Goal: Task Accomplishment & Management: Complete application form

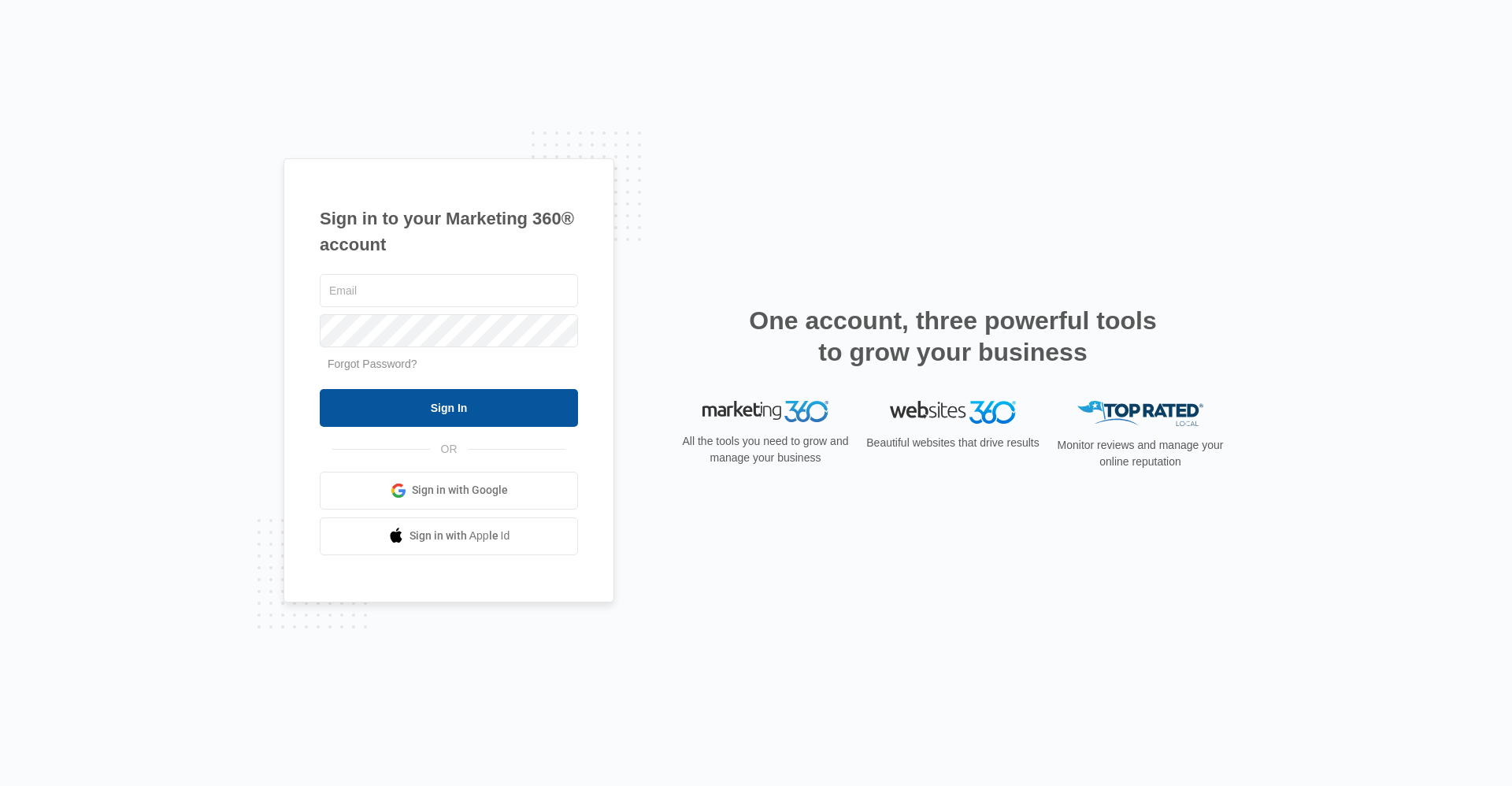
type input "[EMAIL_ADDRESS][DOMAIN_NAME]"
click at [532, 406] on input "Sign In" at bounding box center [449, 408] width 258 height 38
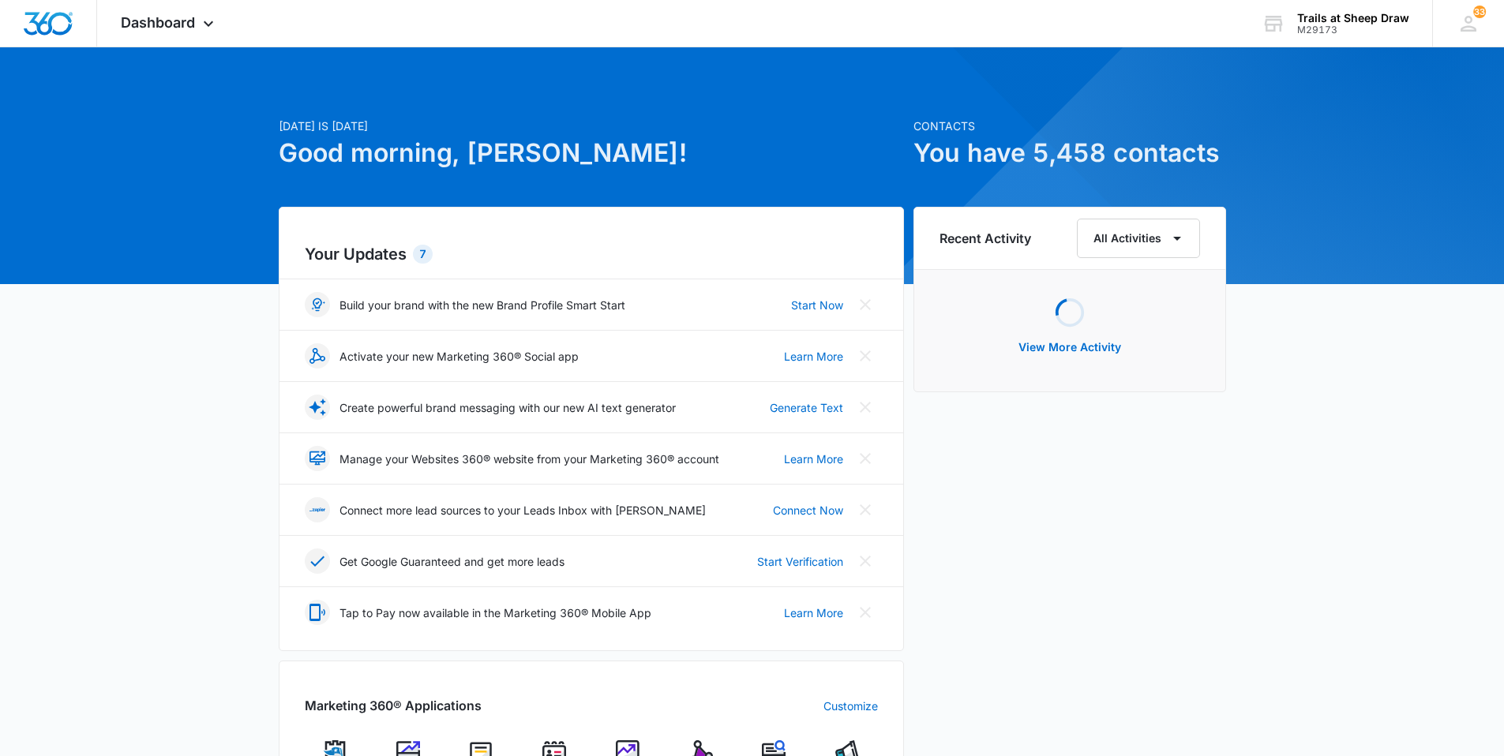
click at [562, 747] on img at bounding box center [554, 753] width 24 height 24
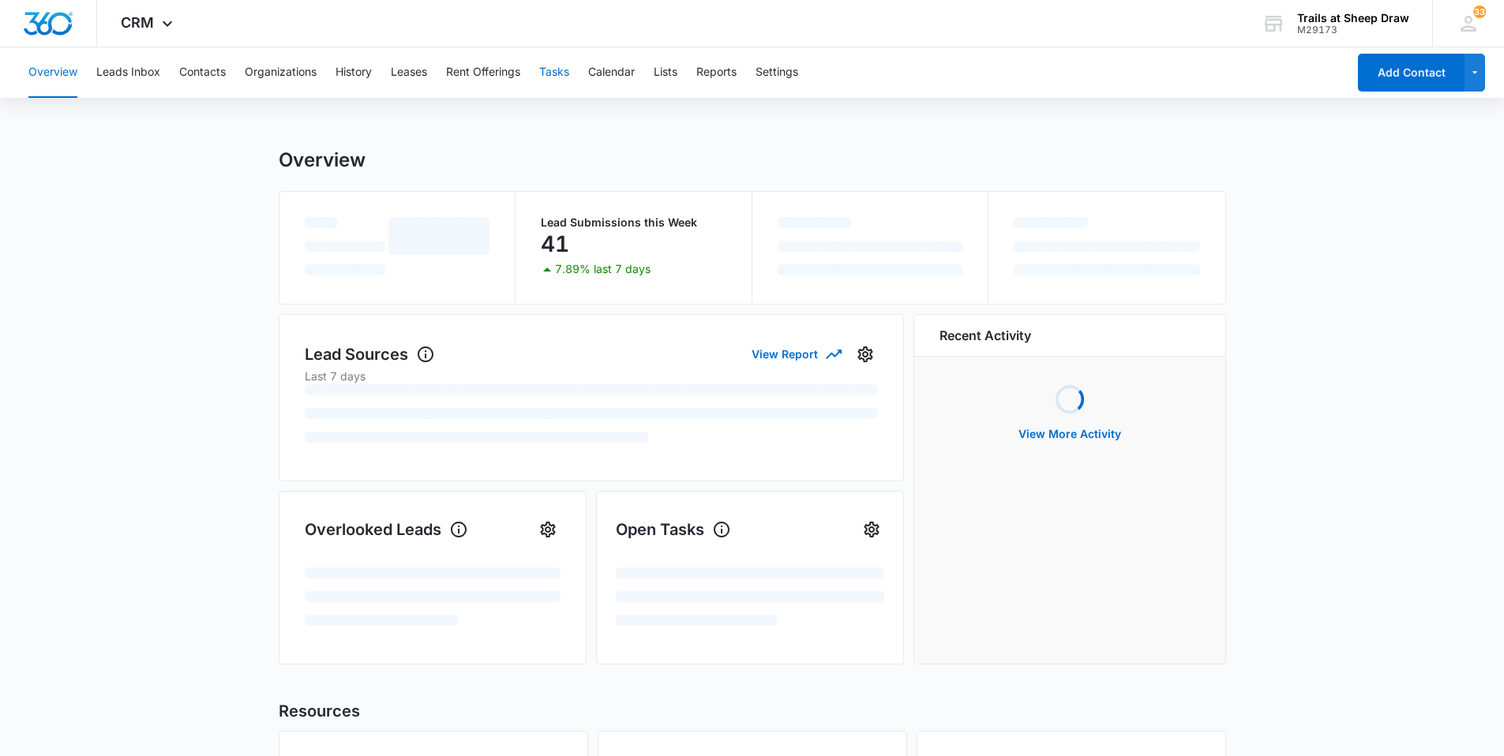
click at [562, 82] on button "Tasks" at bounding box center [554, 72] width 30 height 51
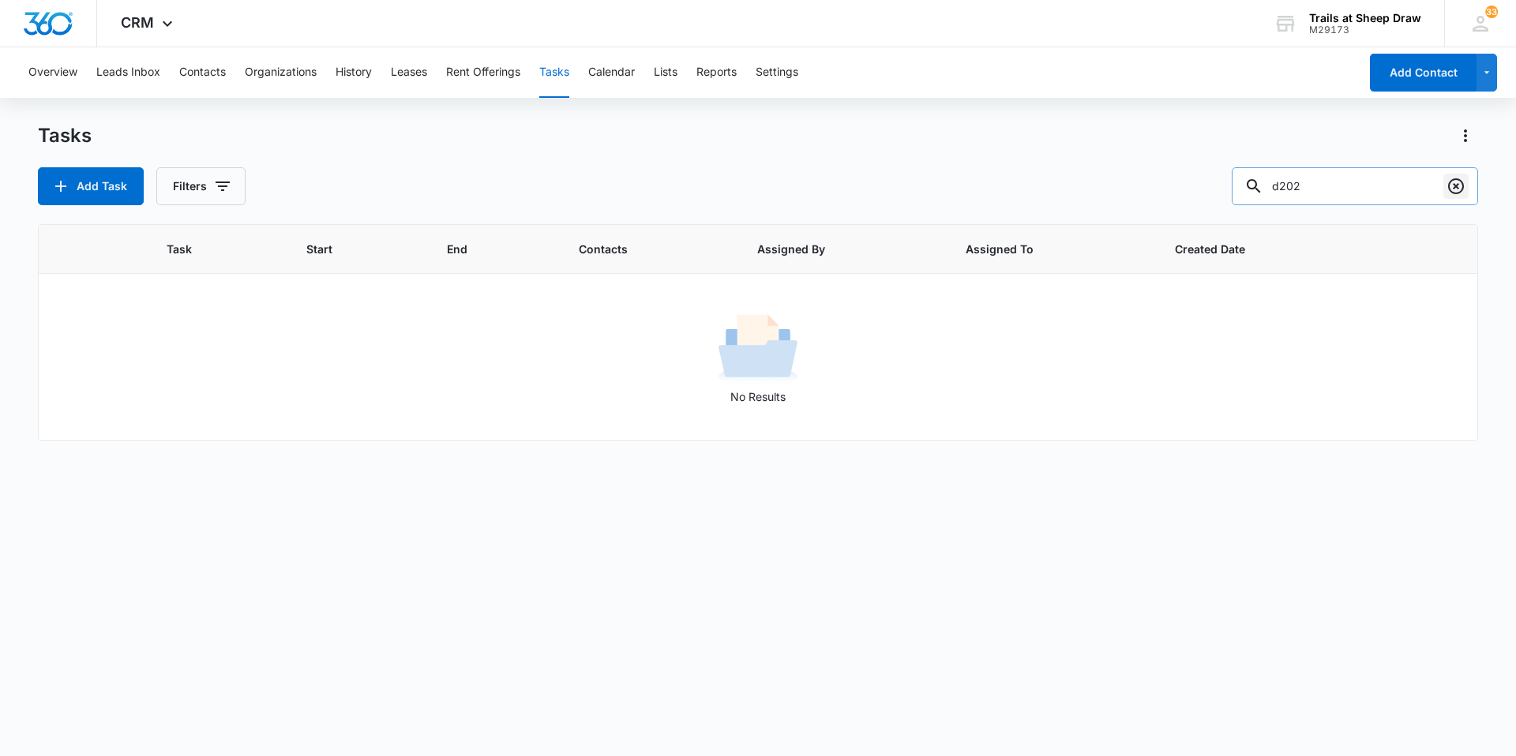
click at [1456, 185] on icon "Clear" at bounding box center [1456, 186] width 19 height 19
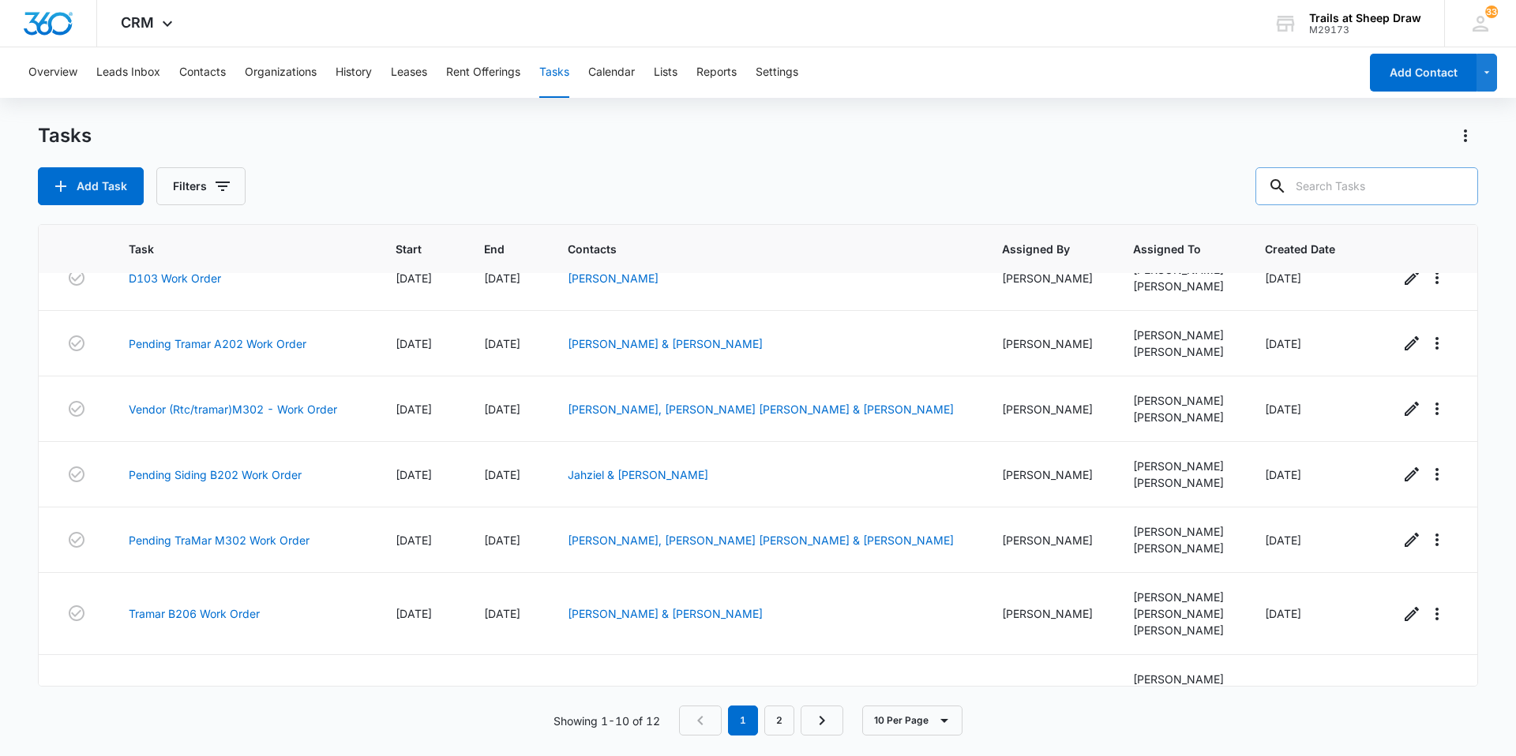
scroll to position [292, 0]
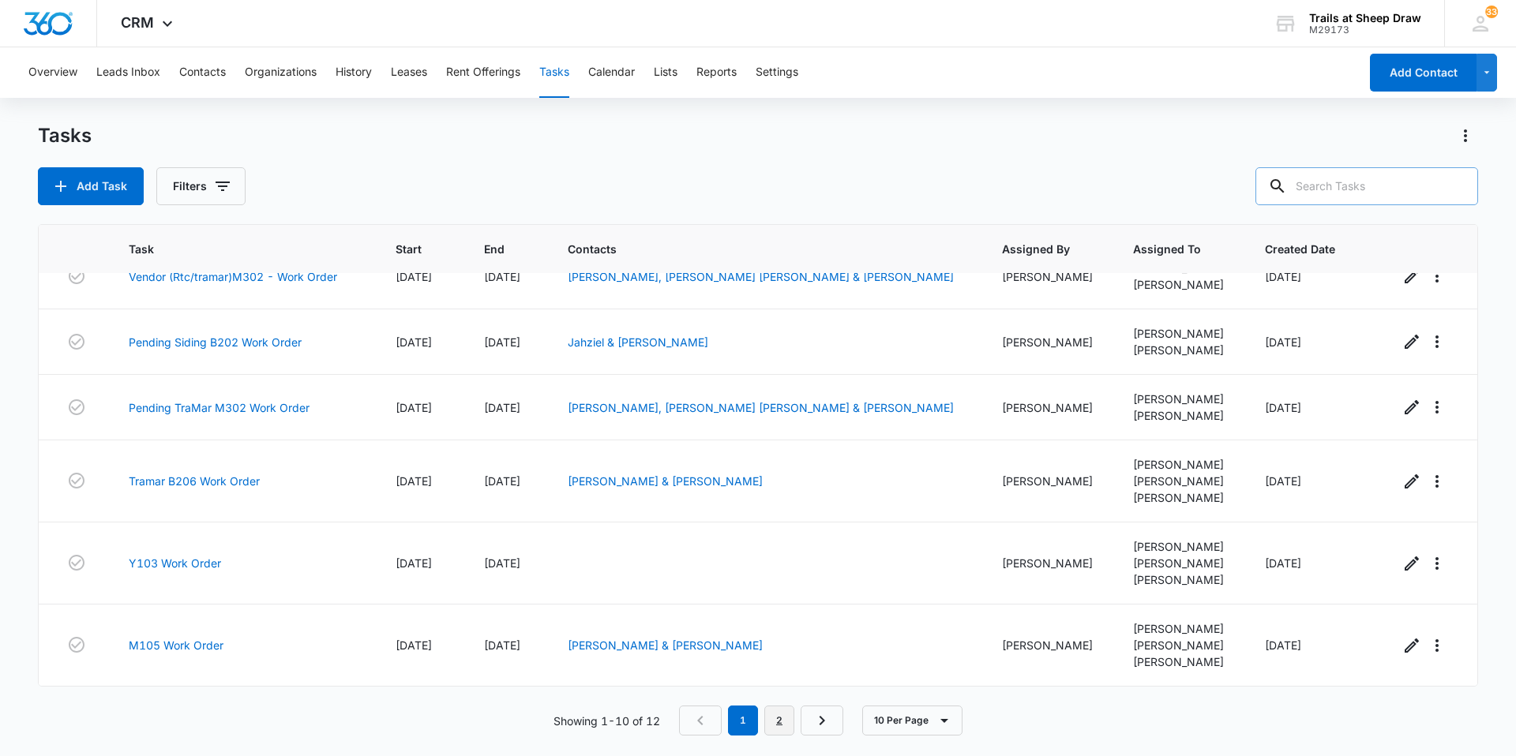
click at [776, 723] on link "2" at bounding box center [779, 721] width 30 height 30
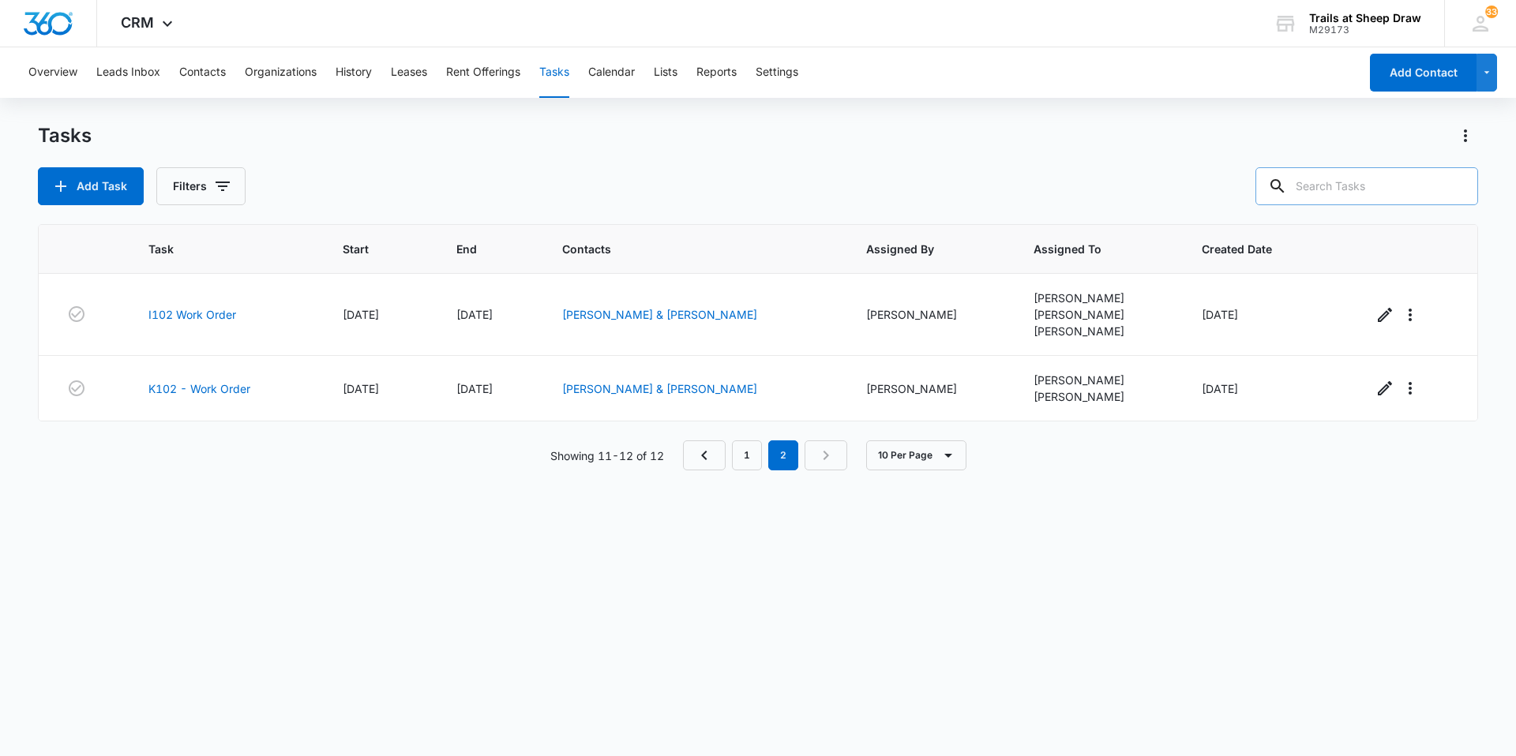
scroll to position [0, 0]
click at [728, 462] on nav "1 2" at bounding box center [765, 456] width 164 height 30
click at [745, 452] on link "1" at bounding box center [747, 456] width 30 height 30
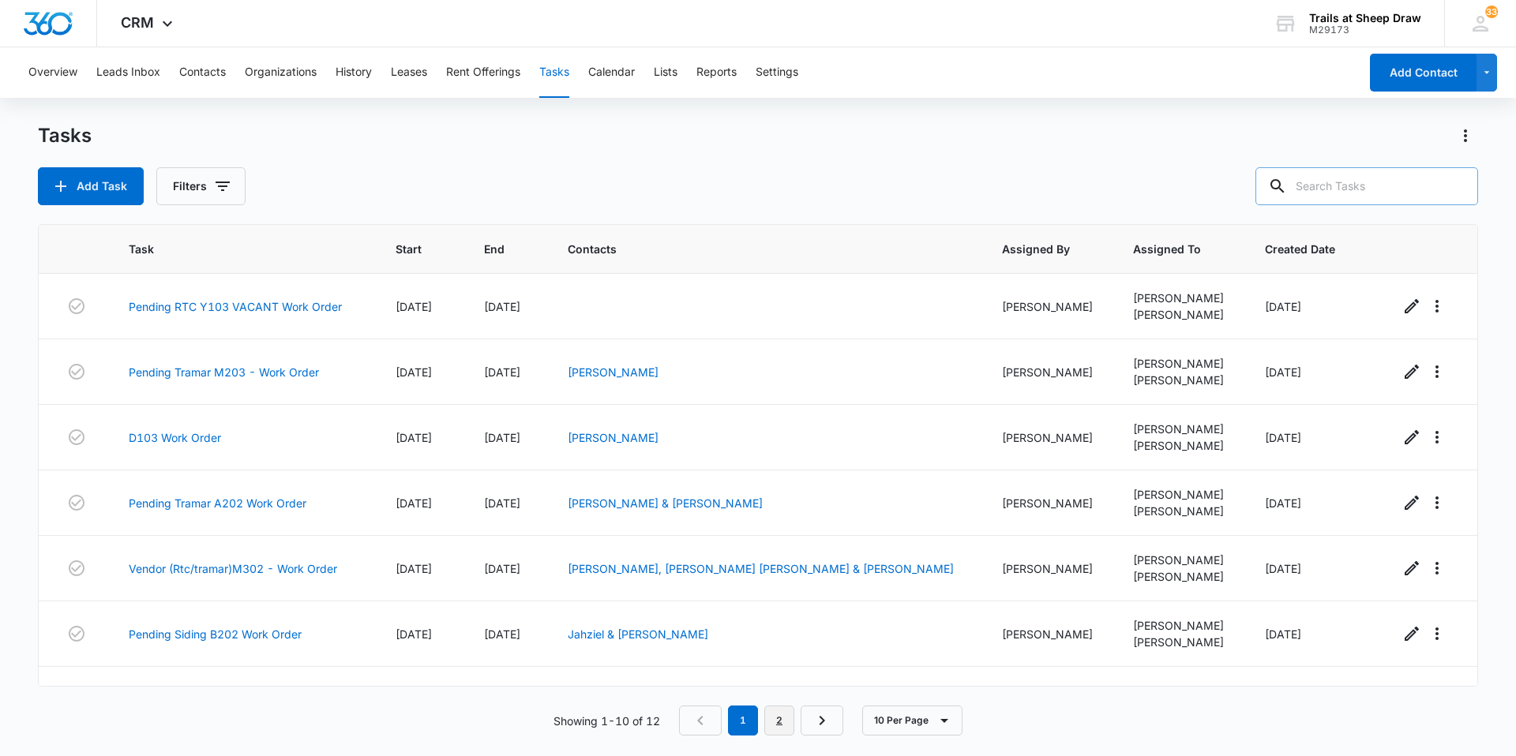
click at [782, 718] on link "2" at bounding box center [779, 721] width 30 height 30
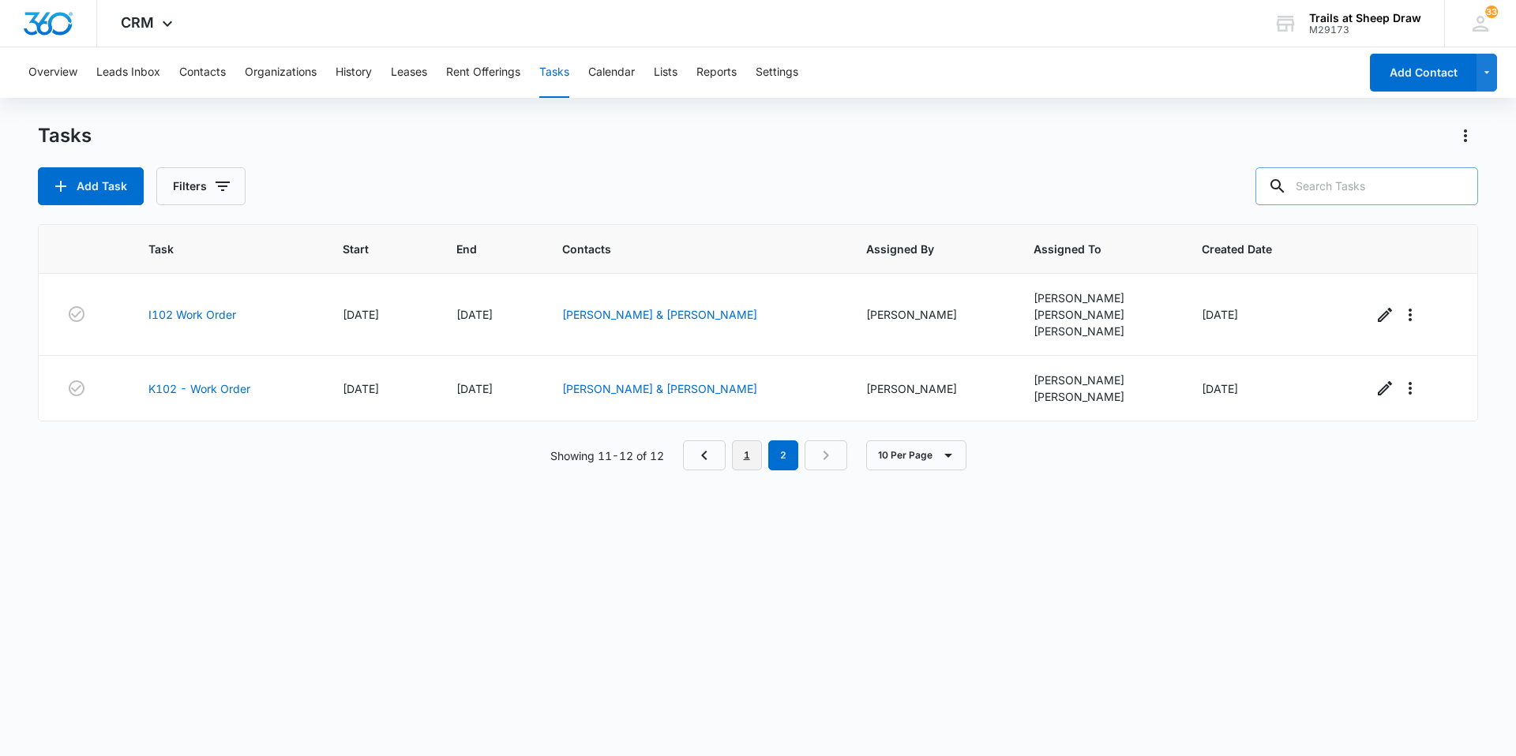
click at [750, 462] on link "1" at bounding box center [747, 456] width 30 height 30
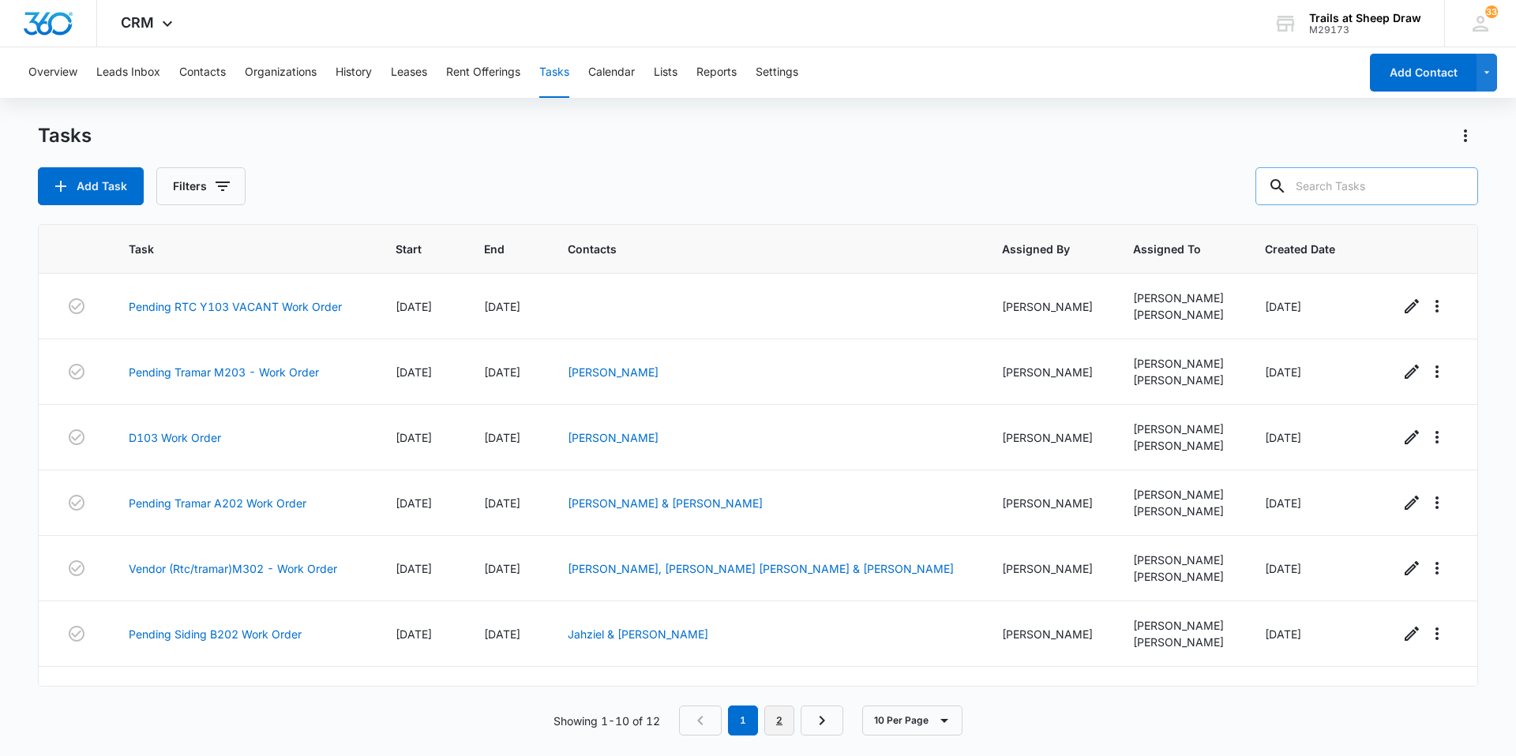
click at [793, 725] on link "2" at bounding box center [779, 721] width 30 height 30
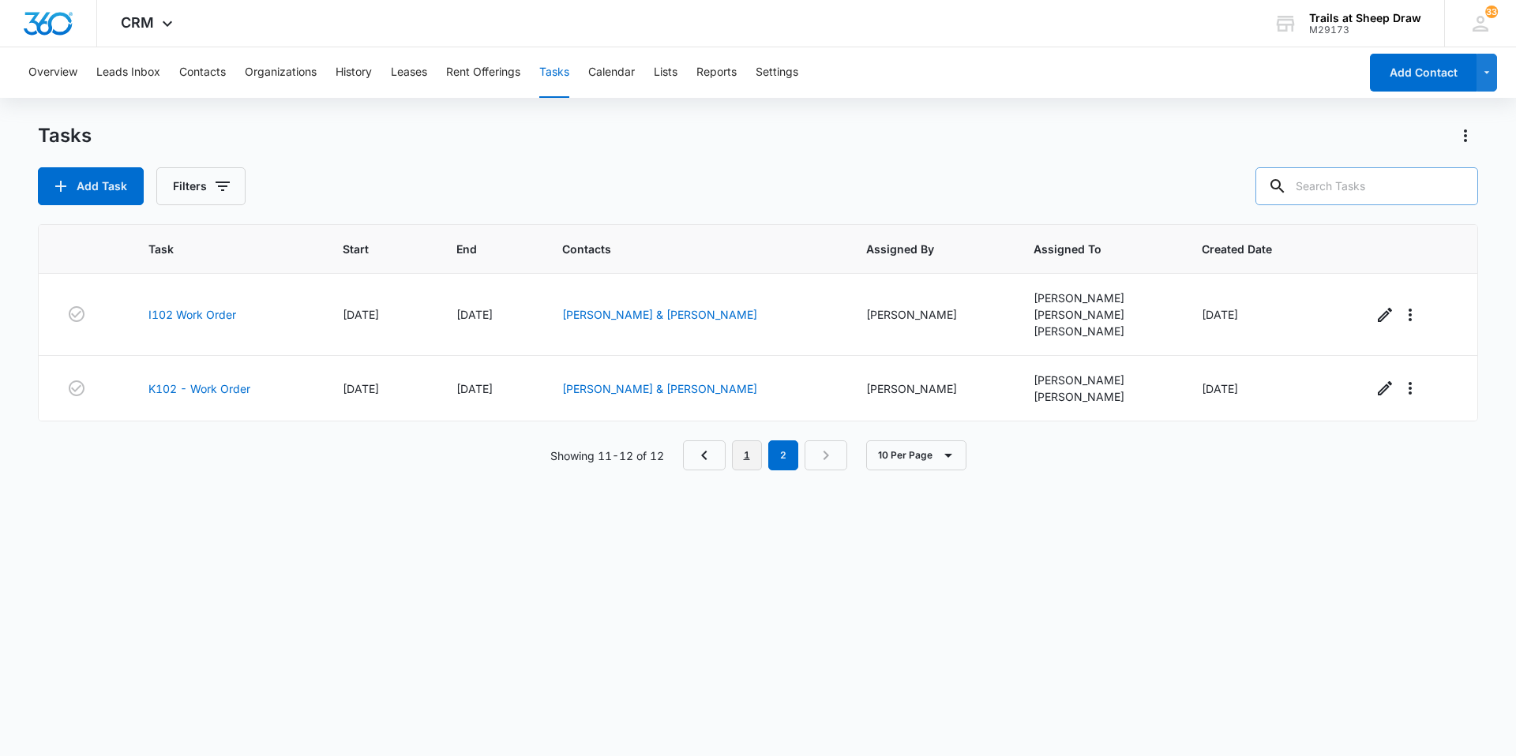
click at [748, 456] on link "1" at bounding box center [747, 456] width 30 height 30
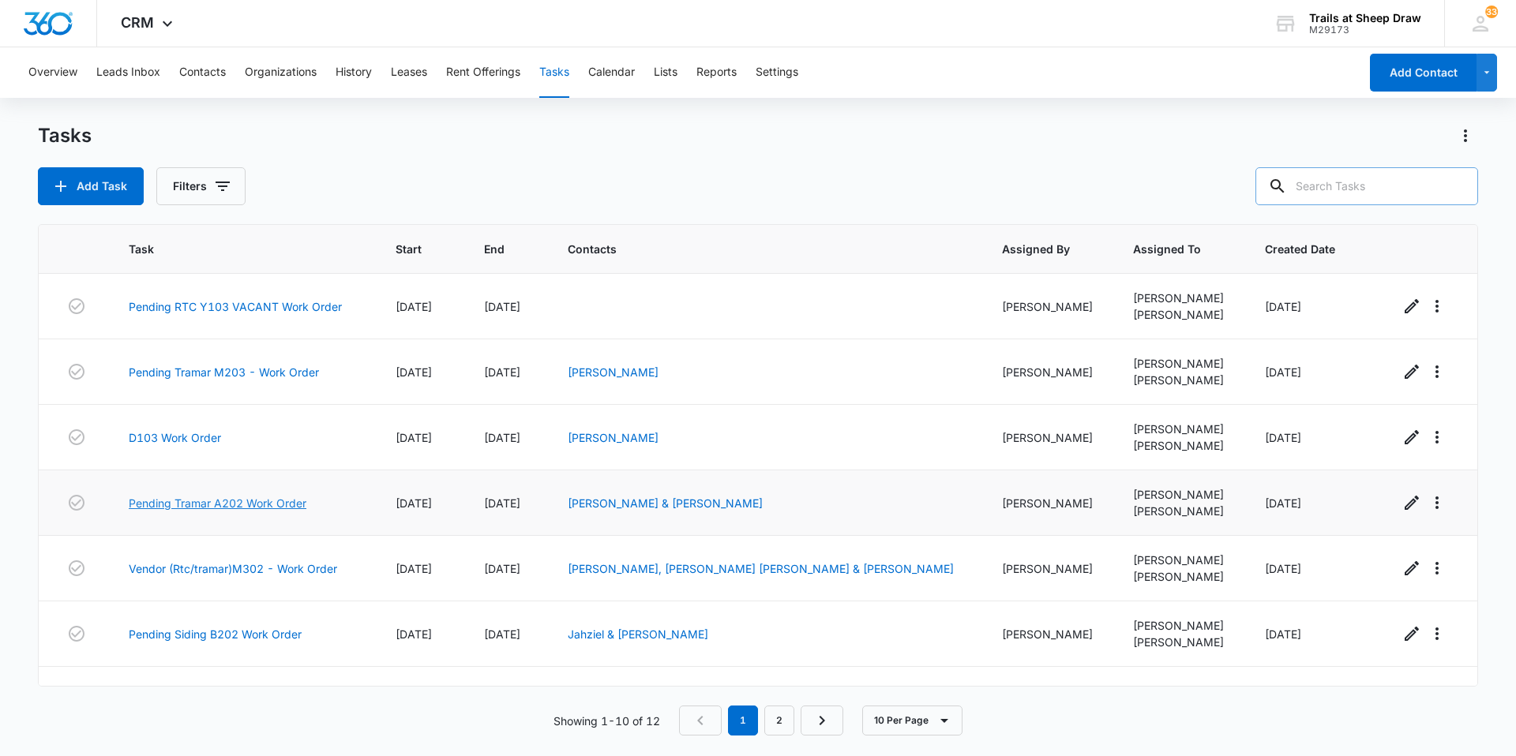
click at [232, 508] on link "Pending Tramar A202 Work Order" at bounding box center [218, 503] width 178 height 17
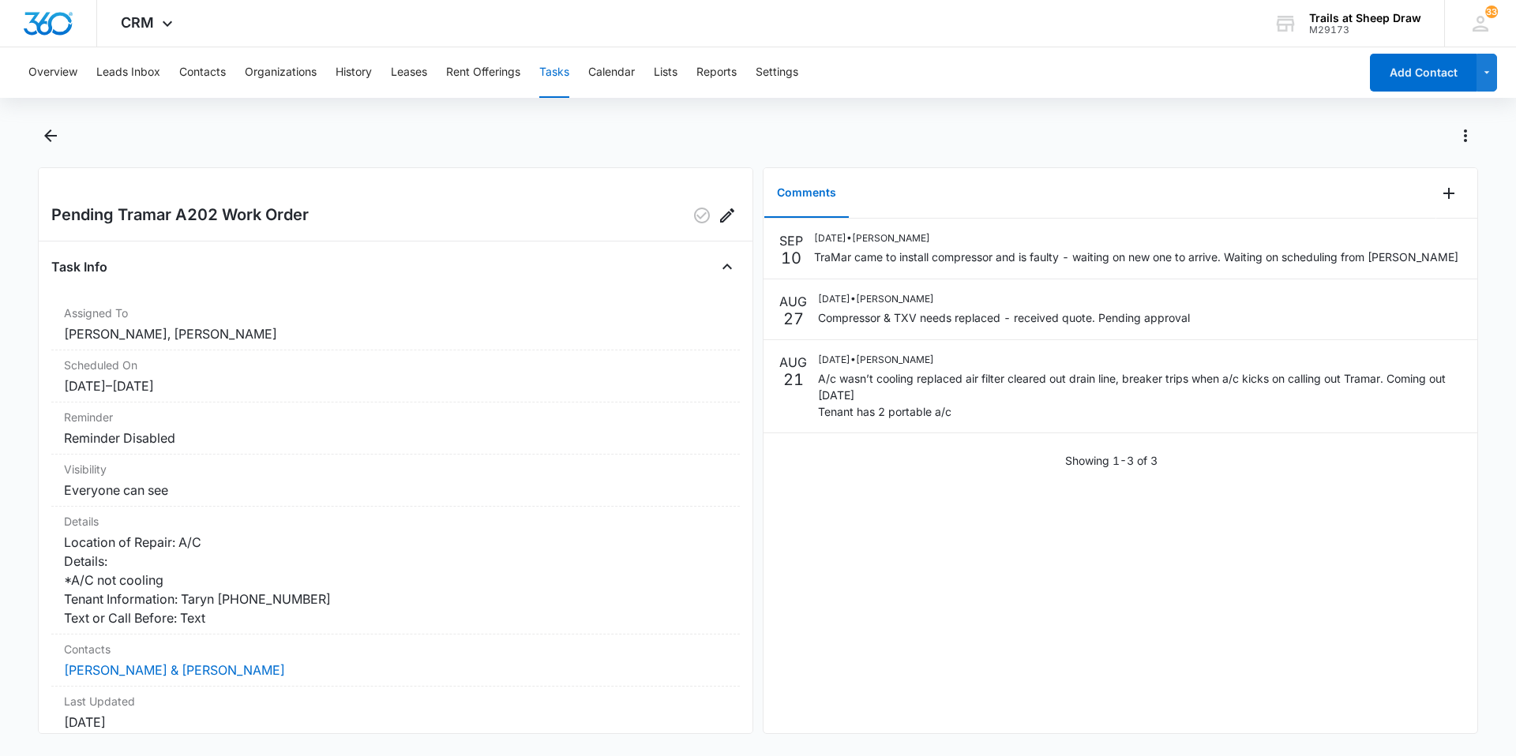
click at [561, 70] on button "Tasks" at bounding box center [554, 72] width 30 height 51
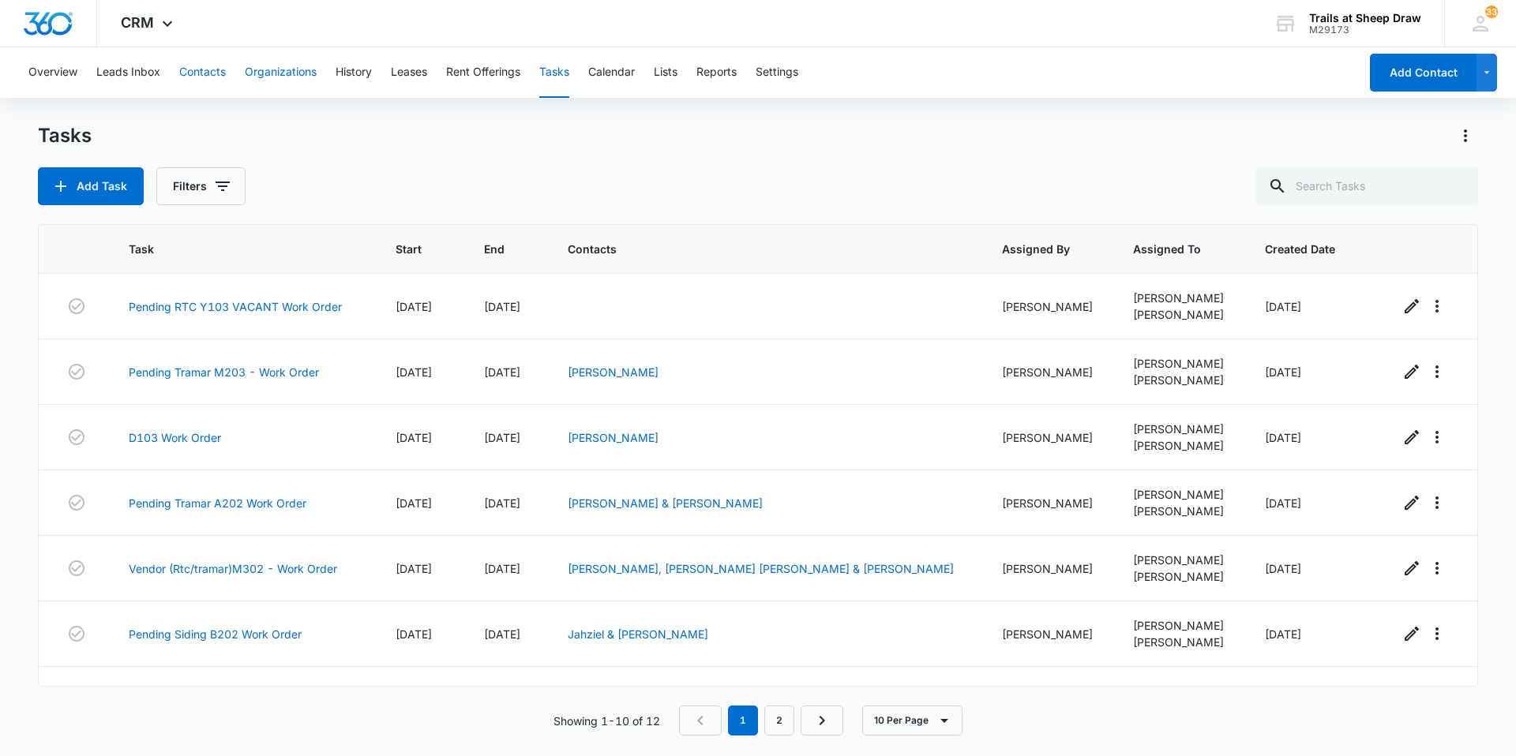
drag, startPoint x: 207, startPoint y: 73, endPoint x: 253, endPoint y: 72, distance: 45.8
click at [208, 73] on button "Contacts" at bounding box center [202, 72] width 47 height 51
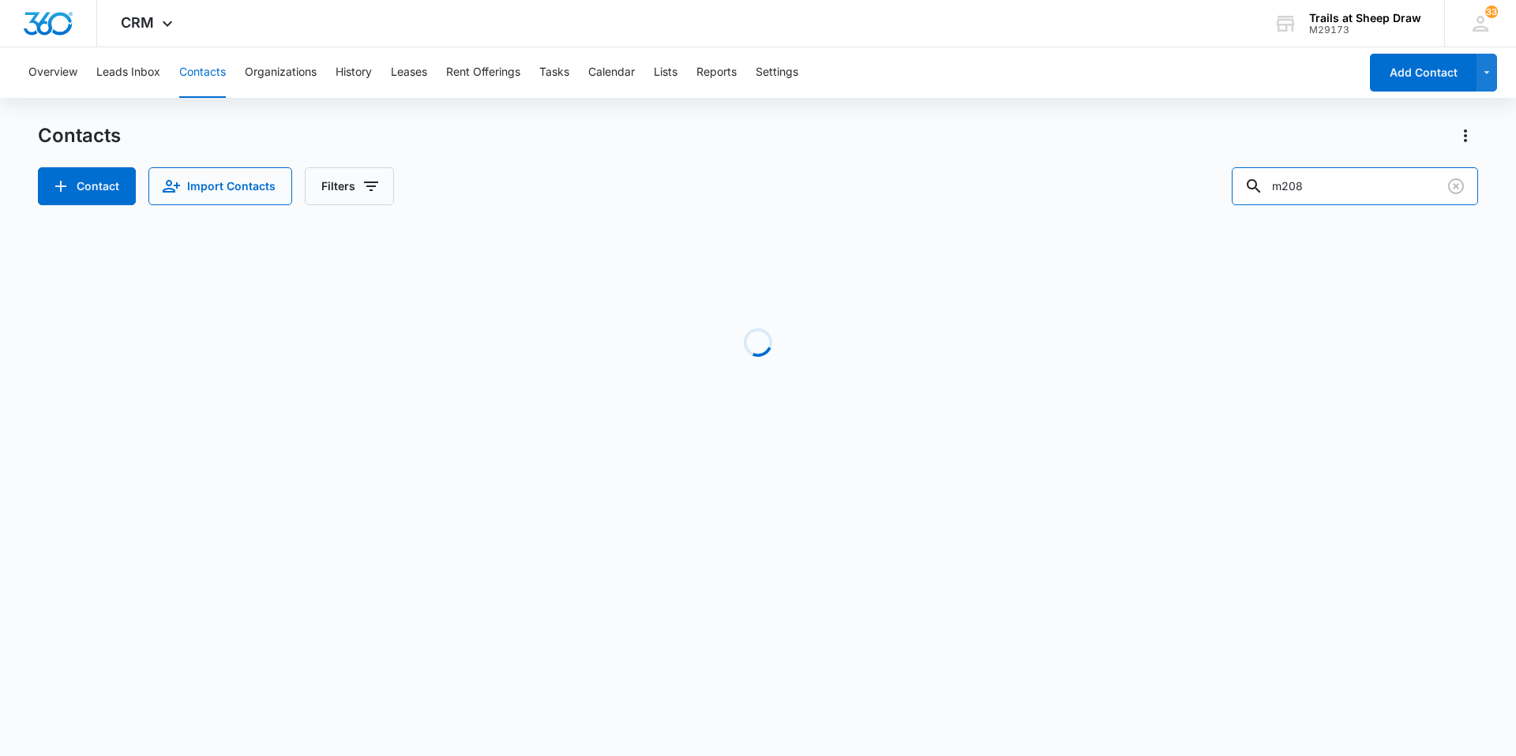
drag, startPoint x: 1364, startPoint y: 190, endPoint x: 1127, endPoint y: 194, distance: 236.9
click at [1144, 182] on div "Contact Import Contacts Filters m208" at bounding box center [758, 186] width 1440 height 38
type input "i104"
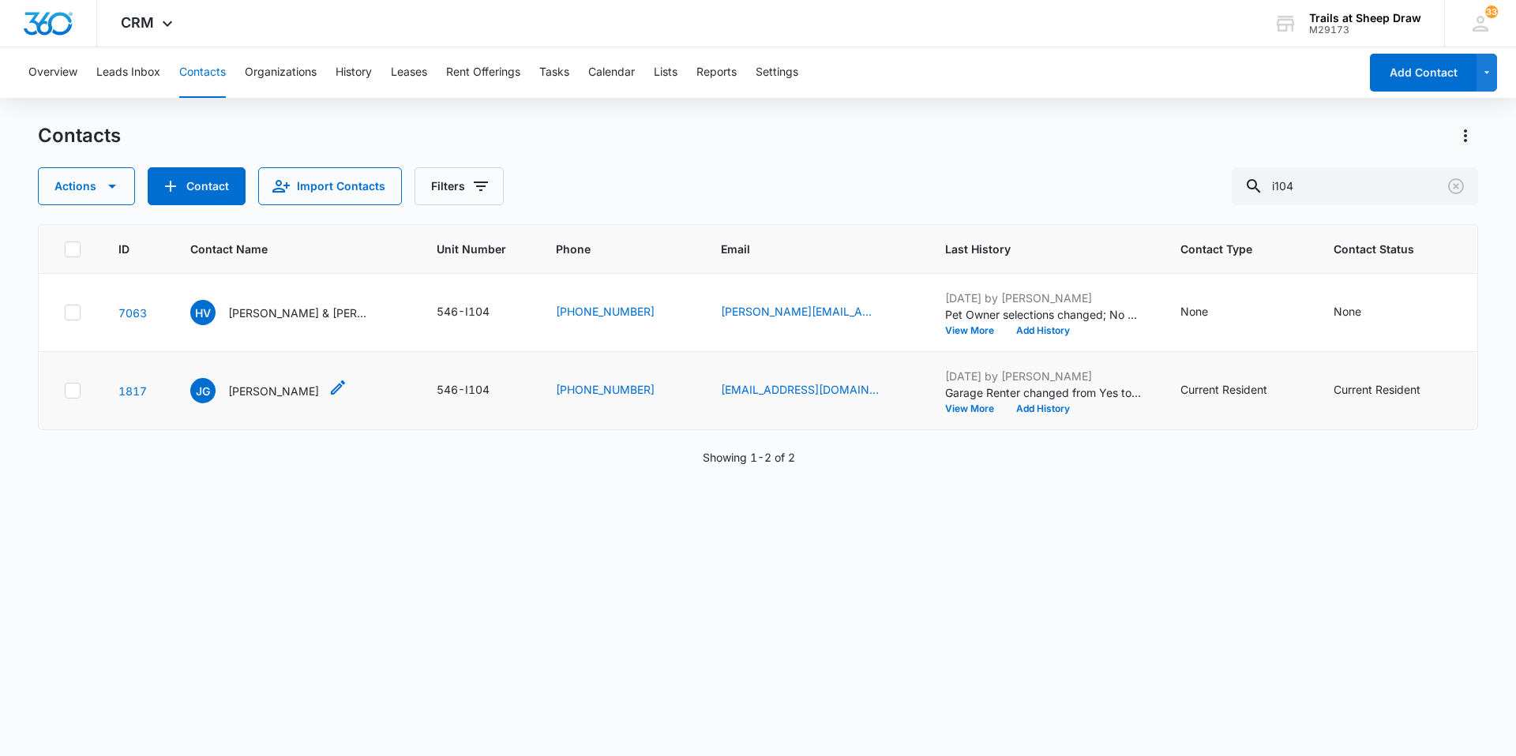
click at [270, 389] on p "Jaime Granados" at bounding box center [273, 391] width 91 height 17
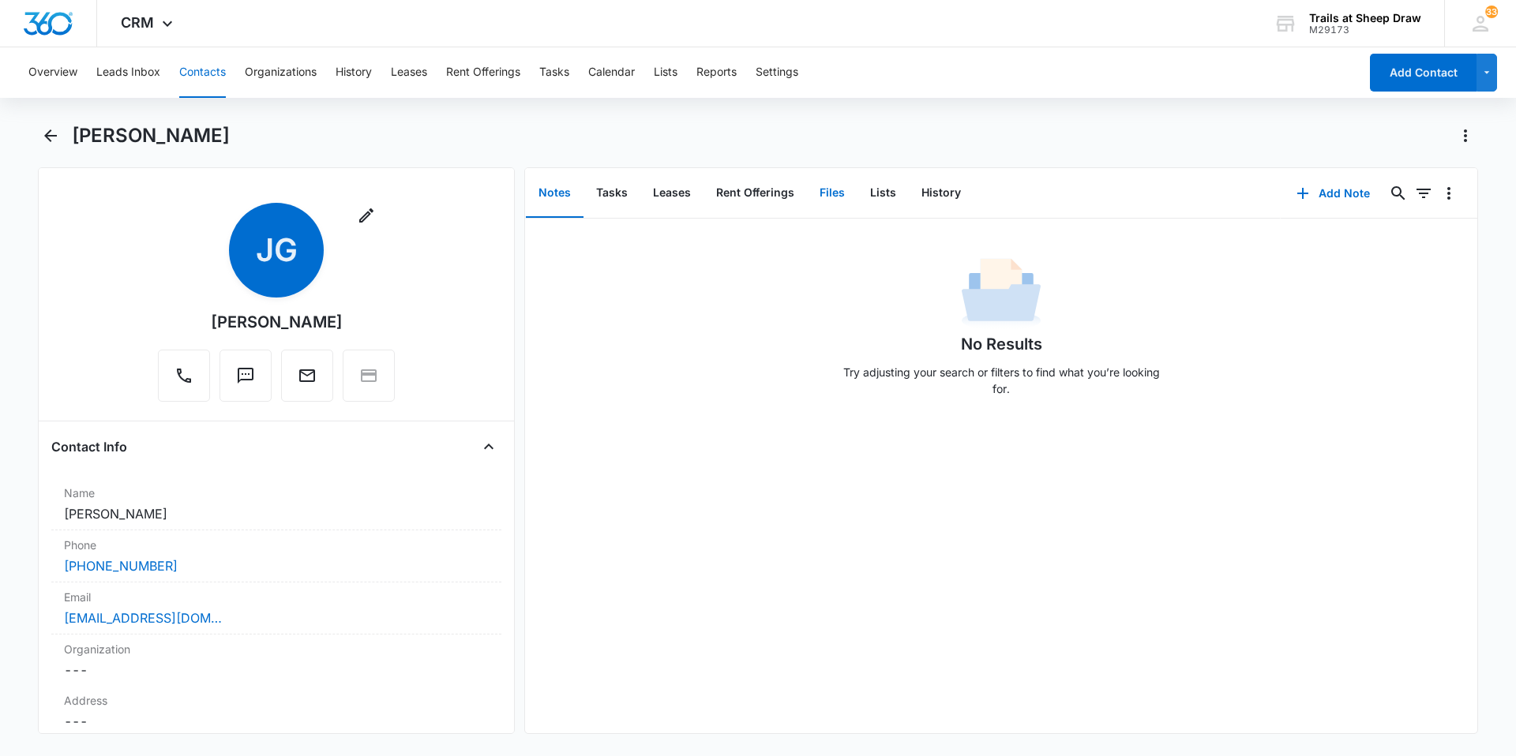
click at [835, 192] on button "Files" at bounding box center [832, 193] width 51 height 49
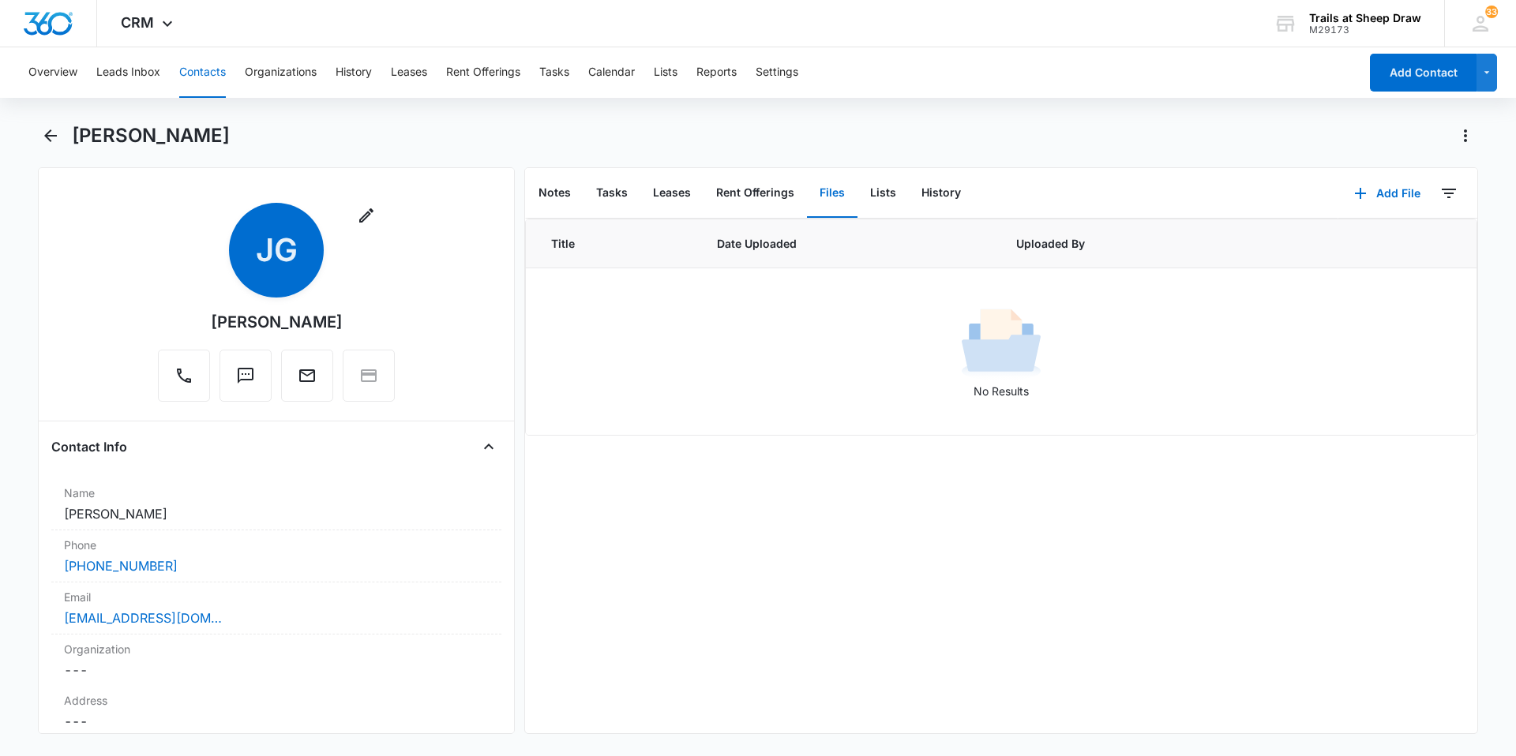
click at [203, 88] on button "Contacts" at bounding box center [202, 72] width 47 height 51
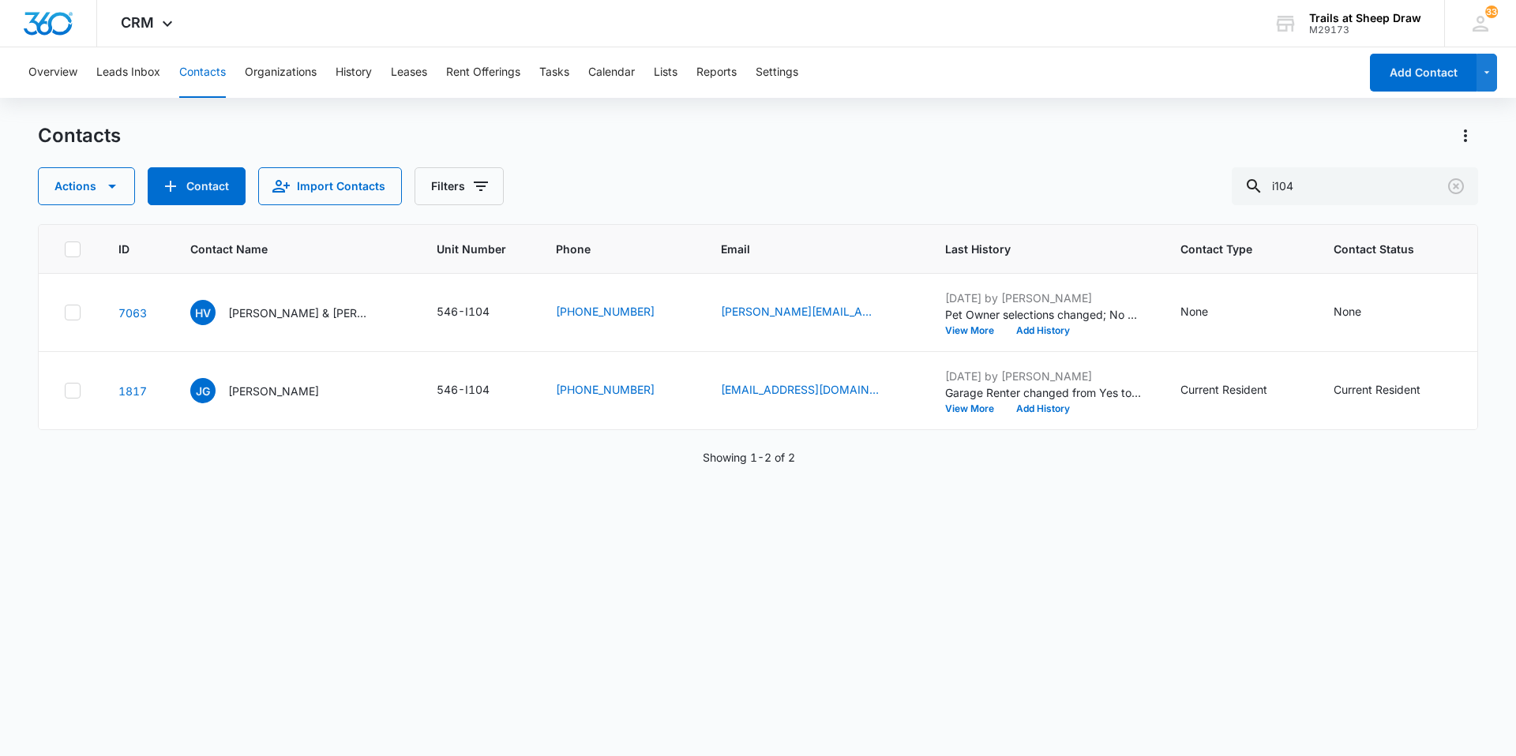
click at [566, 485] on div "ID Contact Name Unit Number Phone Email Last History Contact Type Contact Statu…" at bounding box center [758, 480] width 1440 height 512
click at [1264, 677] on div "ID Contact Name Unit Number Phone Email Last History Contact Type Contact Statu…" at bounding box center [758, 480] width 1440 height 512
drag, startPoint x: 1359, startPoint y: 196, endPoint x: 1137, endPoint y: 211, distance: 222.4
click at [1178, 202] on div "Actions Contact Import Contacts Filters i104" at bounding box center [758, 186] width 1440 height 38
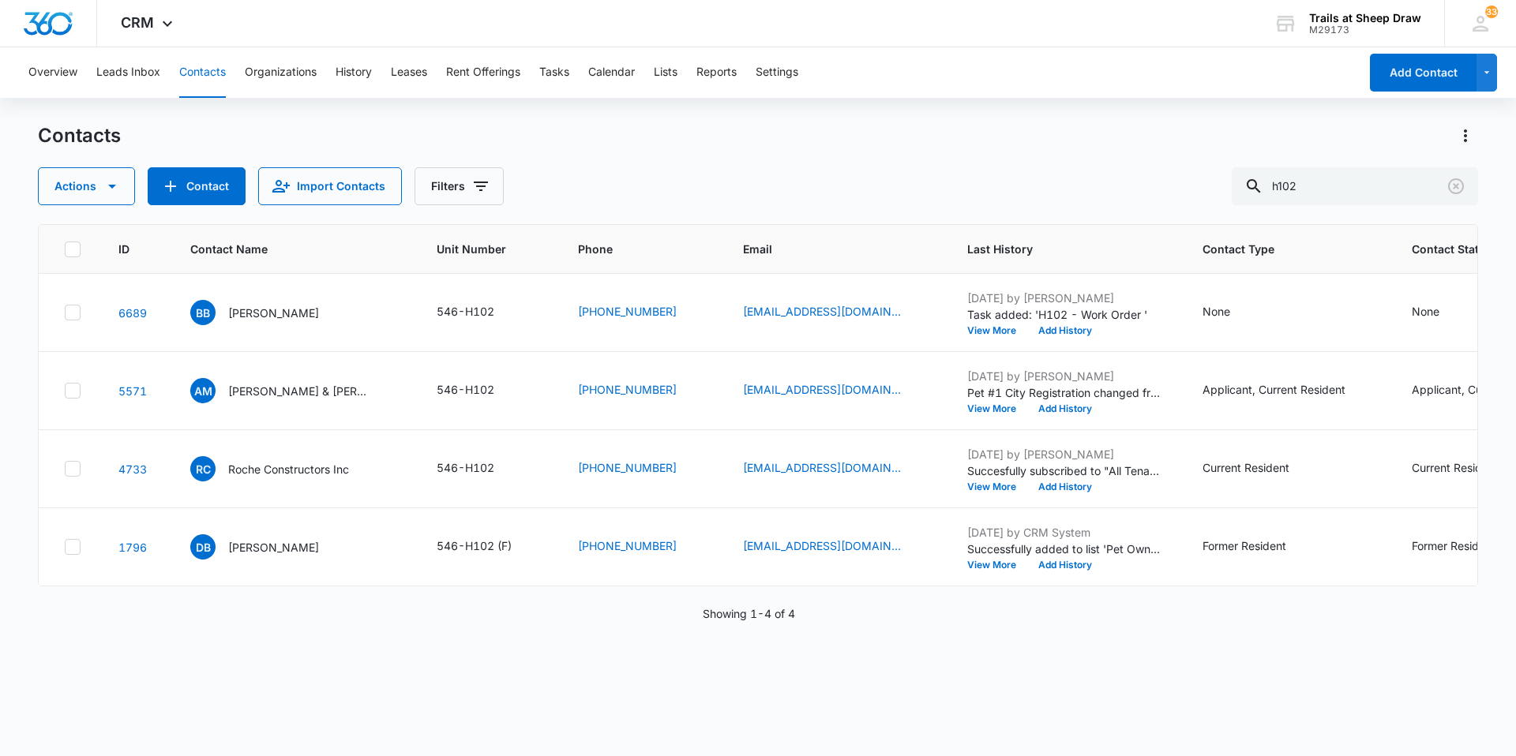
drag, startPoint x: 185, startPoint y: 77, endPoint x: 1024, endPoint y: 208, distance: 849.5
click at [188, 77] on button "Contacts" at bounding box center [202, 72] width 47 height 51
drag, startPoint x: 1278, startPoint y: 173, endPoint x: 953, endPoint y: 223, distance: 328.3
click at [988, 205] on div "Actions Contact Import Contacts Filters h102" at bounding box center [758, 186] width 1440 height 38
drag, startPoint x: 1374, startPoint y: 188, endPoint x: 1206, endPoint y: 205, distance: 168.2
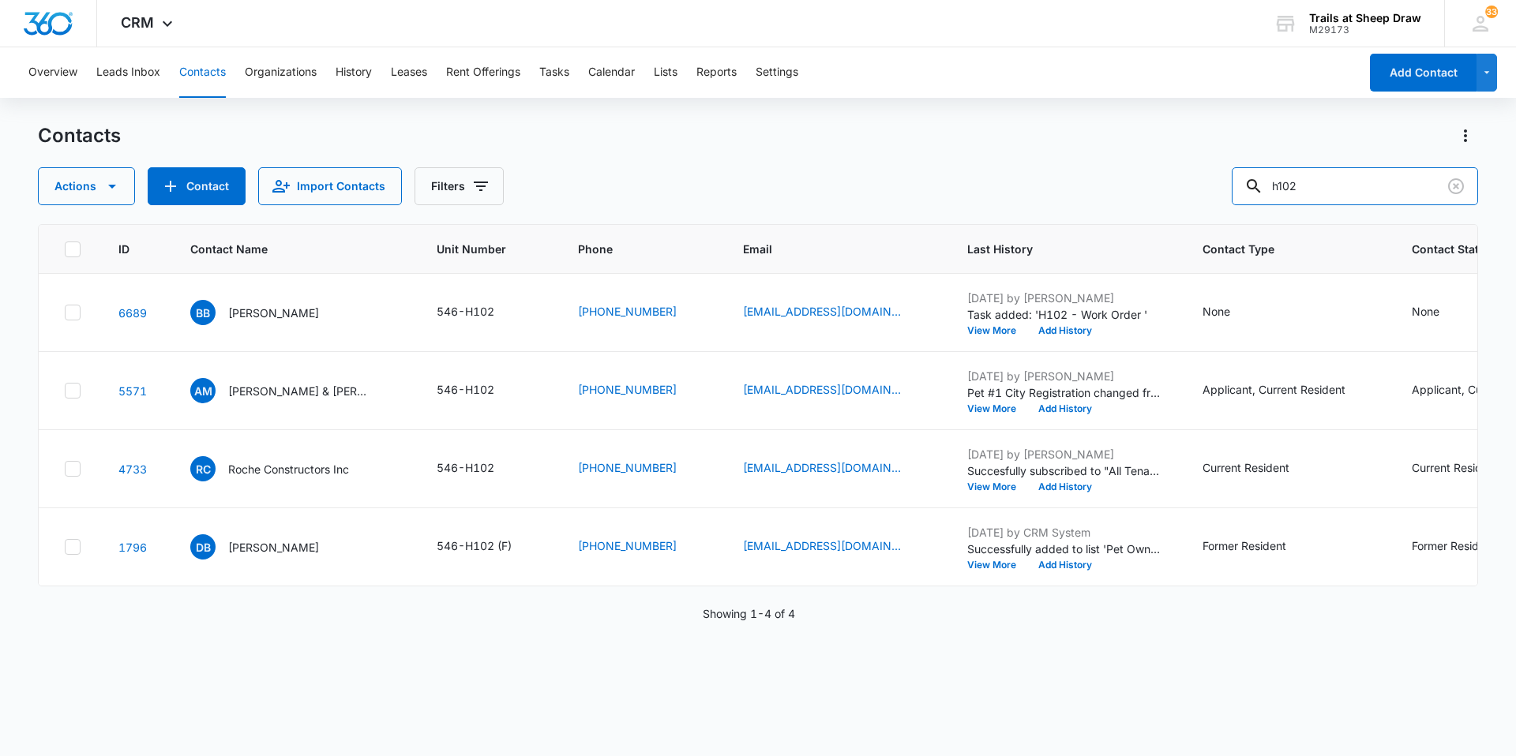
click at [1209, 205] on div "Actions Contact Import Contacts Filters h102" at bounding box center [758, 186] width 1440 height 38
type input "w206"
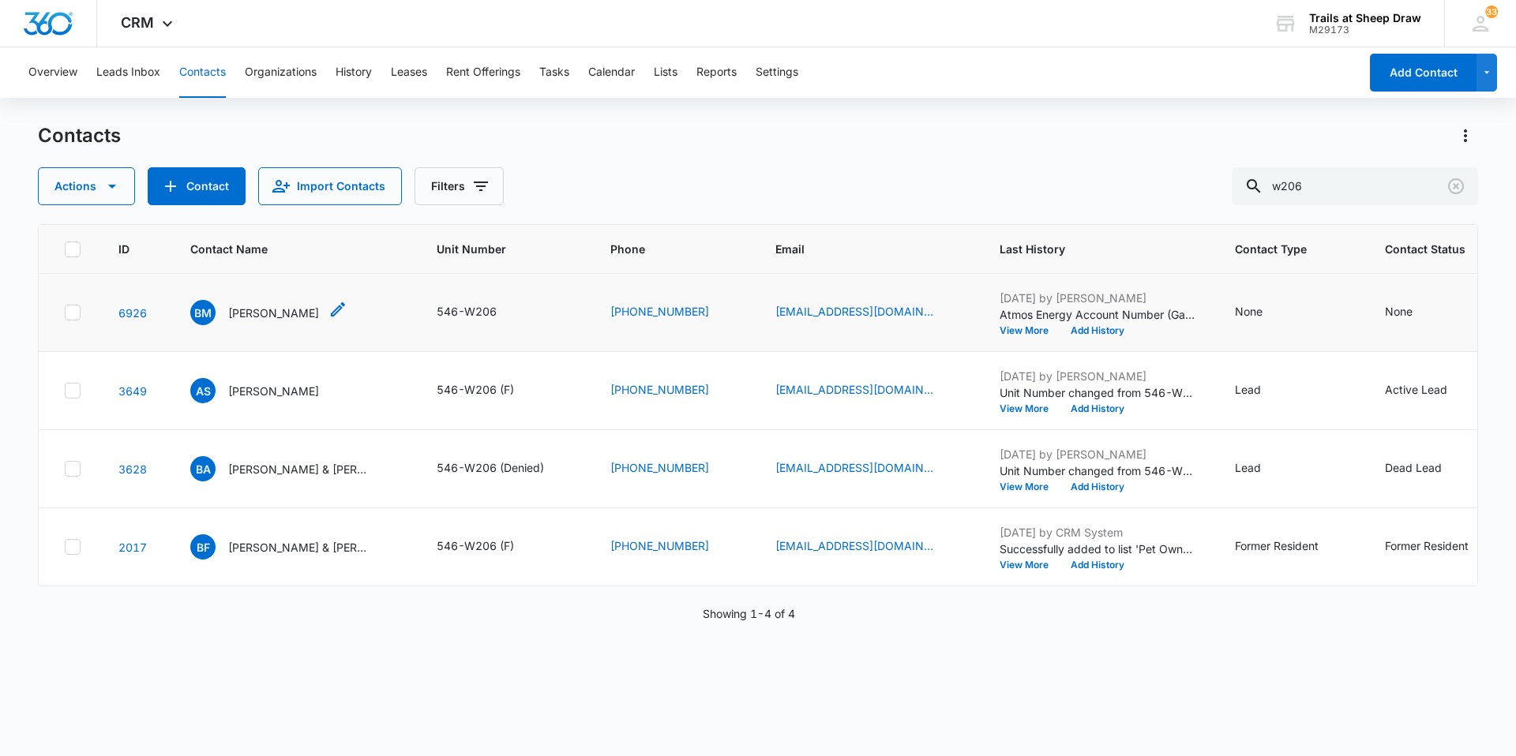
click at [262, 317] on p "Brittany Mayo" at bounding box center [273, 313] width 91 height 17
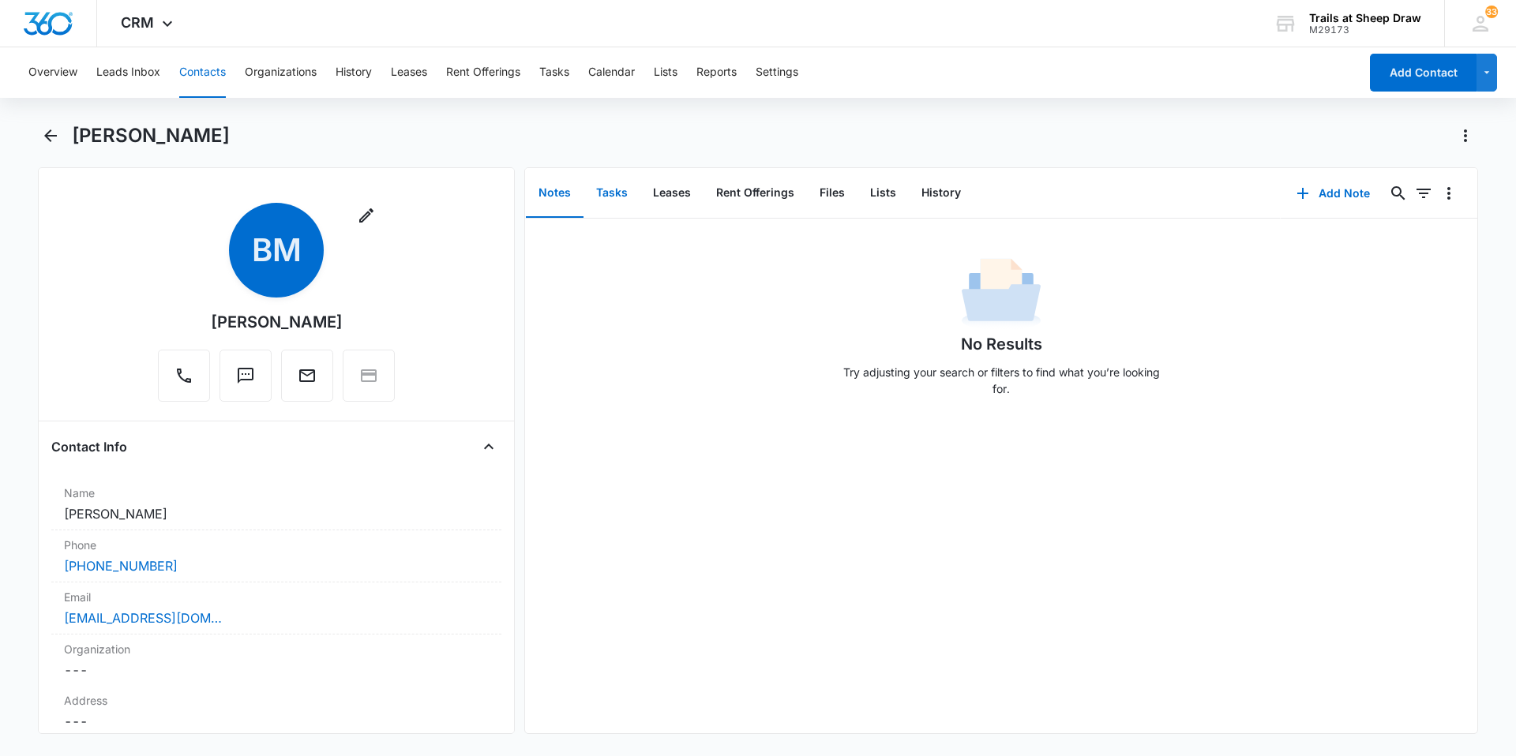
click at [606, 192] on button "Tasks" at bounding box center [611, 193] width 57 height 49
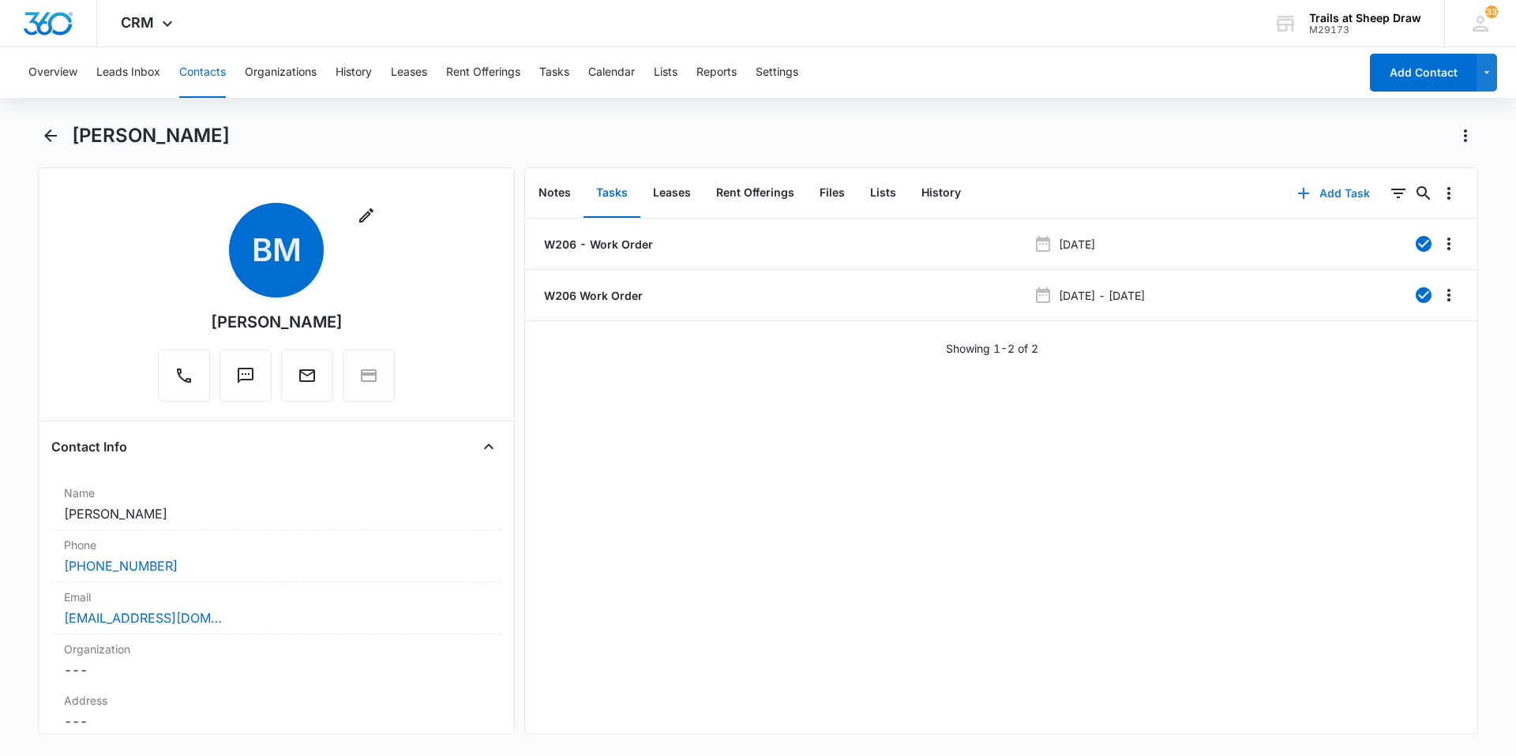
click at [1330, 192] on button "Add Task" at bounding box center [1333, 193] width 104 height 38
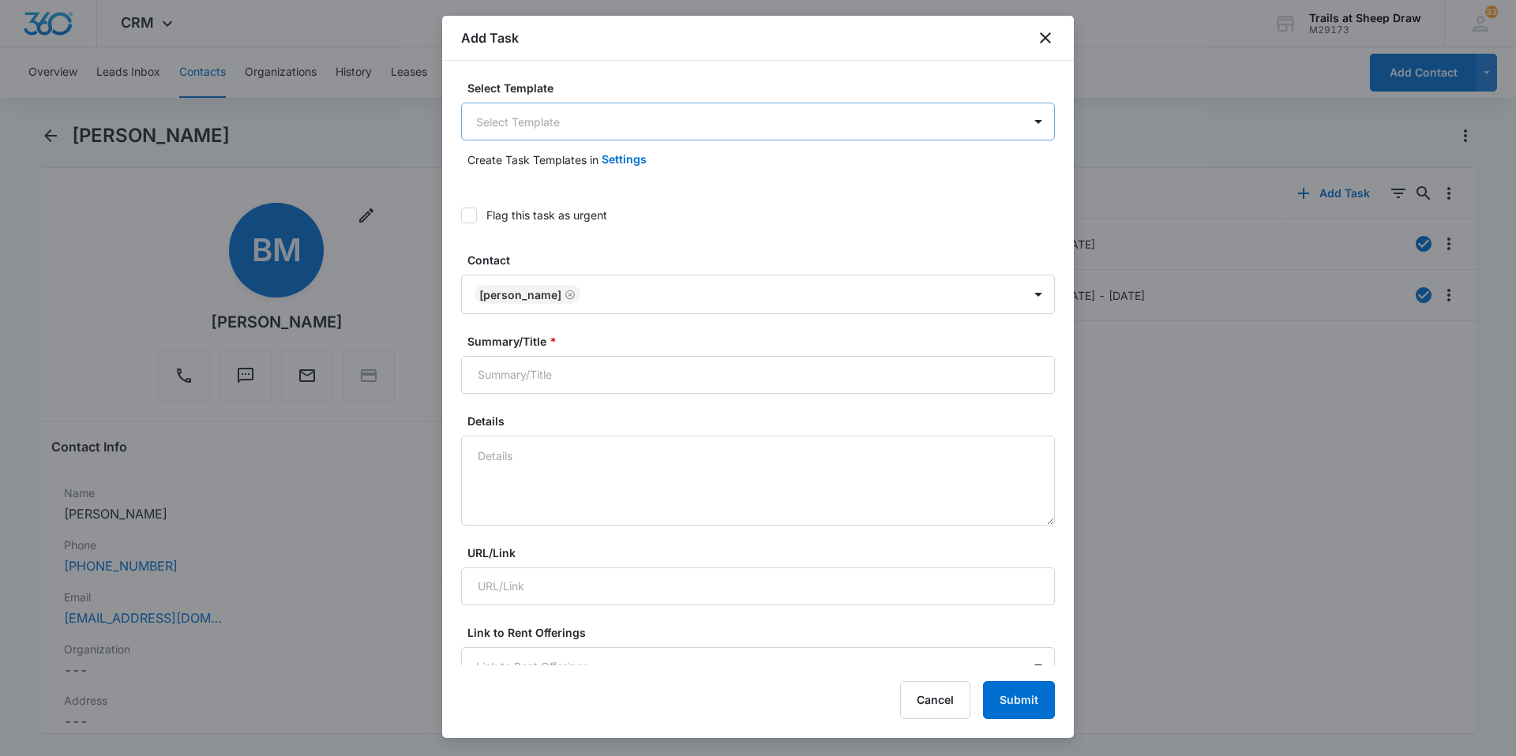
click at [640, 126] on body "CRM Apps Reputation Websites Forms CRM Email Social Content Ads Intelligence Fi…" at bounding box center [758, 378] width 1516 height 756
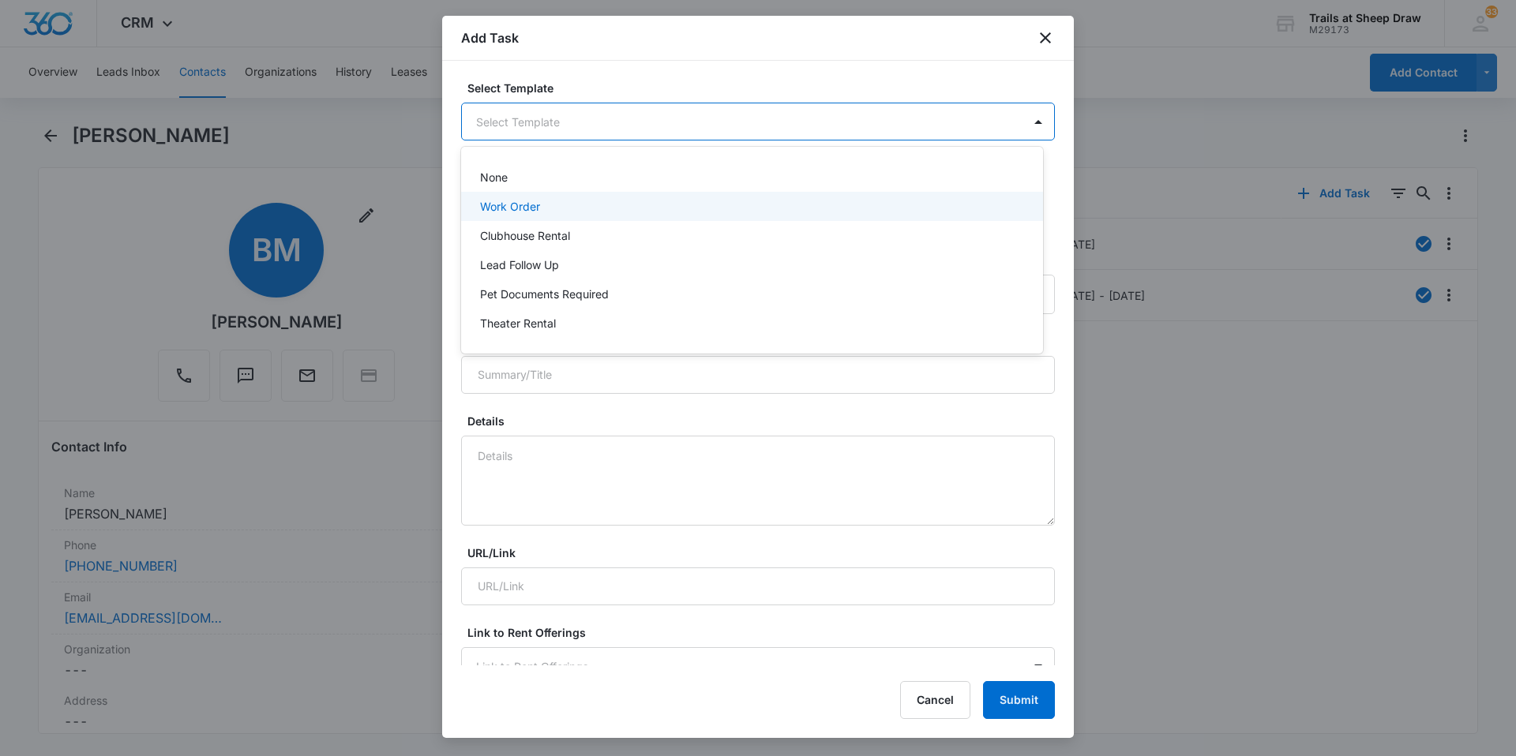
click at [518, 205] on p "Work Order" at bounding box center [510, 206] width 60 height 17
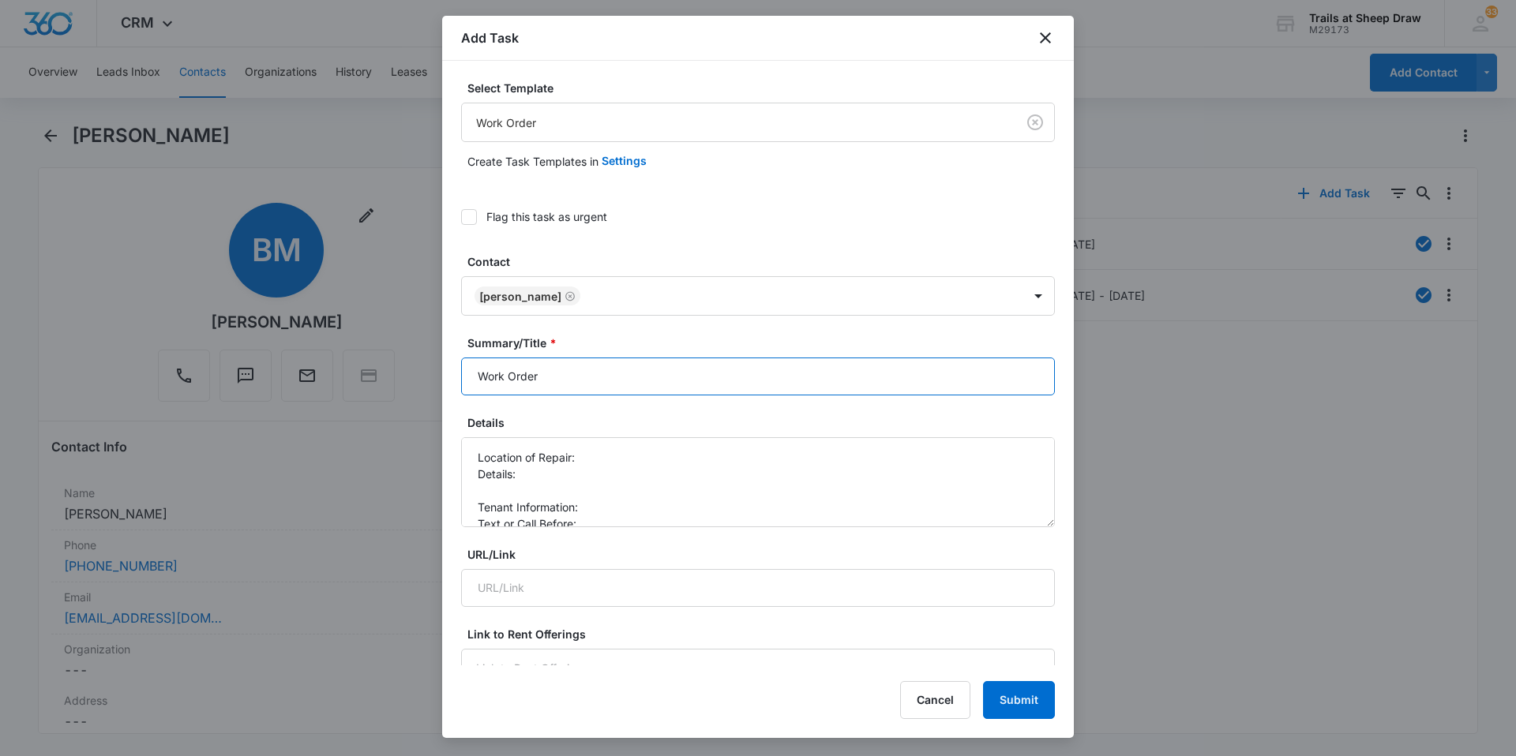
click at [464, 372] on input "Work Order" at bounding box center [758, 377] width 594 height 38
type input "W206 Work Order"
click at [661, 462] on textarea "Location of Repair: Details: Tenant Information: Text or Call Before:" at bounding box center [758, 482] width 594 height 90
click at [527, 488] on textarea "Location of Repair: Washer/Dryer Details: Tenant Information: Text or Call Befo…" at bounding box center [758, 482] width 594 height 90
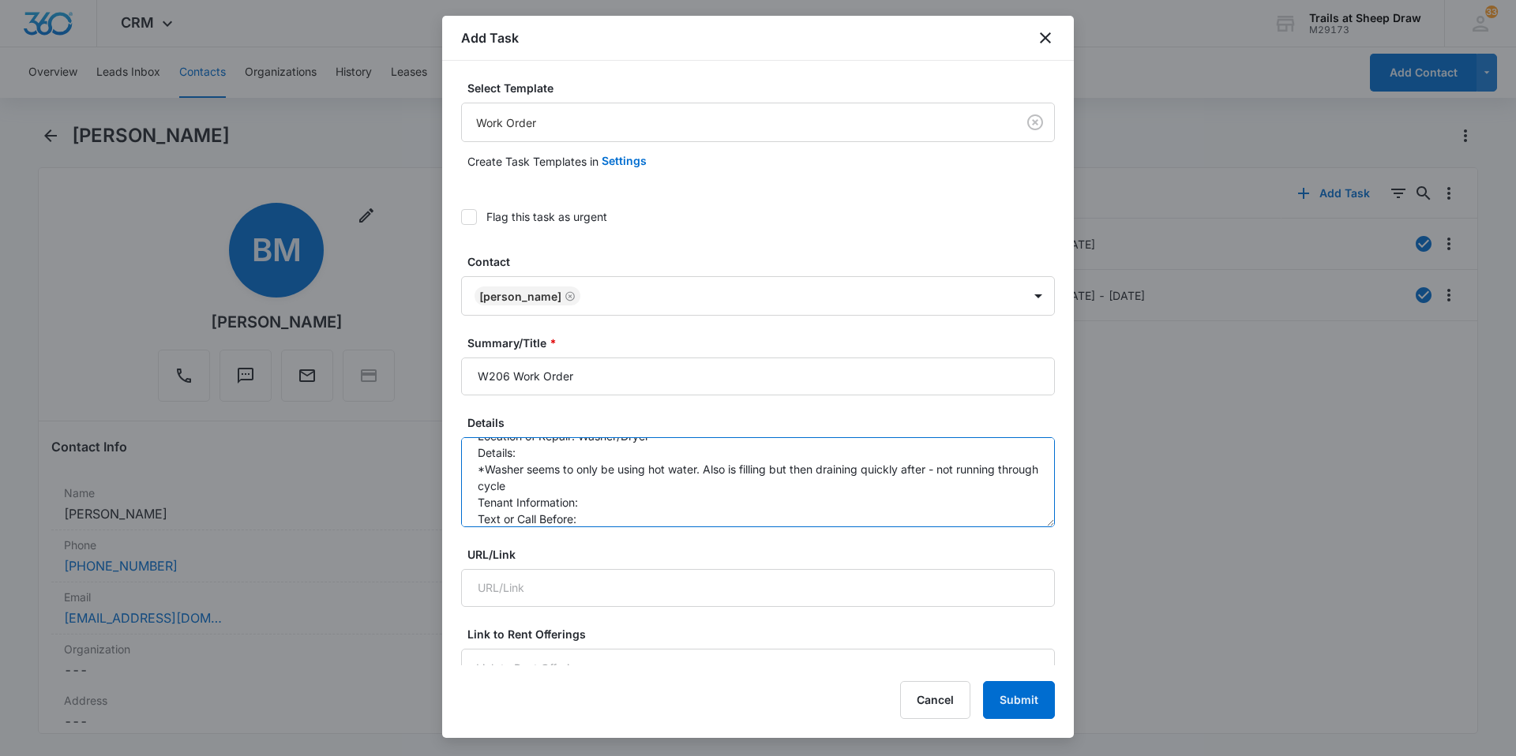
scroll to position [33, 0]
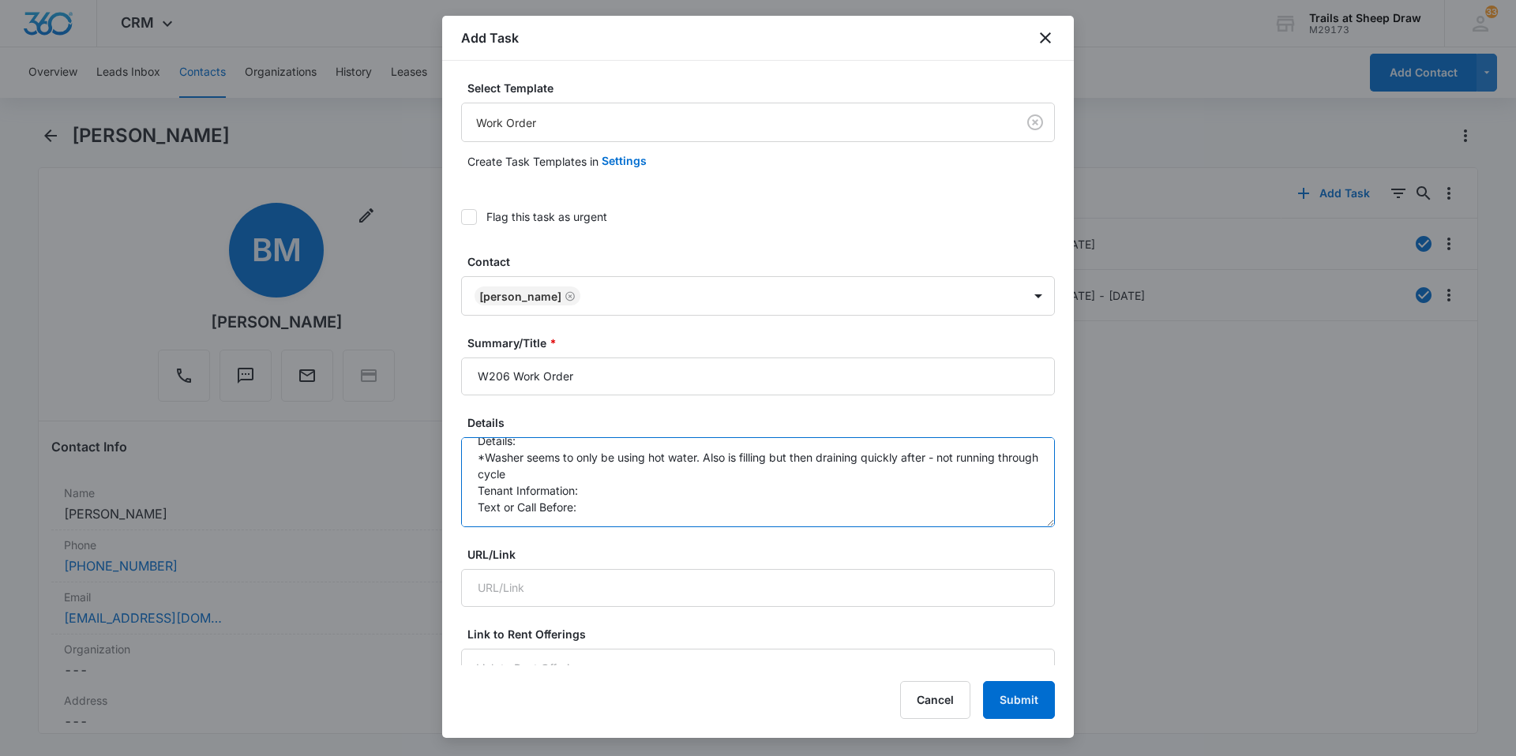
click at [619, 486] on textarea "Location of Repair: Washer/Dryer Details: *Washer seems to only be using hot wa…" at bounding box center [758, 482] width 594 height 90
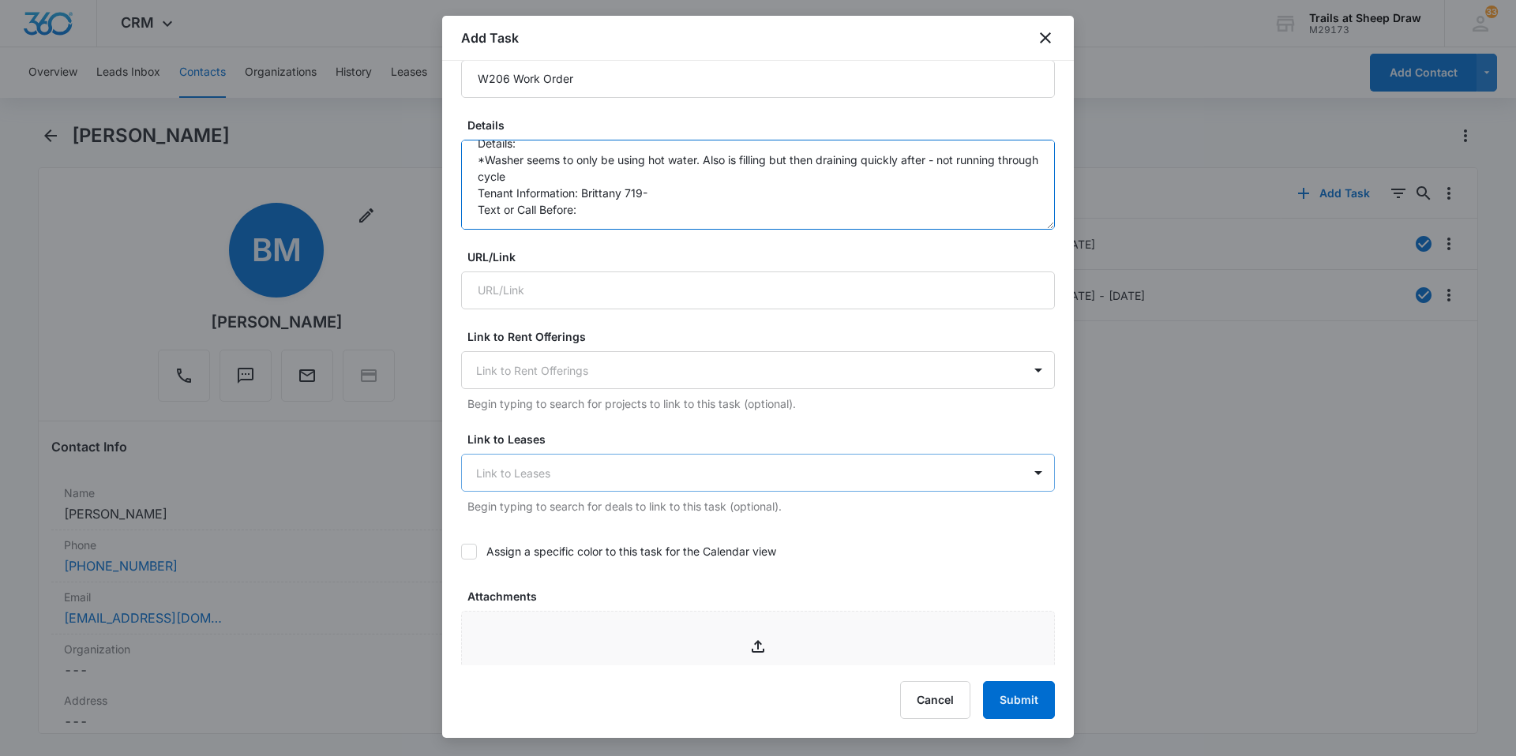
scroll to position [0, 0]
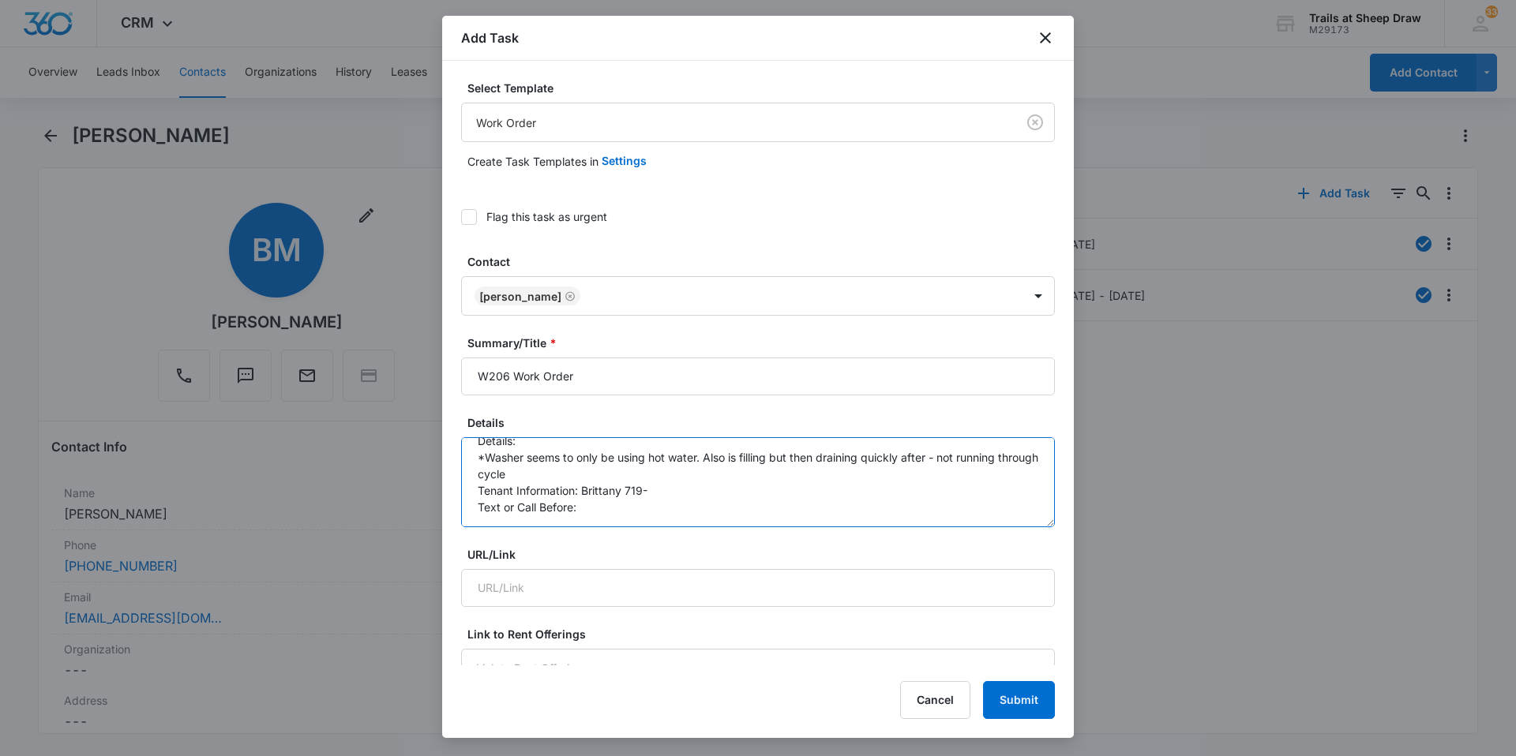
click at [671, 485] on textarea "Location of Repair: Washer/Dryer Details: *Washer seems to only be using hot wa…" at bounding box center [758, 482] width 594 height 90
click at [663, 508] on textarea "Location of Repair: Washer/Dryer Details: *Washer seems to only be using hot wa…" at bounding box center [758, 482] width 594 height 90
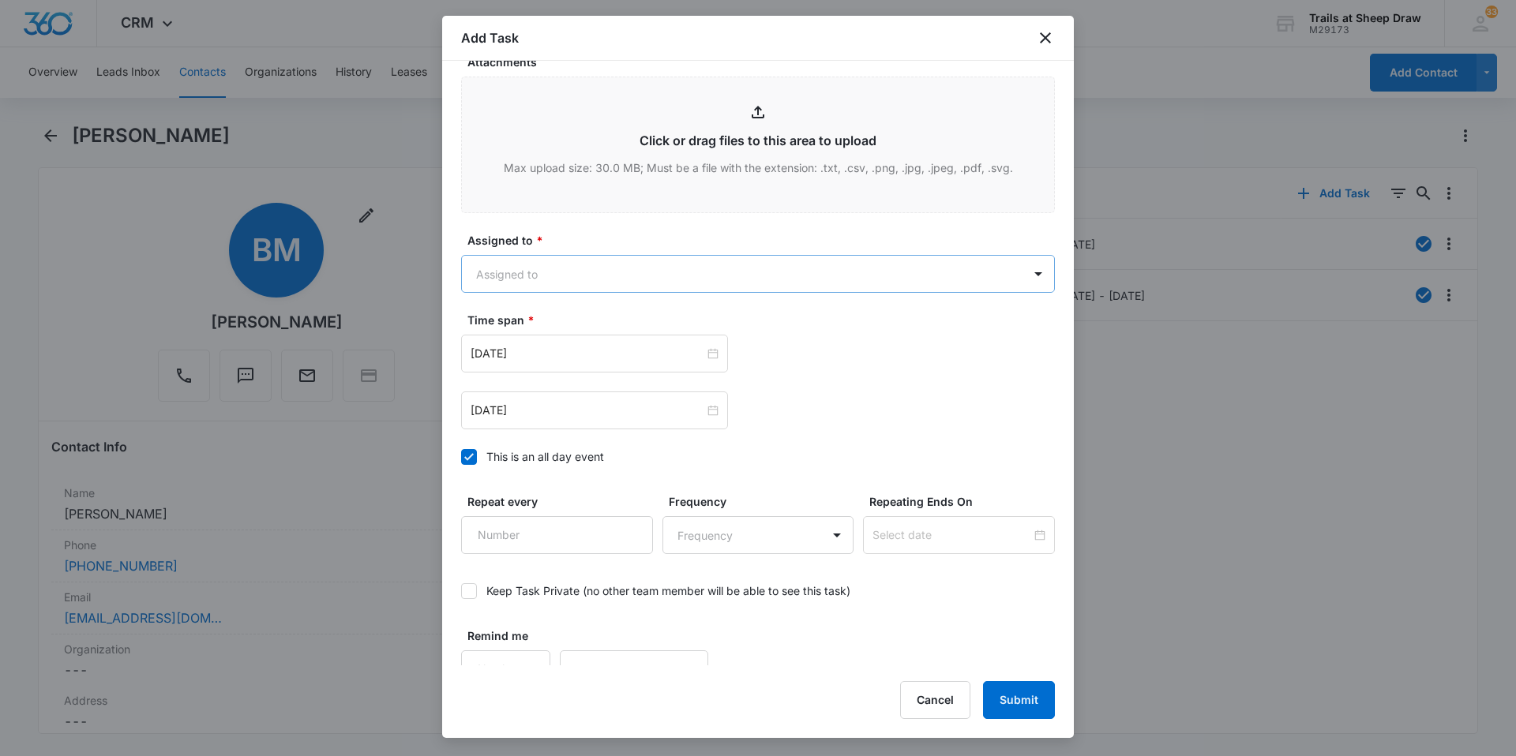
scroll to position [855, 0]
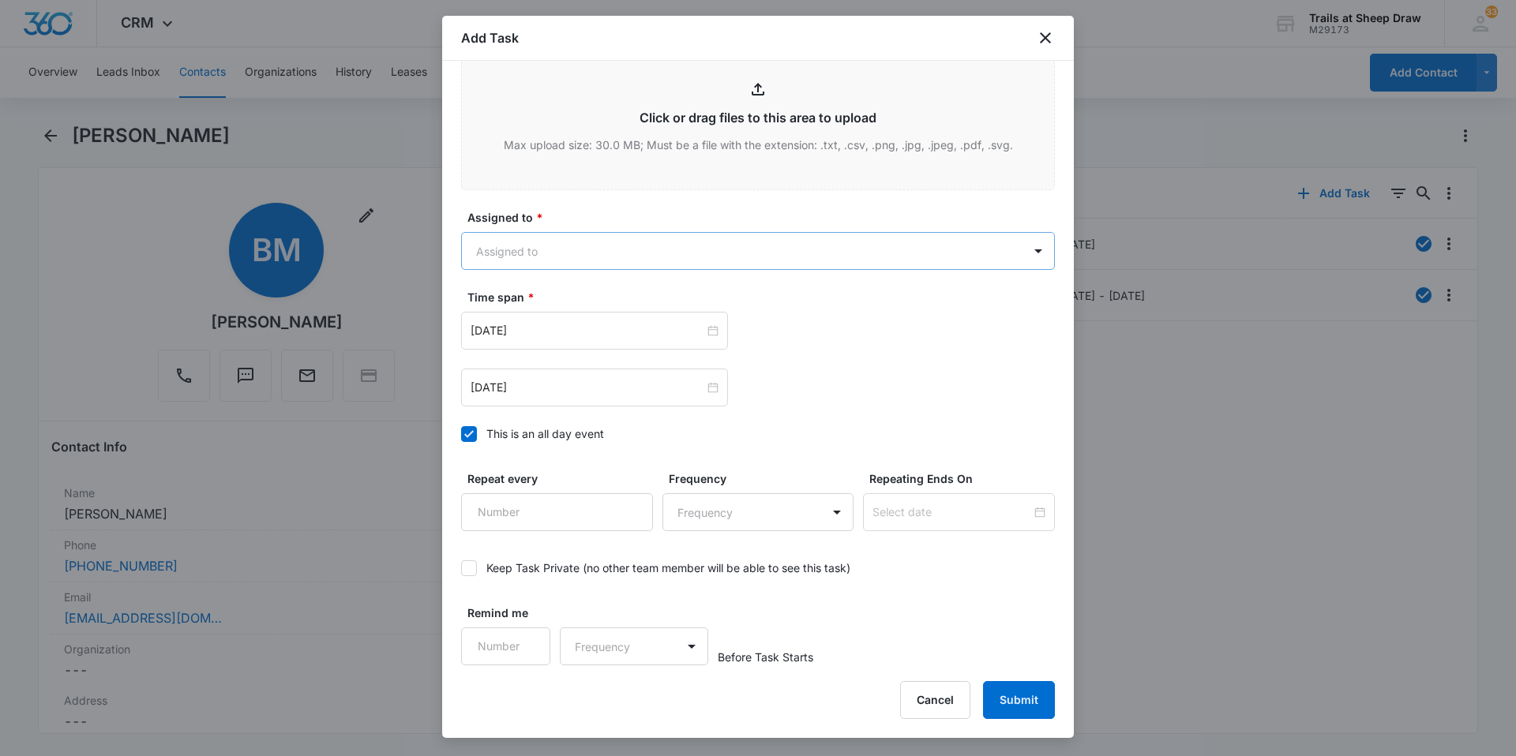
type textarea "Location of Repair: Washer/Dryer Details: *Washer seems to only be using hot wa…"
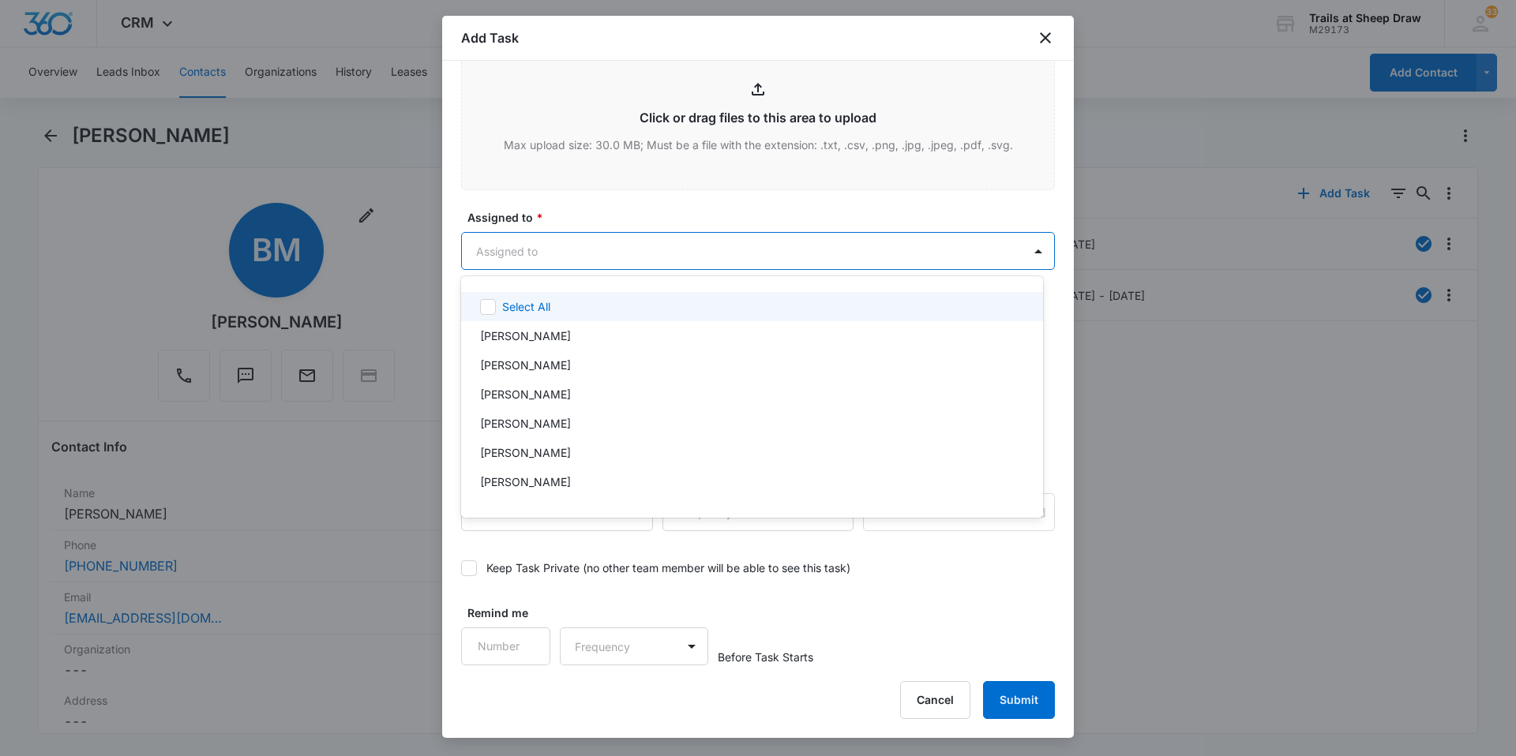
click at [577, 242] on body "CRM Apps Reputation Websites Forms CRM Email Social Content Ads Intelligence Fi…" at bounding box center [758, 378] width 1516 height 756
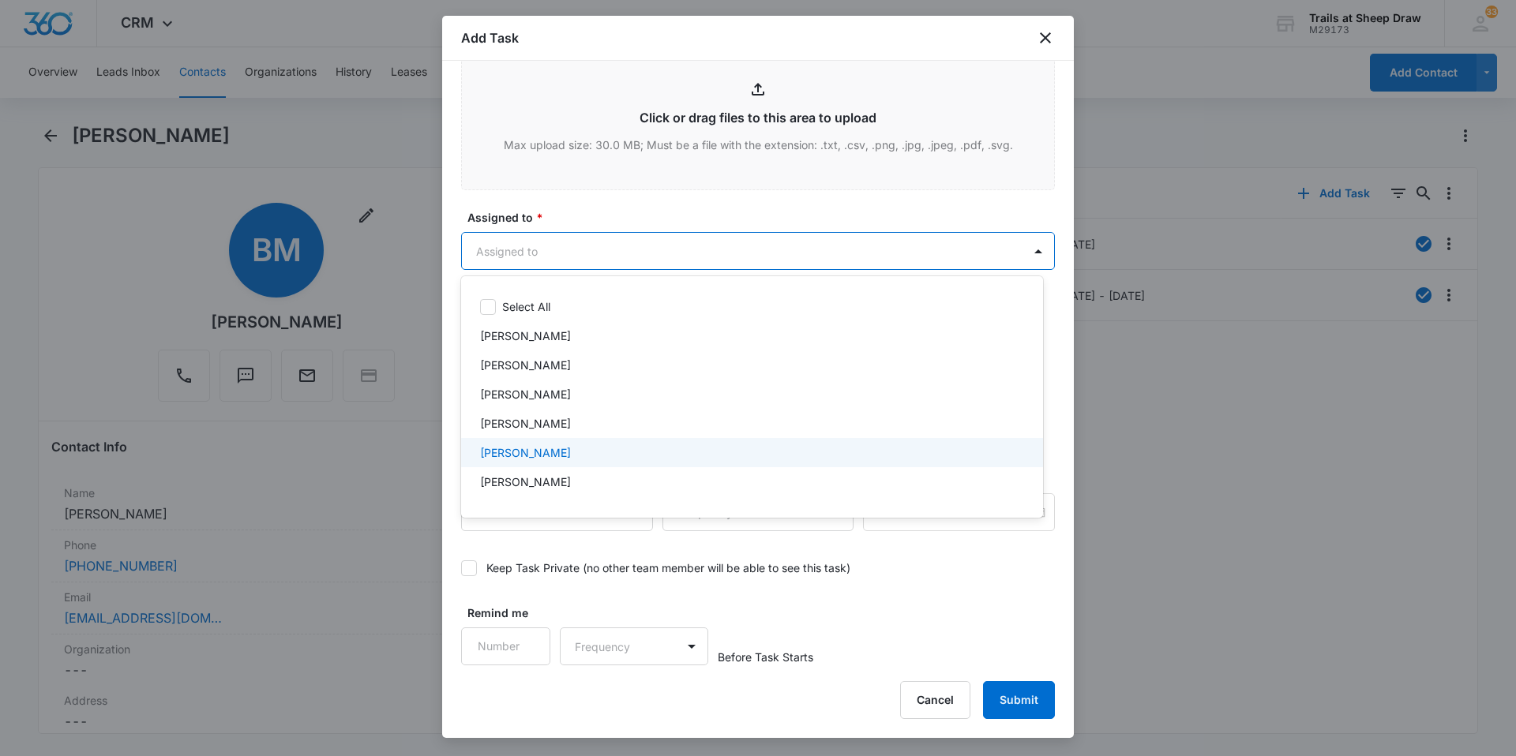
click at [530, 450] on p "[PERSON_NAME]" at bounding box center [525, 453] width 91 height 17
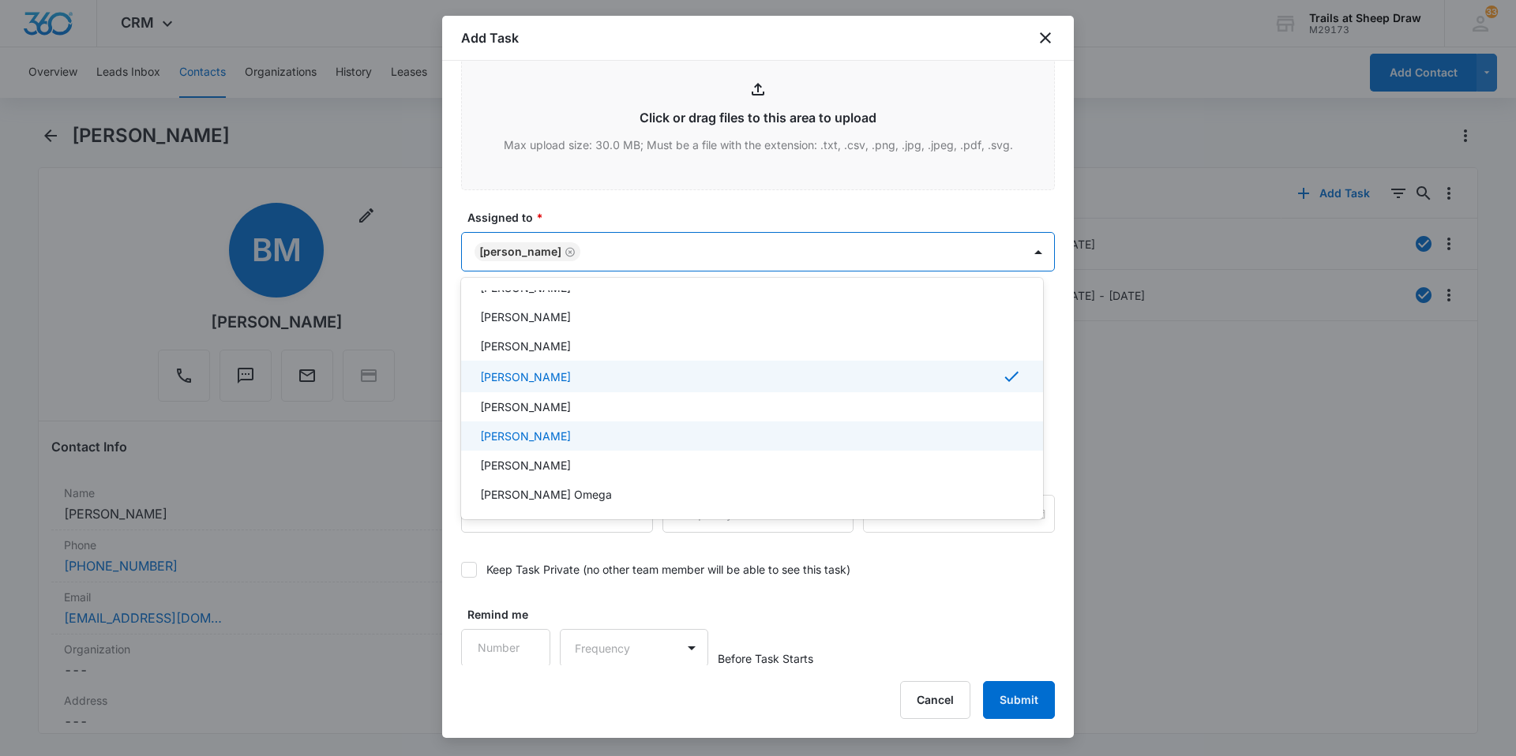
click at [537, 437] on p "[PERSON_NAME]" at bounding box center [525, 436] width 91 height 17
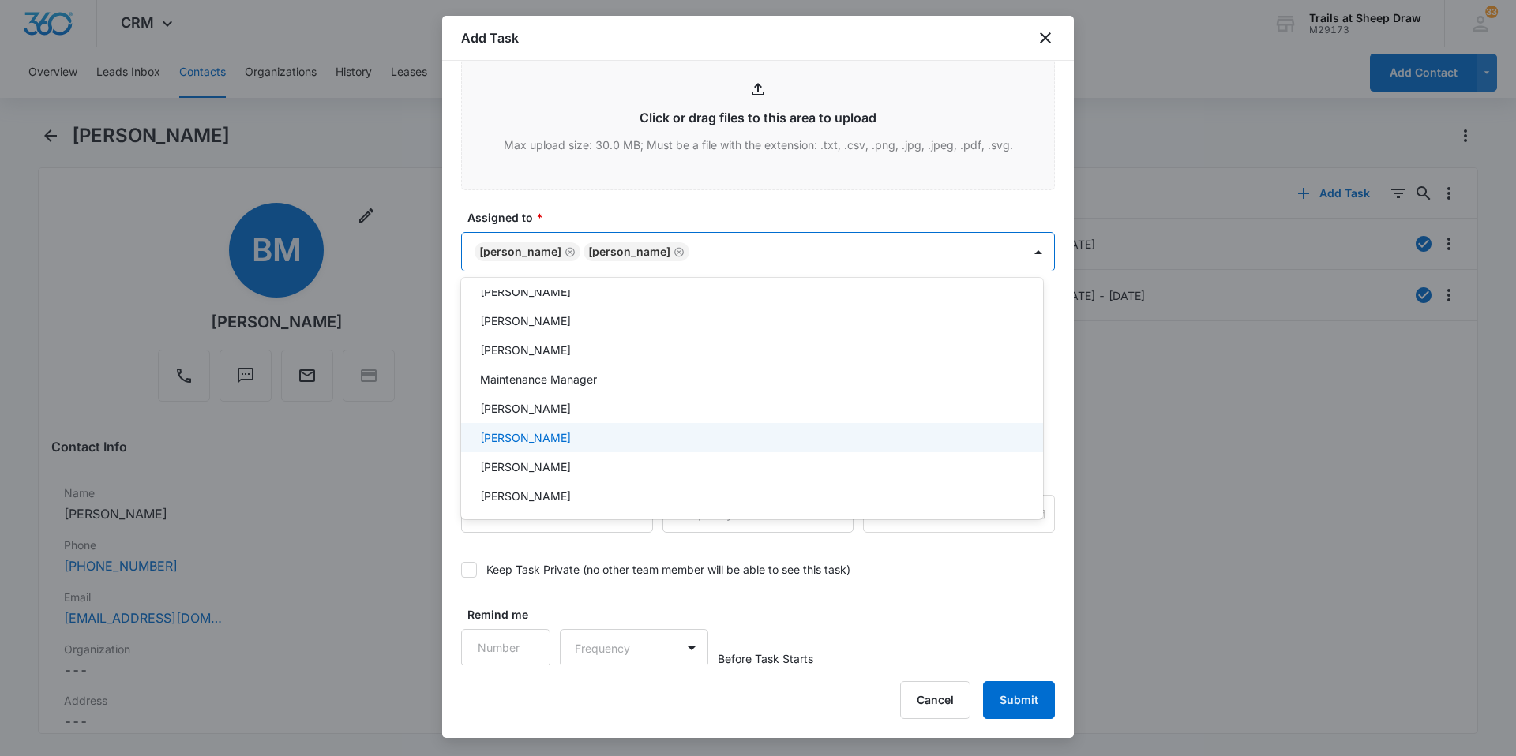
scroll to position [379, 0]
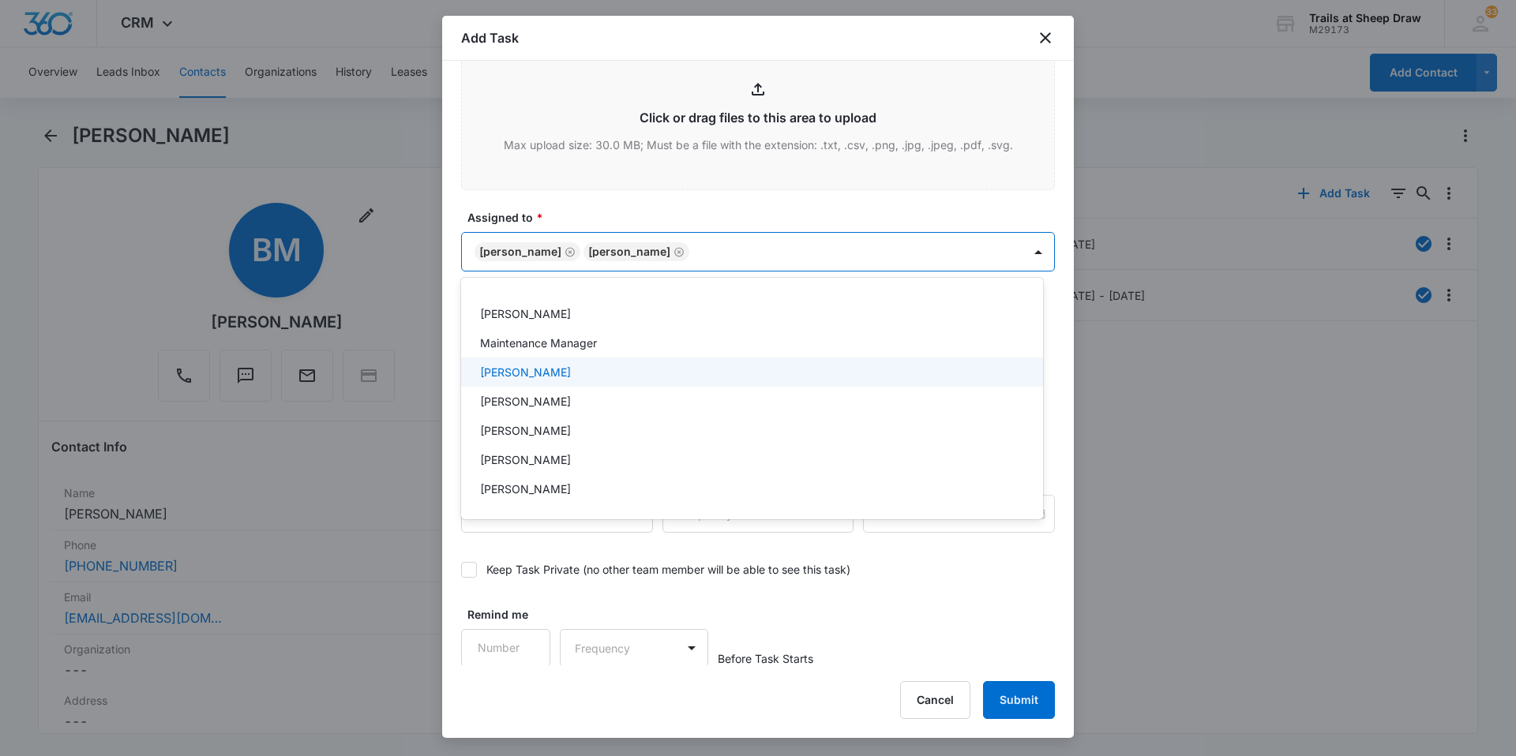
click at [544, 370] on p "[PERSON_NAME]" at bounding box center [525, 372] width 91 height 17
click at [854, 265] on div at bounding box center [758, 378] width 1516 height 756
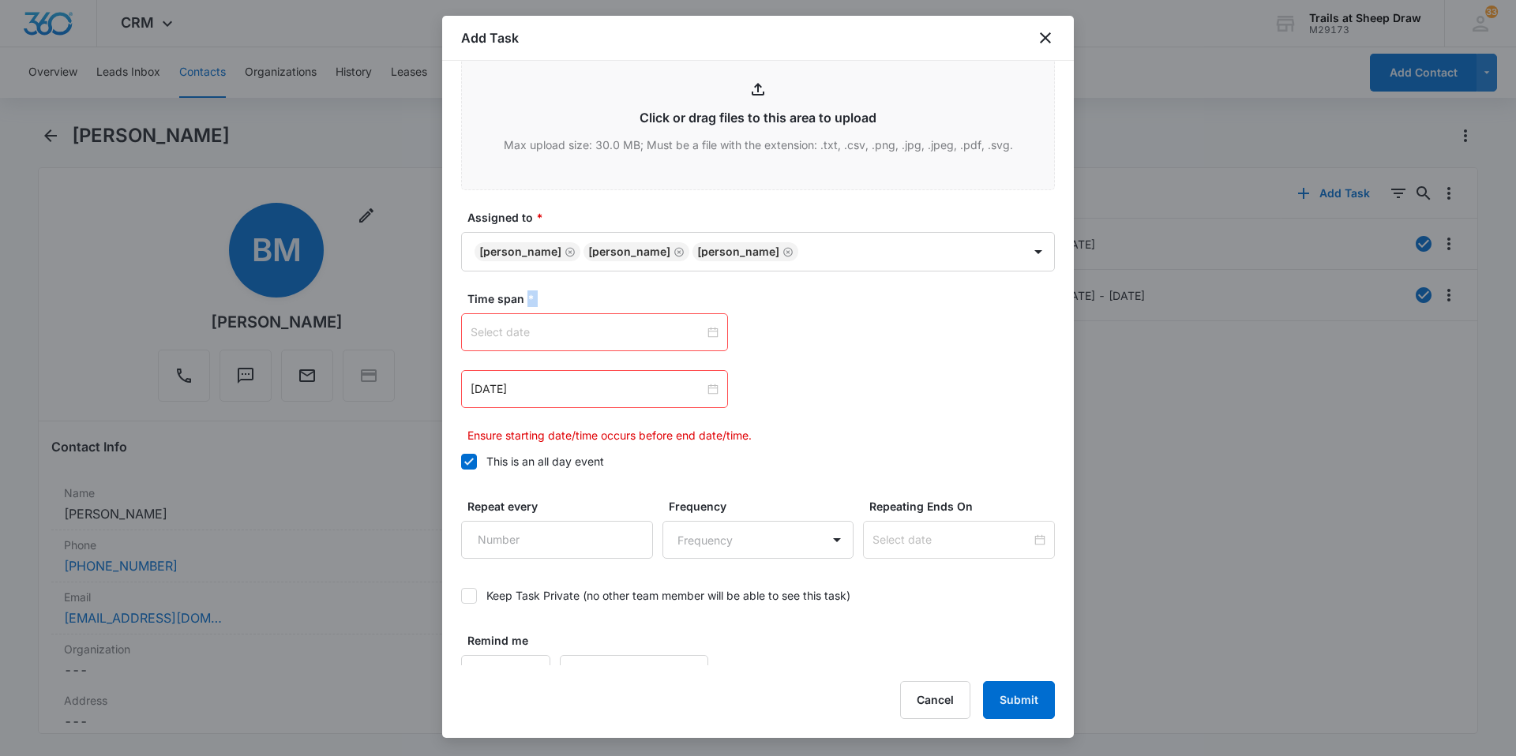
click at [709, 331] on div at bounding box center [595, 332] width 248 height 17
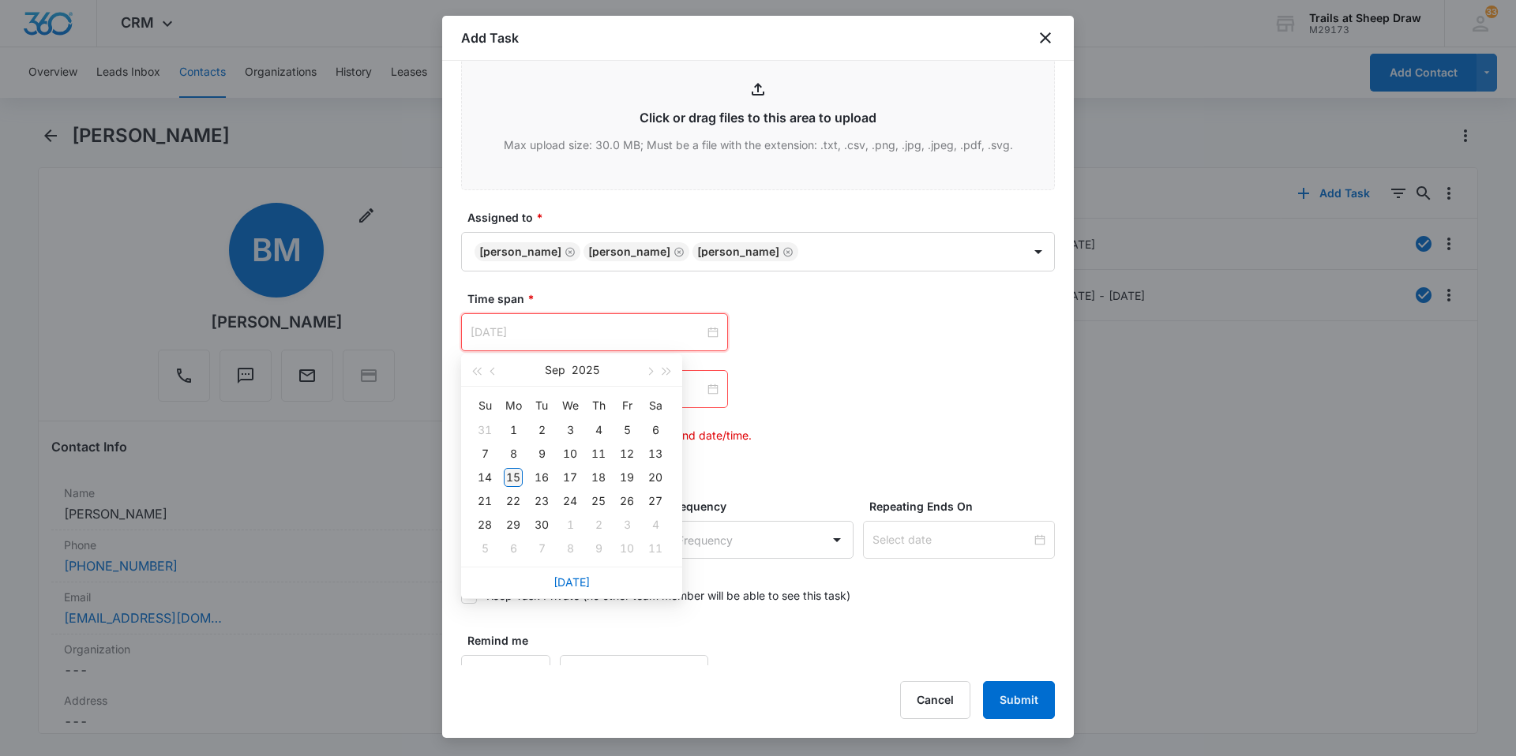
type input "Sep 15, 2025"
click at [509, 476] on div "15" at bounding box center [513, 477] width 19 height 19
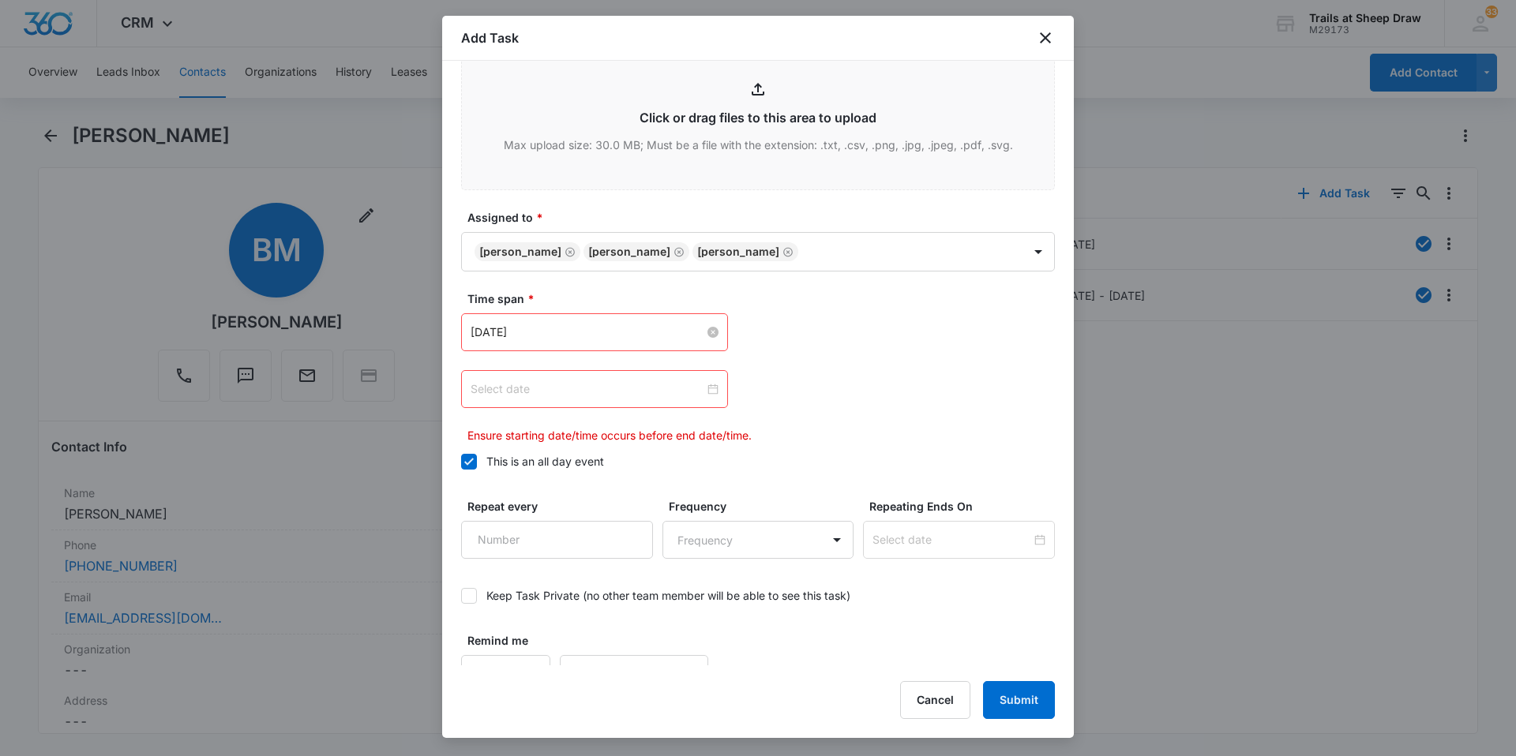
click at [709, 388] on div at bounding box center [595, 389] width 248 height 17
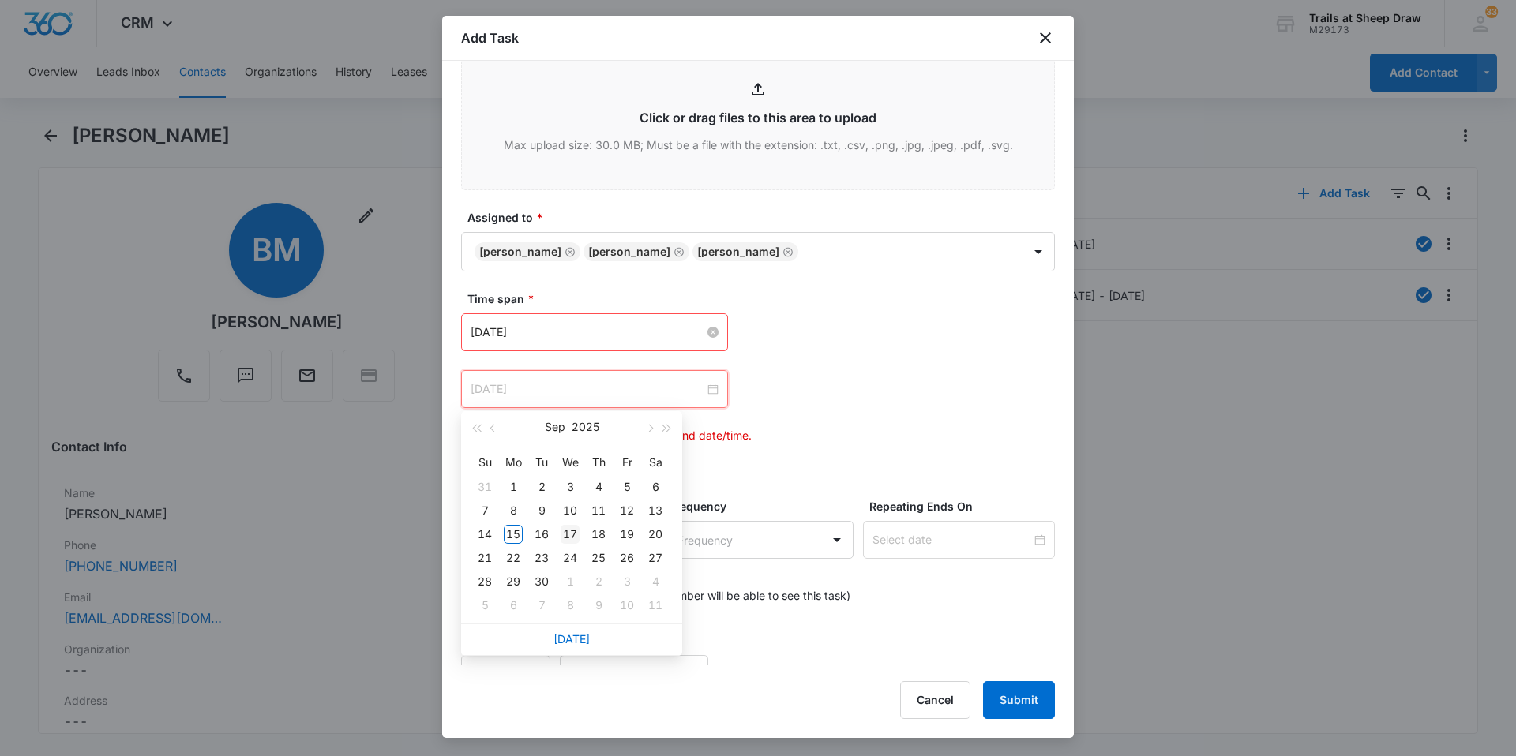
type input "Sep 17, 2025"
click at [573, 538] on div "17" at bounding box center [570, 534] width 19 height 19
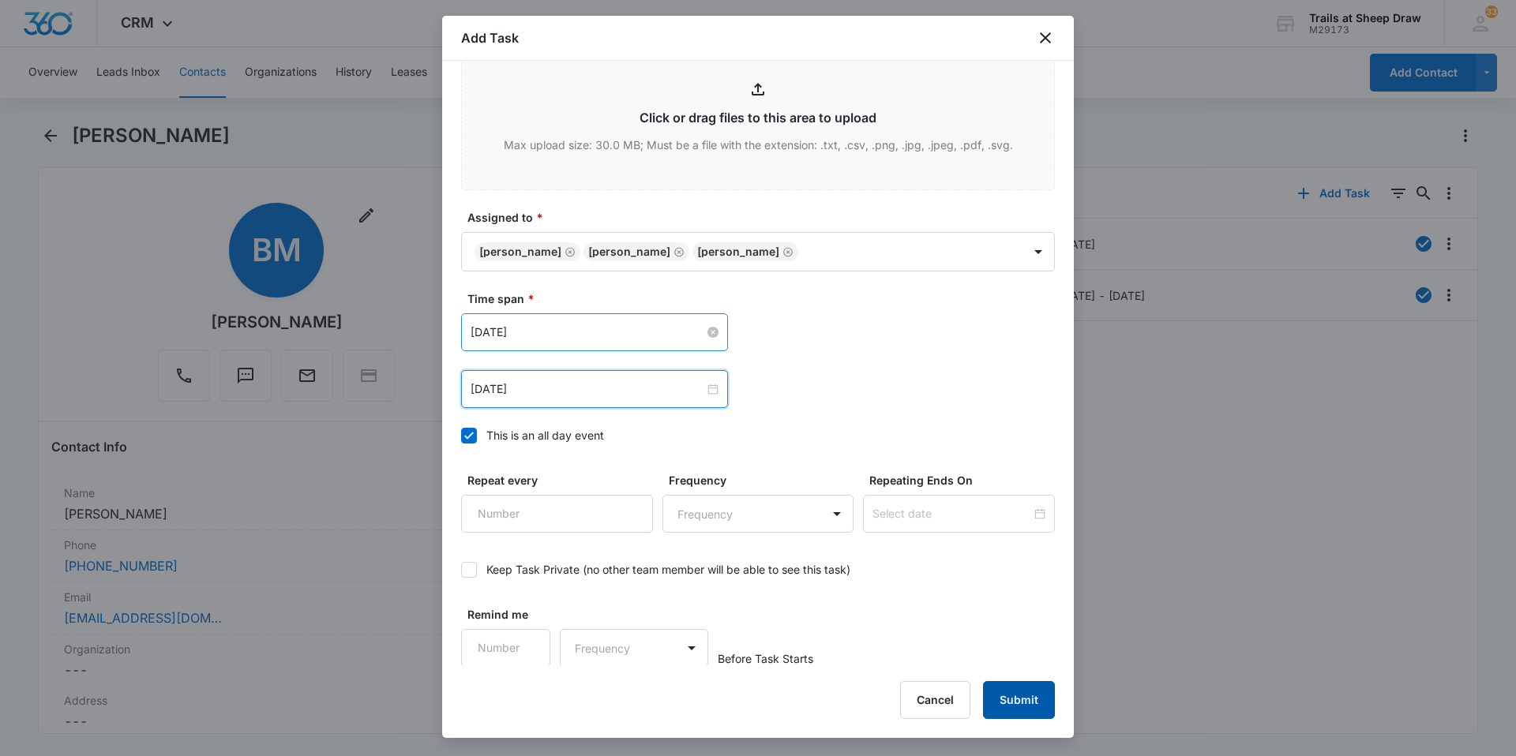
click at [1020, 694] on button "Submit" at bounding box center [1019, 700] width 72 height 38
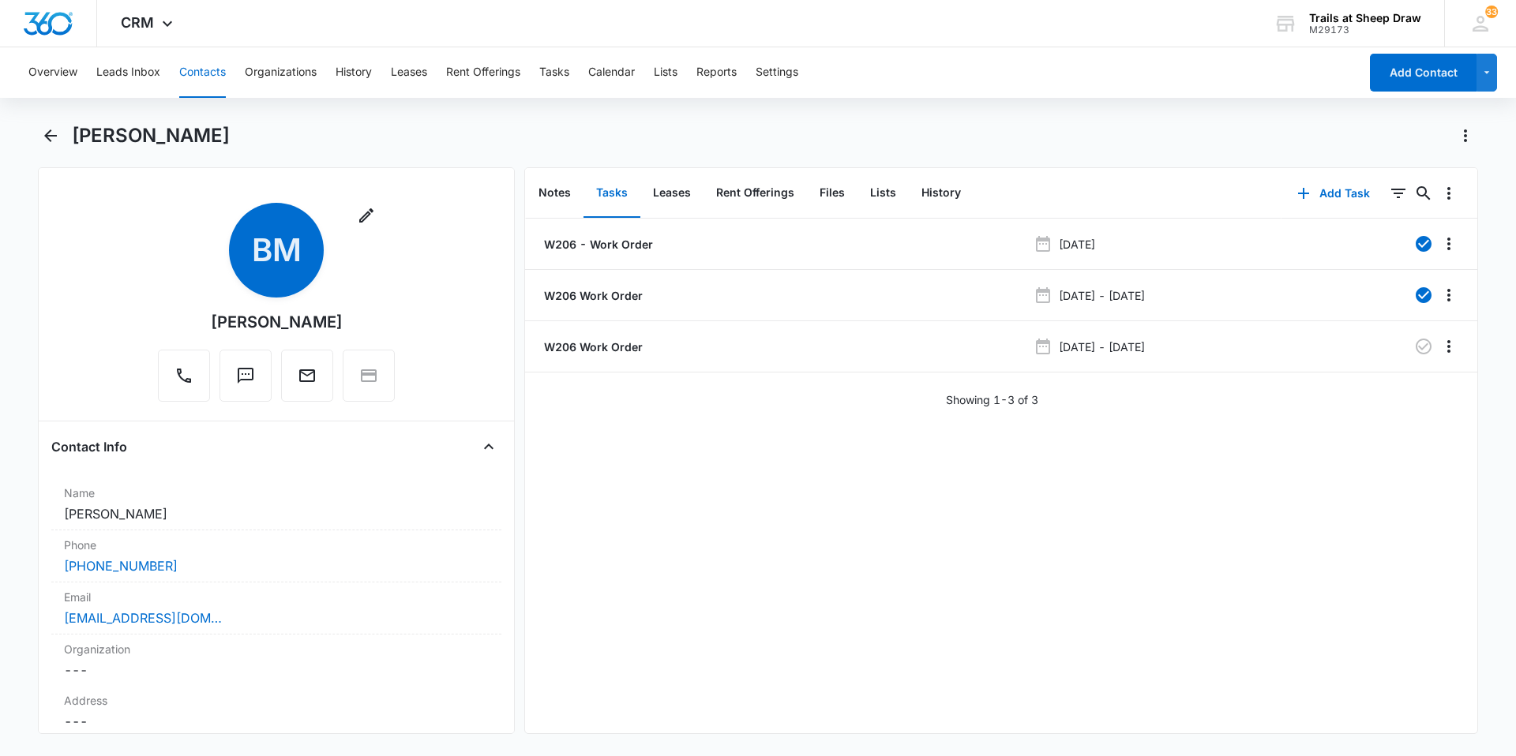
click at [186, 63] on button "Contacts" at bounding box center [202, 72] width 47 height 51
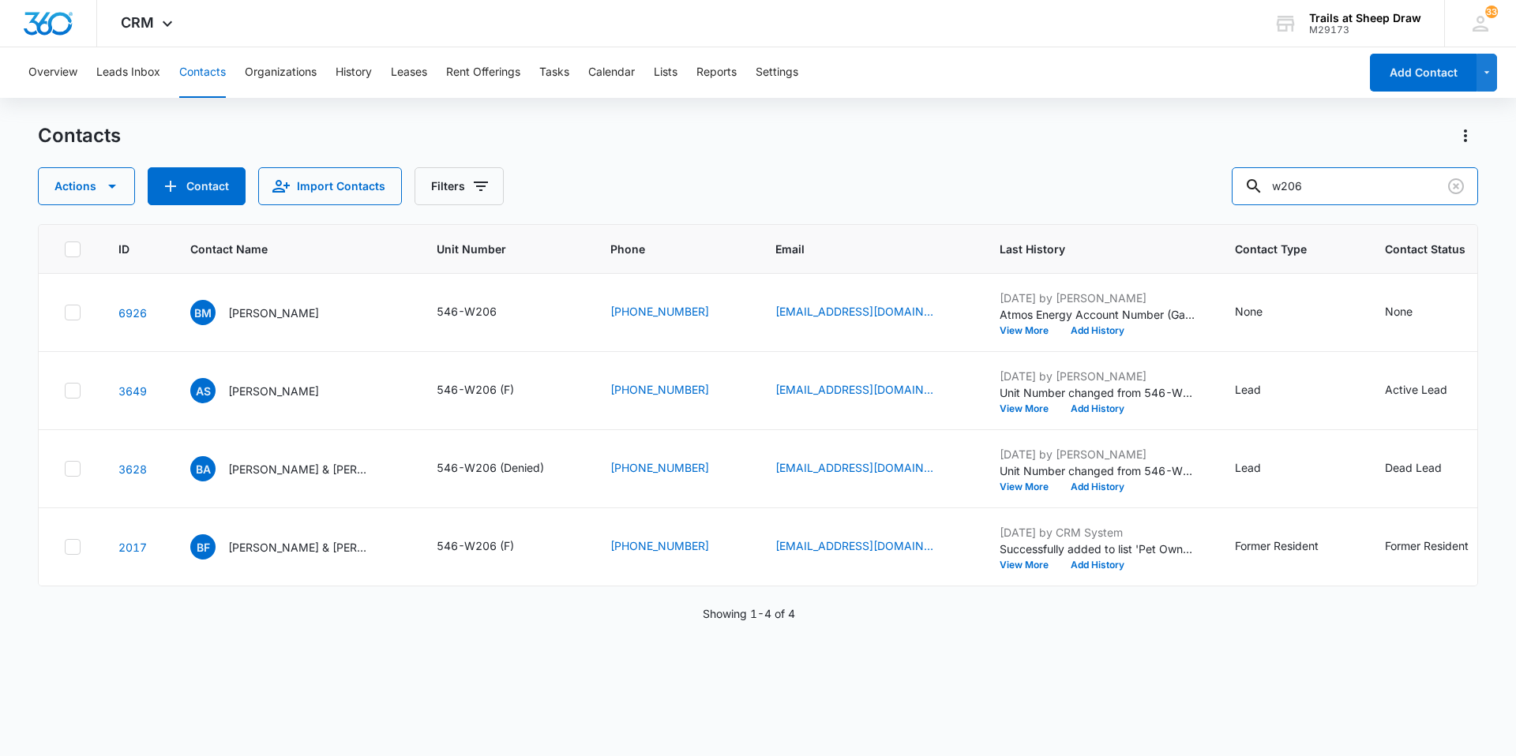
drag, startPoint x: 1346, startPoint y: 203, endPoint x: 1079, endPoint y: 216, distance: 267.2
click at [1093, 216] on div "Contacts Actions Contact Import Contacts Filters w206 ID Contact Name Unit Numb…" at bounding box center [758, 439] width 1440 height 632
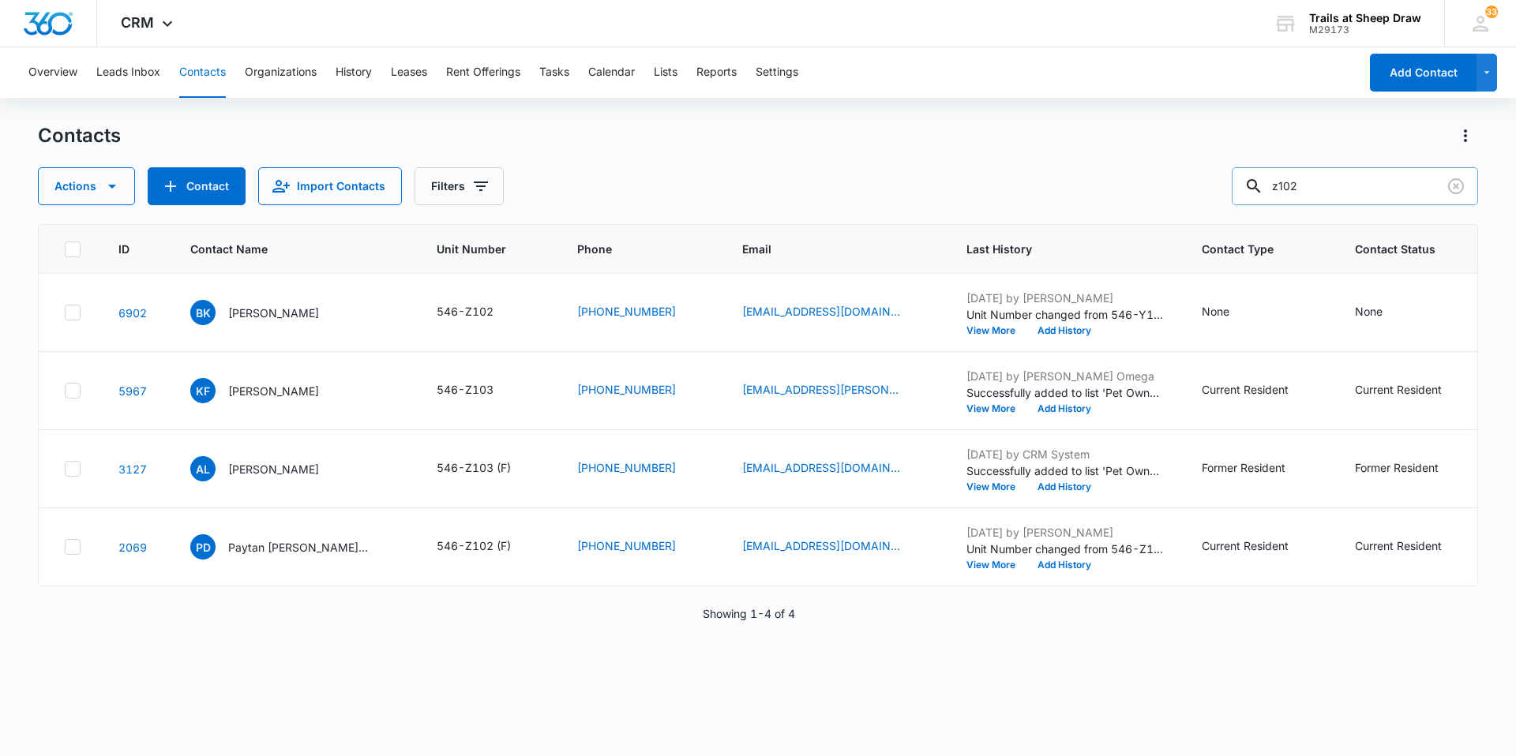
type input "z102"
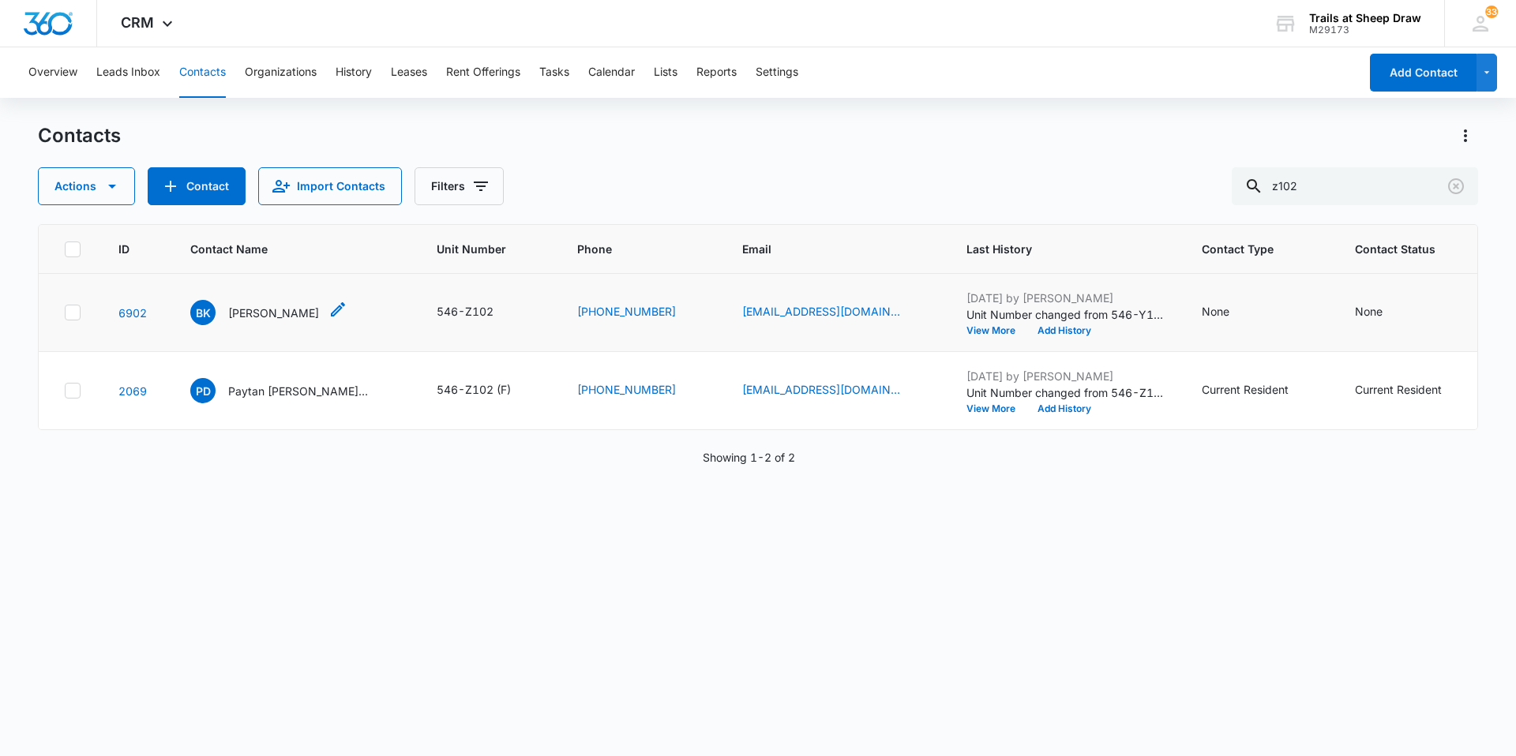
click at [250, 319] on p "Brian Kirby" at bounding box center [273, 313] width 91 height 17
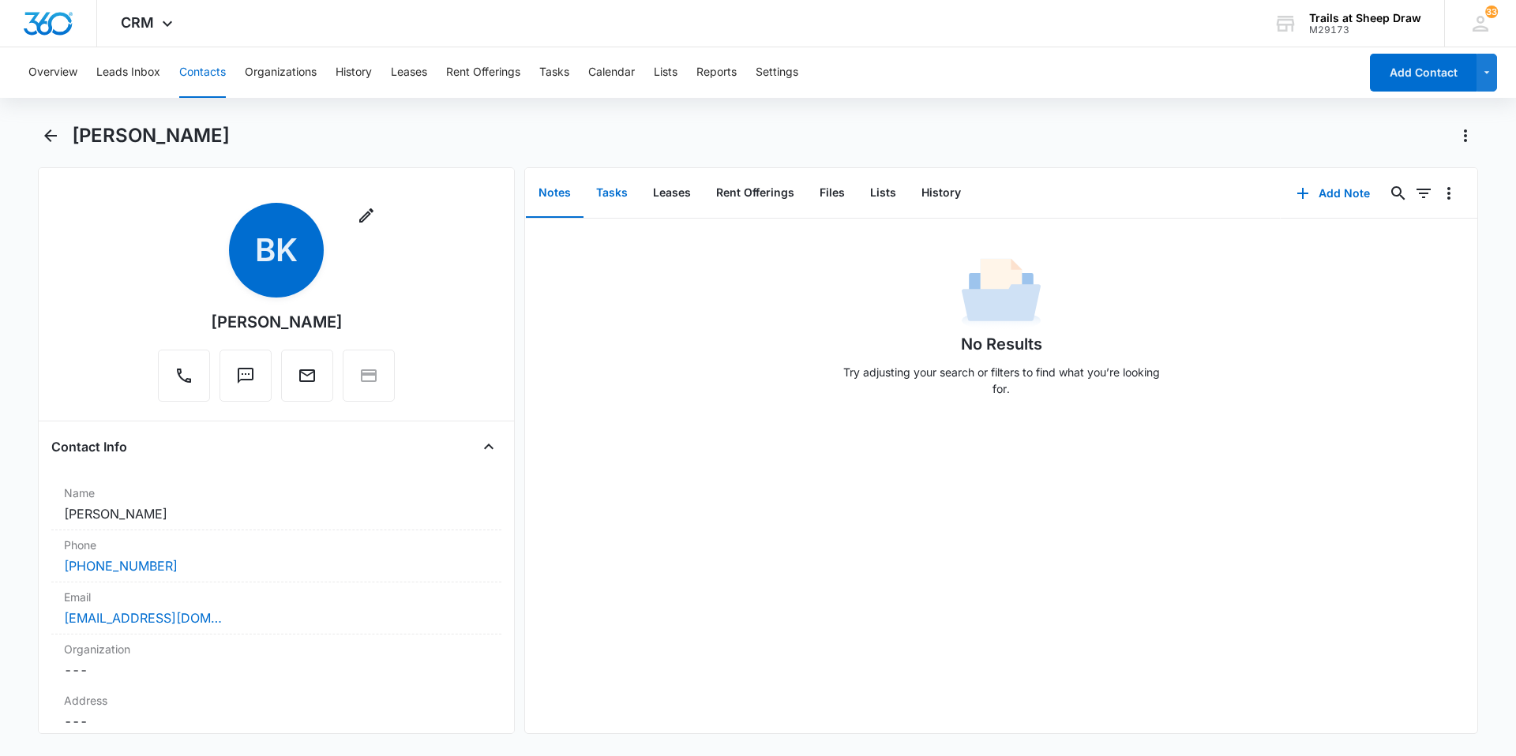
click at [620, 186] on button "Tasks" at bounding box center [611, 193] width 57 height 49
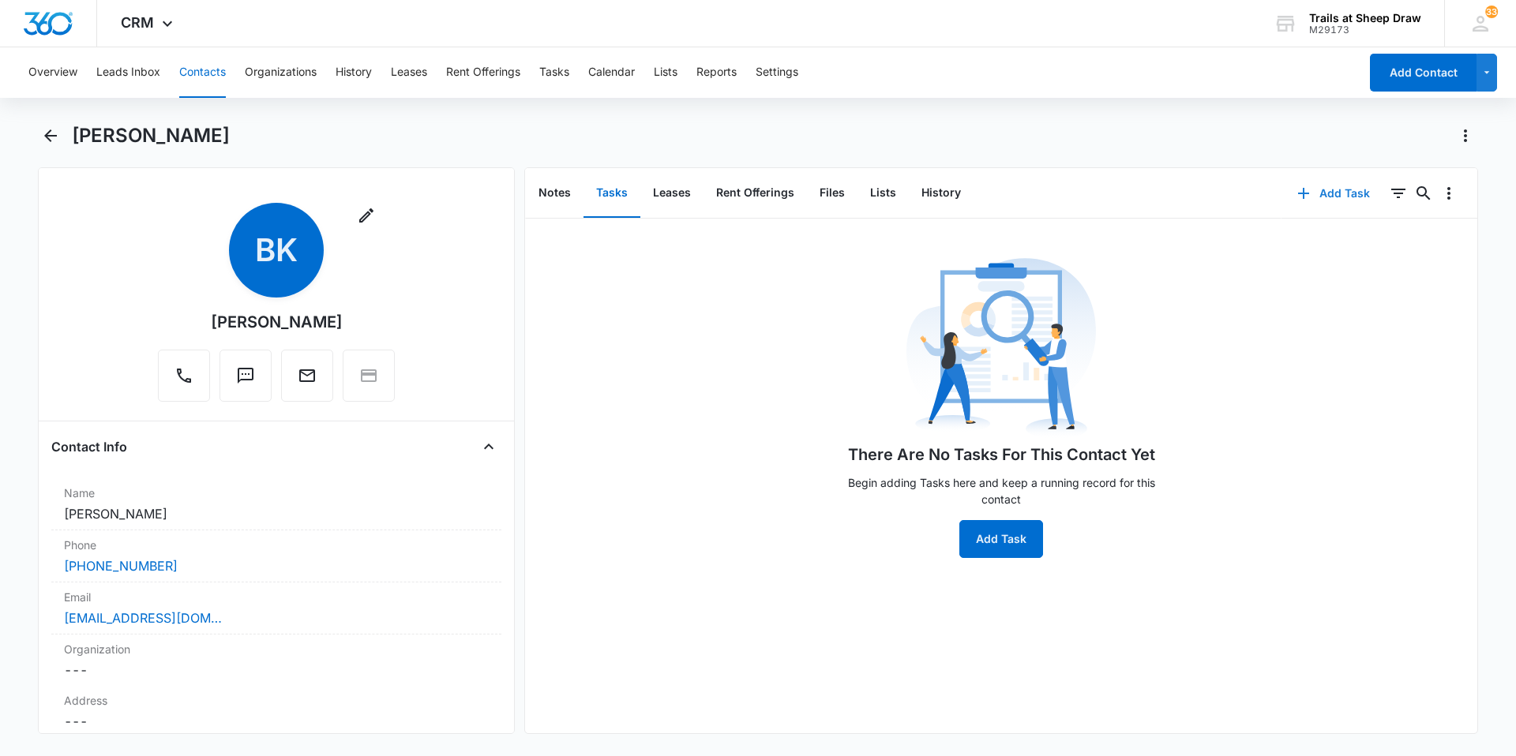
click at [1324, 189] on button "Add Task" at bounding box center [1333, 193] width 104 height 38
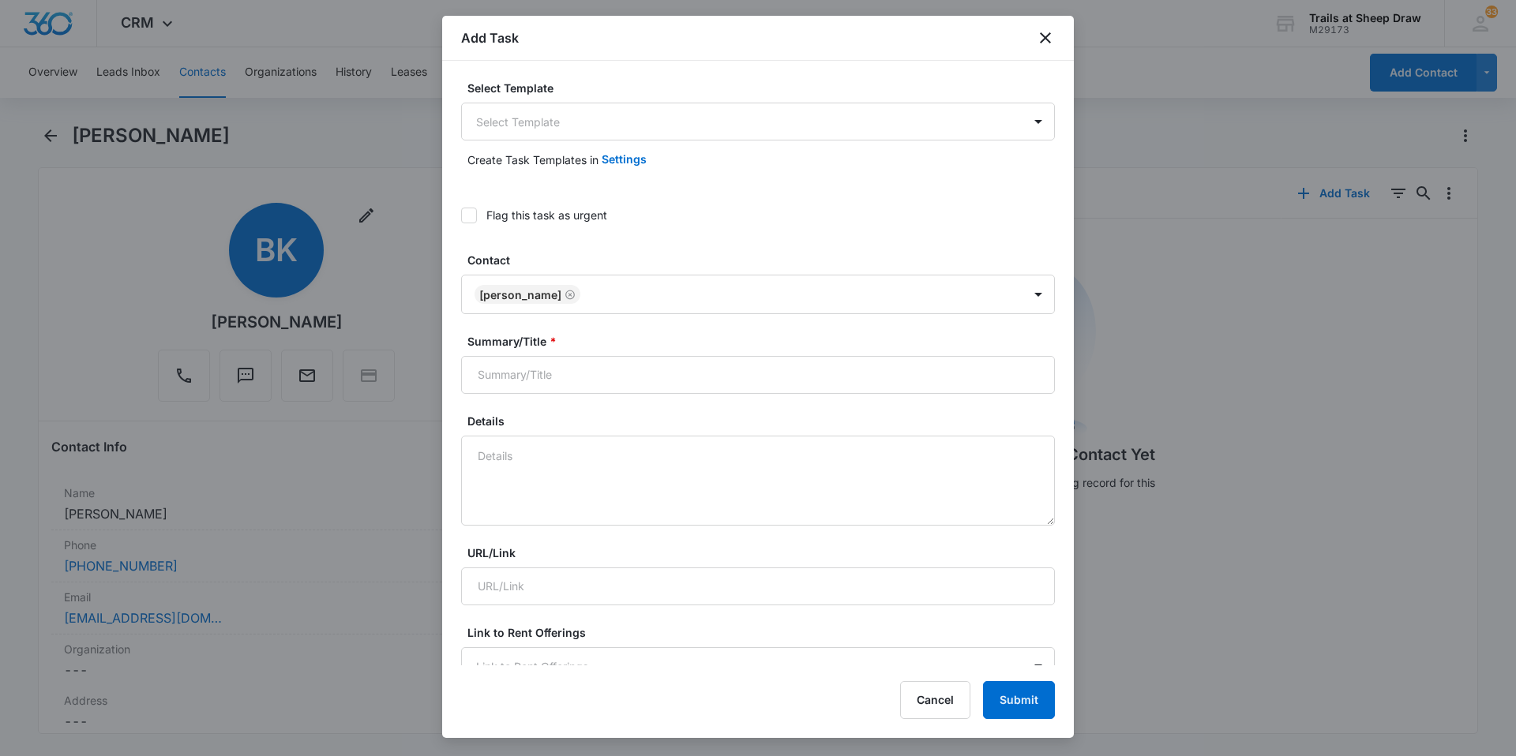
click at [651, 129] on body "CRM Apps Reputation Websites Forms CRM Email Social Content Ads Intelligence Fi…" at bounding box center [758, 378] width 1516 height 756
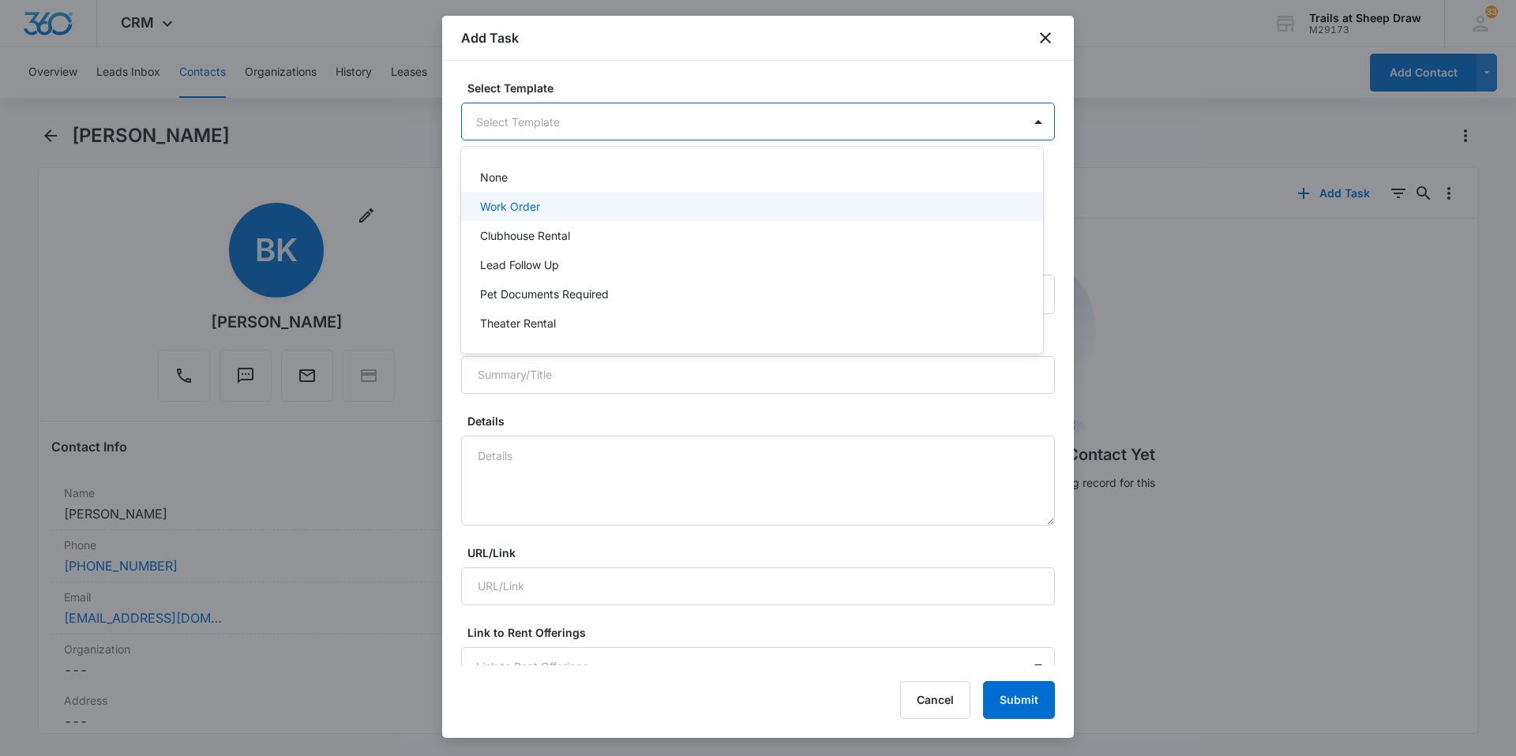
click at [563, 198] on div "Work Order" at bounding box center [750, 206] width 541 height 17
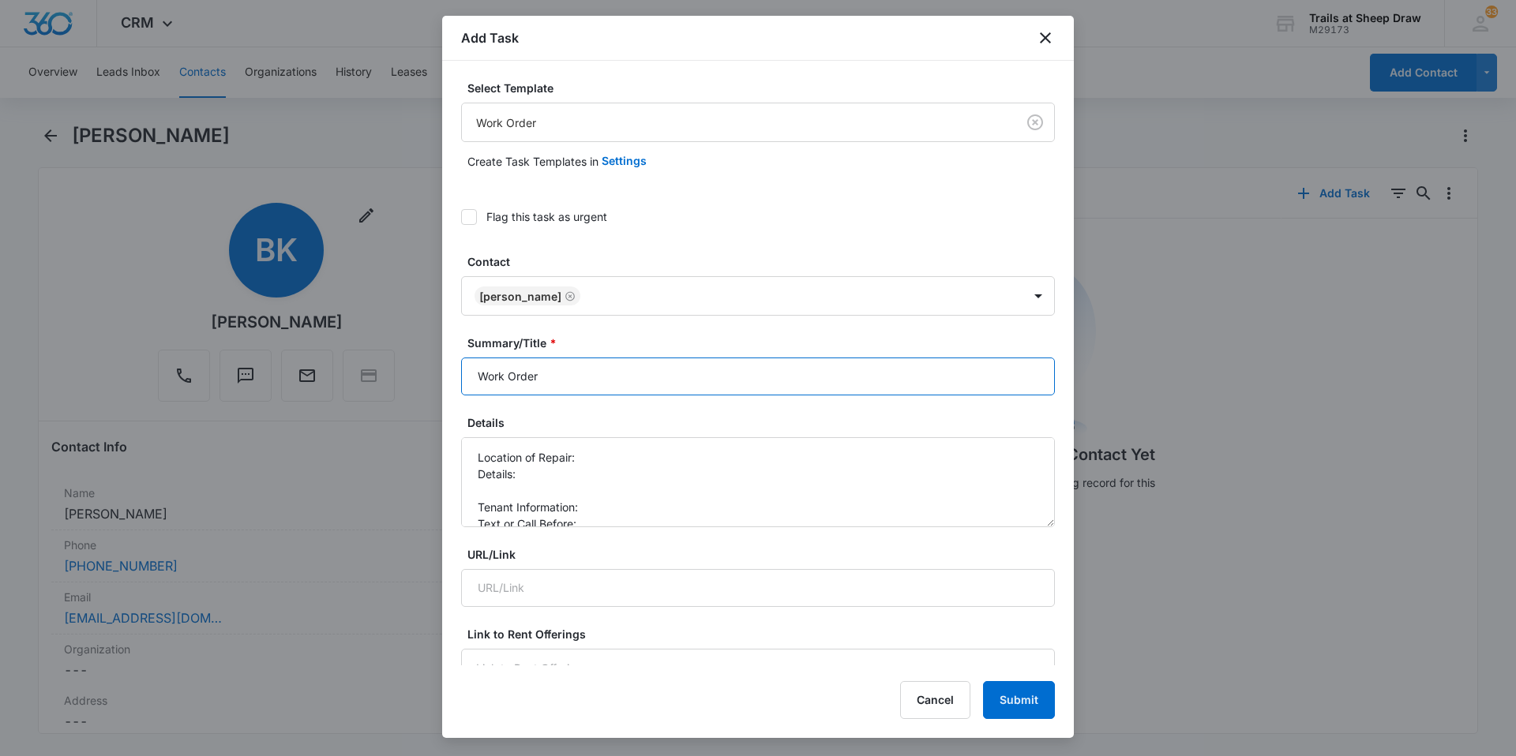
click at [464, 377] on input "Work Order" at bounding box center [758, 377] width 594 height 38
type input "Z102 Work Order"
click at [690, 461] on textarea "Location of Repair: Details: Tenant Information: Text or Call Before:" at bounding box center [758, 482] width 594 height 90
click at [475, 487] on textarea "Location of Repair: Breaker Details: Tenant Information: Text or Call Before:" at bounding box center [758, 482] width 594 height 90
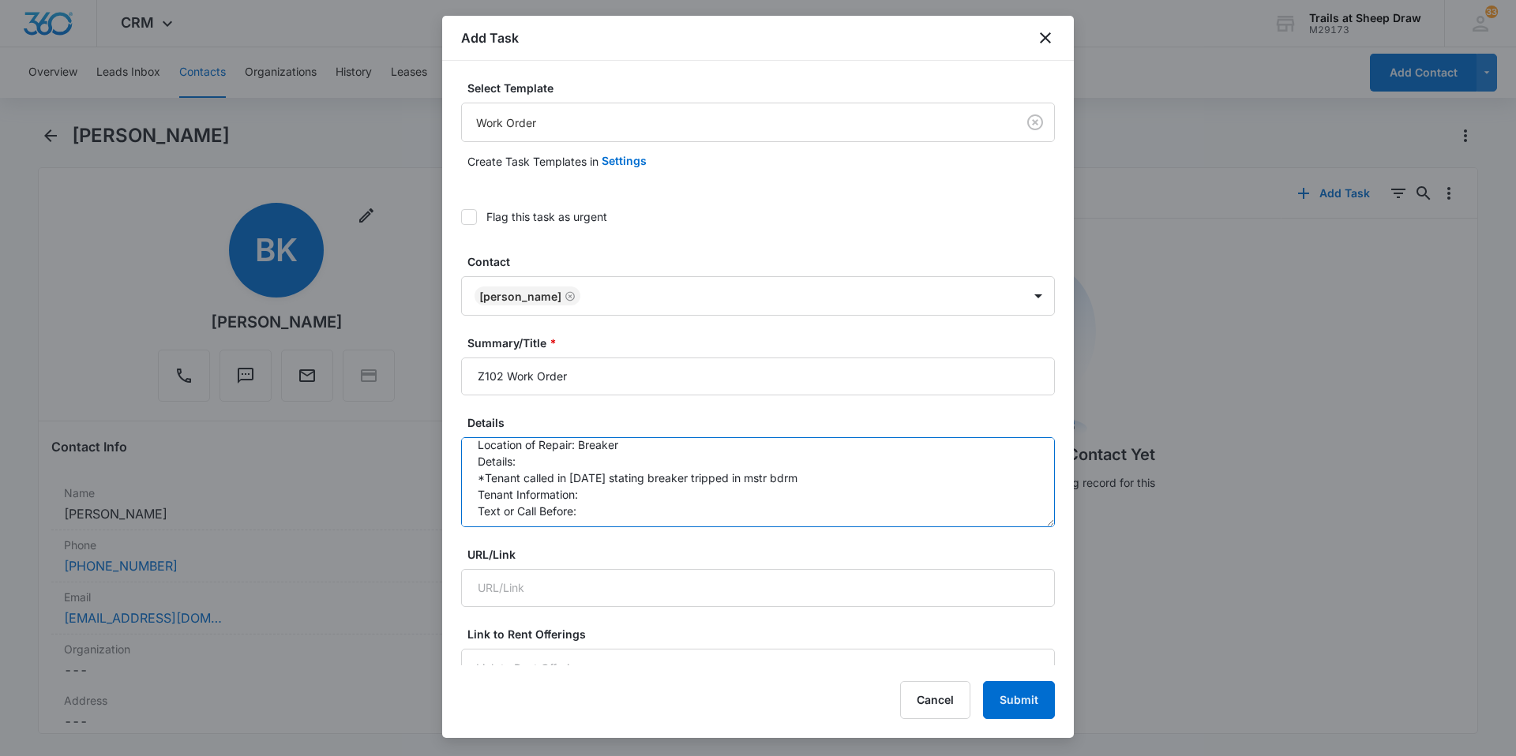
scroll to position [17, 0]
click at [615, 493] on textarea "Location of Repair: Breaker Details: *Tenant called in Sunday 9/14 stating brea…" at bounding box center [758, 482] width 594 height 90
click at [630, 517] on textarea "Location of Repair: Breaker Details: *Tenant called in Sunday 9/14 stating brea…" at bounding box center [758, 482] width 594 height 90
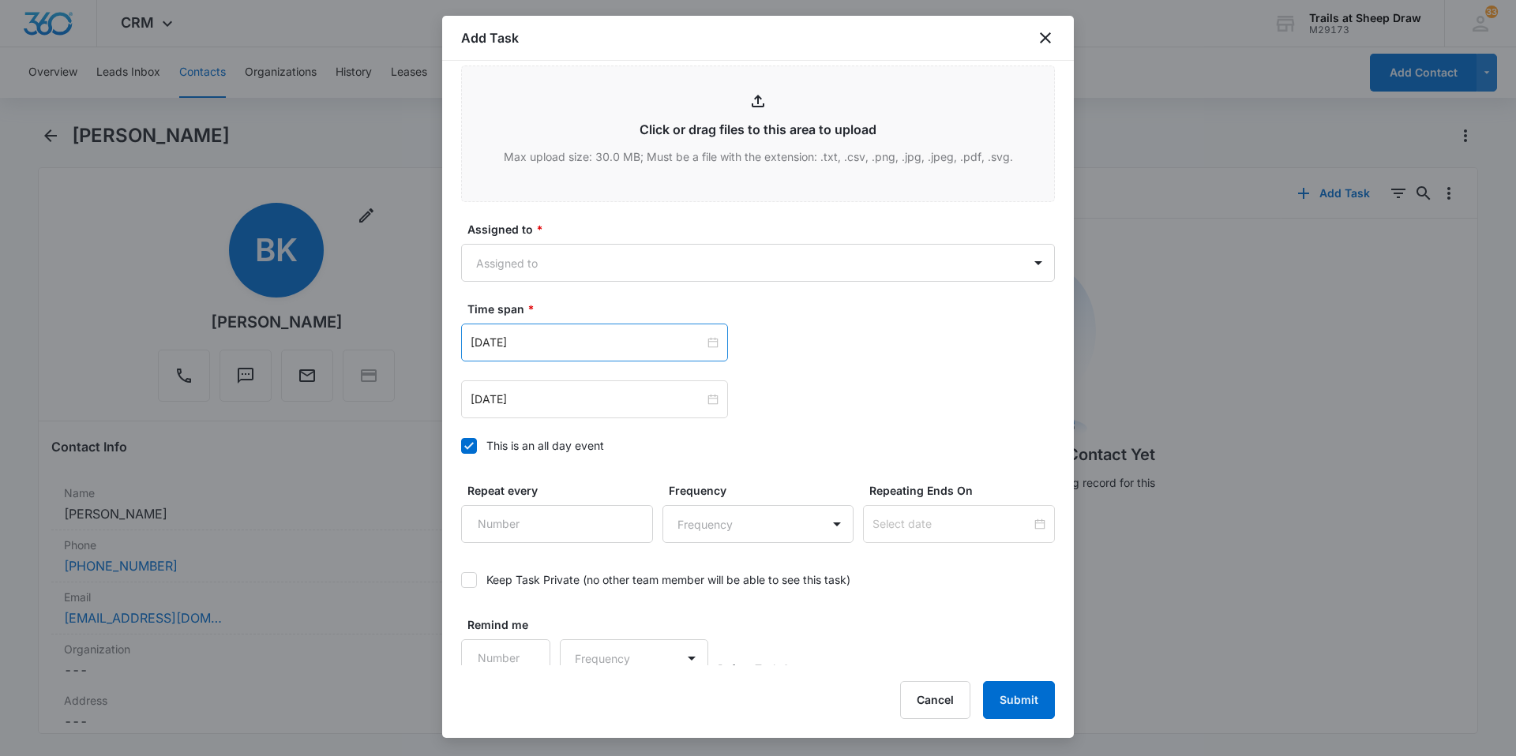
scroll to position [855, 0]
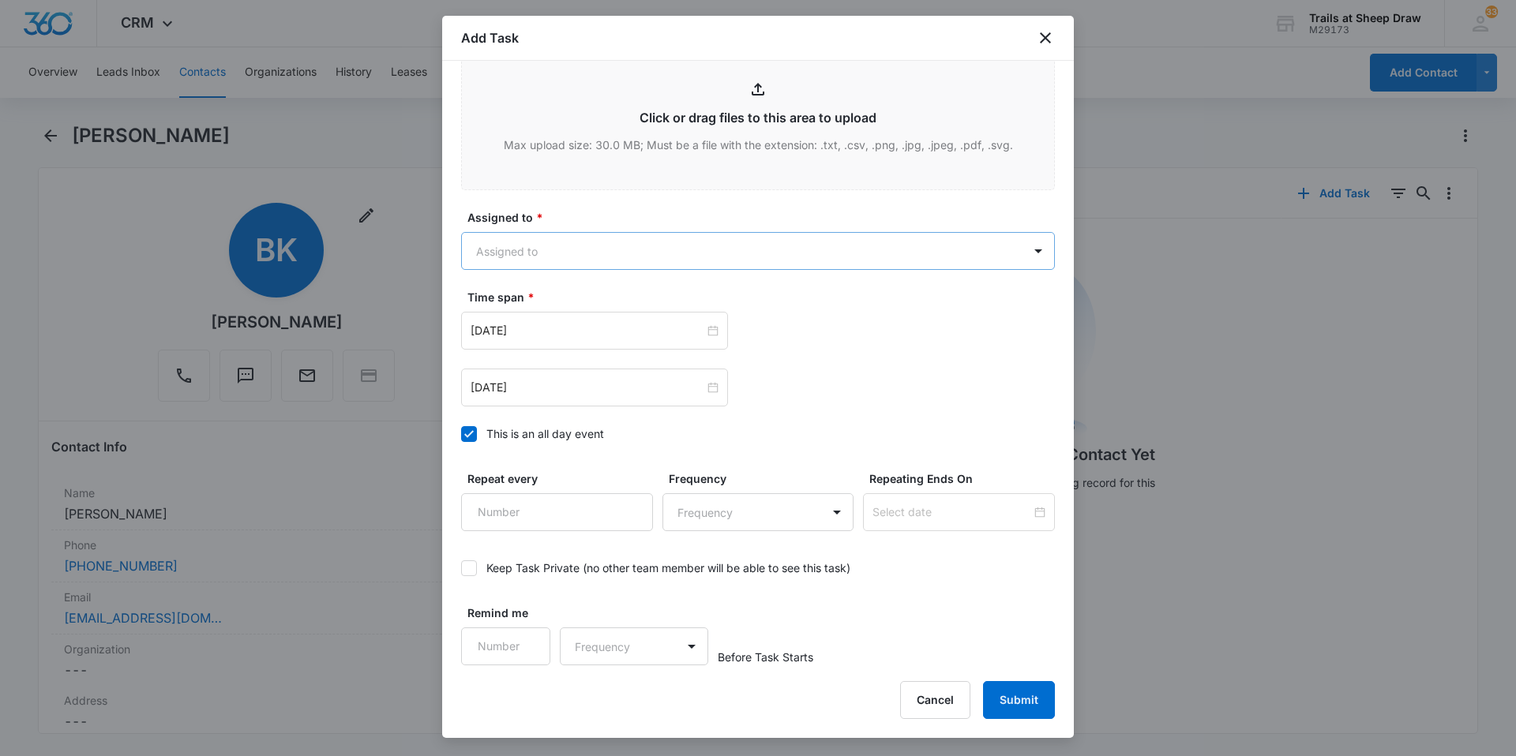
type textarea "Location of Repair: Breaker Details: *Tenant called in Sunday 9/14 stating brea…"
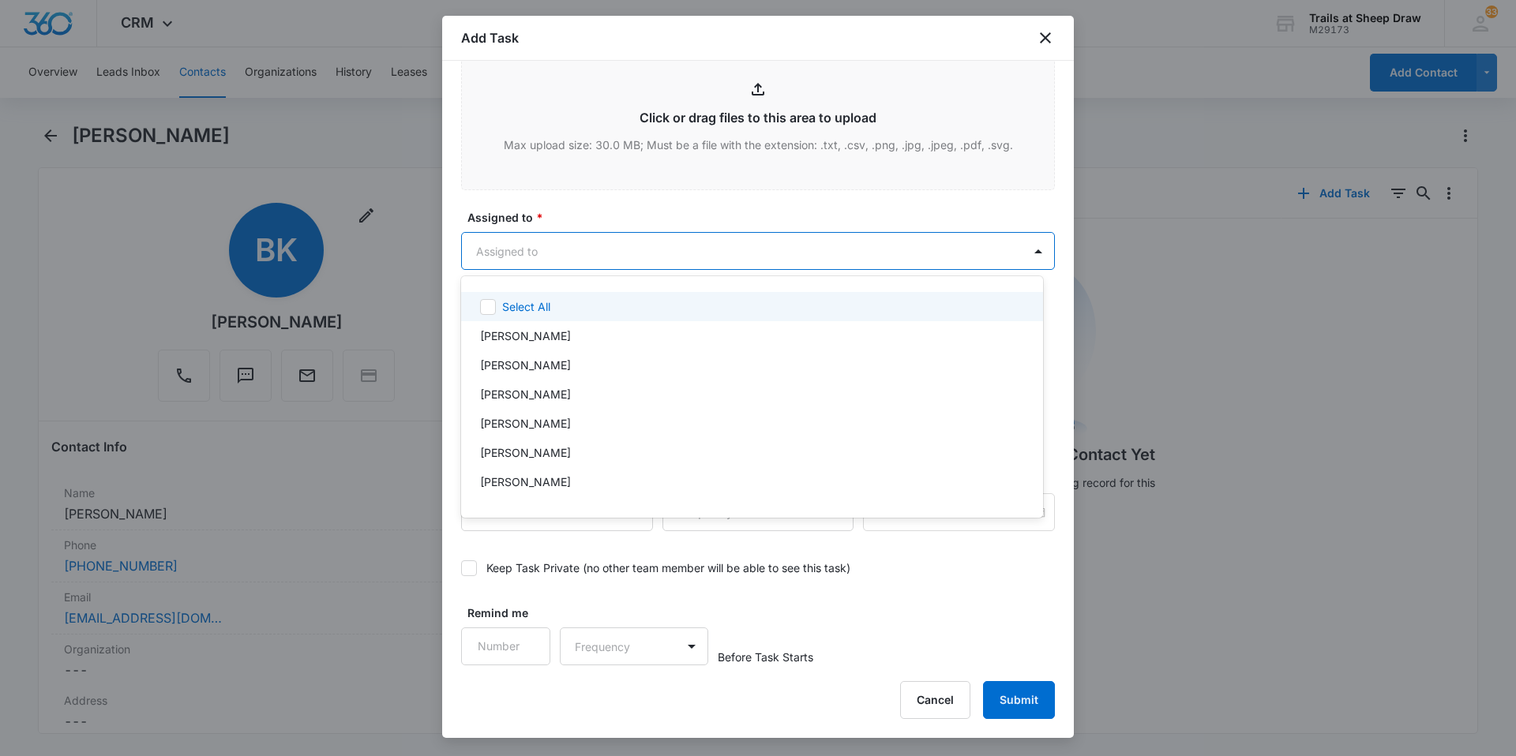
click at [577, 259] on body "CRM Apps Reputation Websites Forms CRM Email Social Content Ads Intelligence Fi…" at bounding box center [758, 378] width 1516 height 756
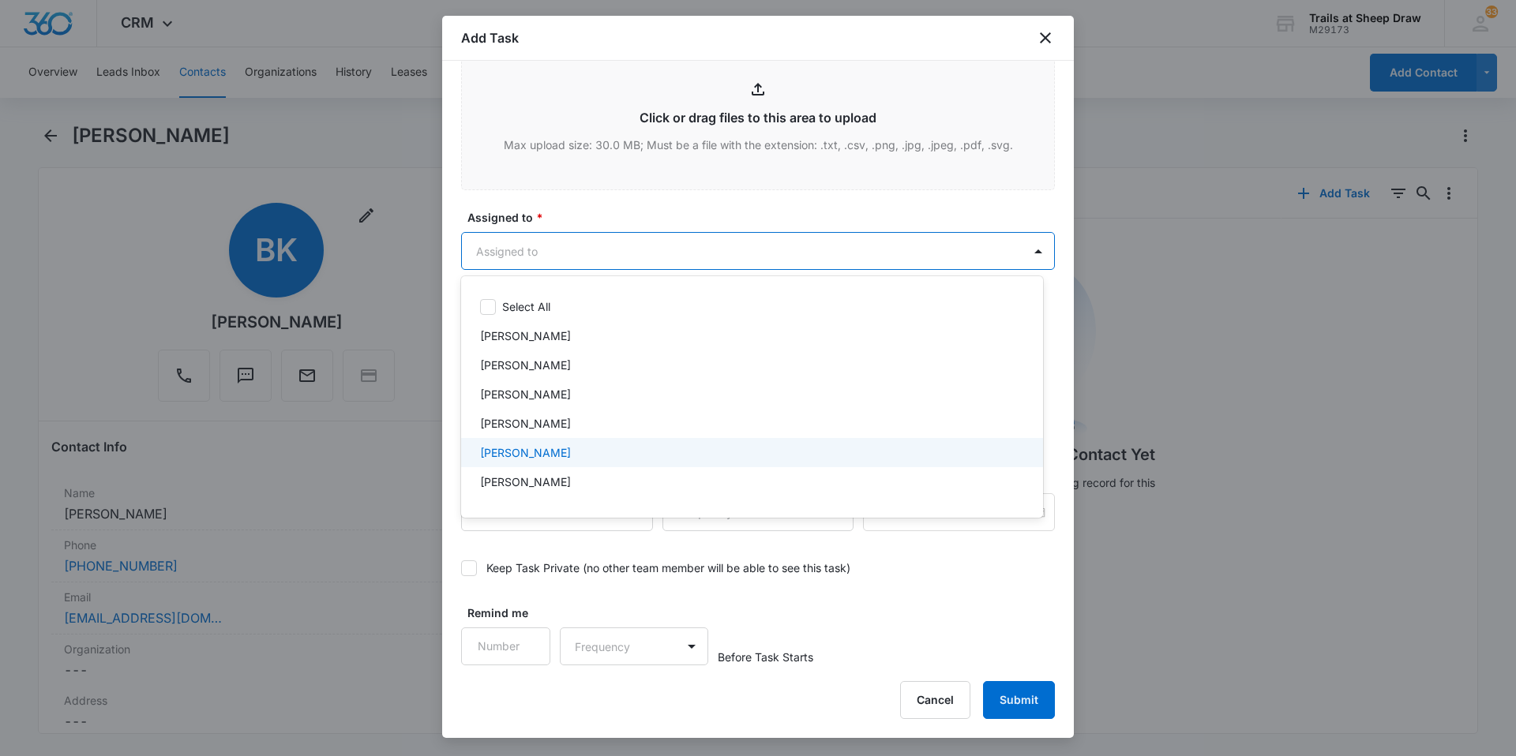
click at [520, 442] on div "[PERSON_NAME]" at bounding box center [752, 452] width 582 height 29
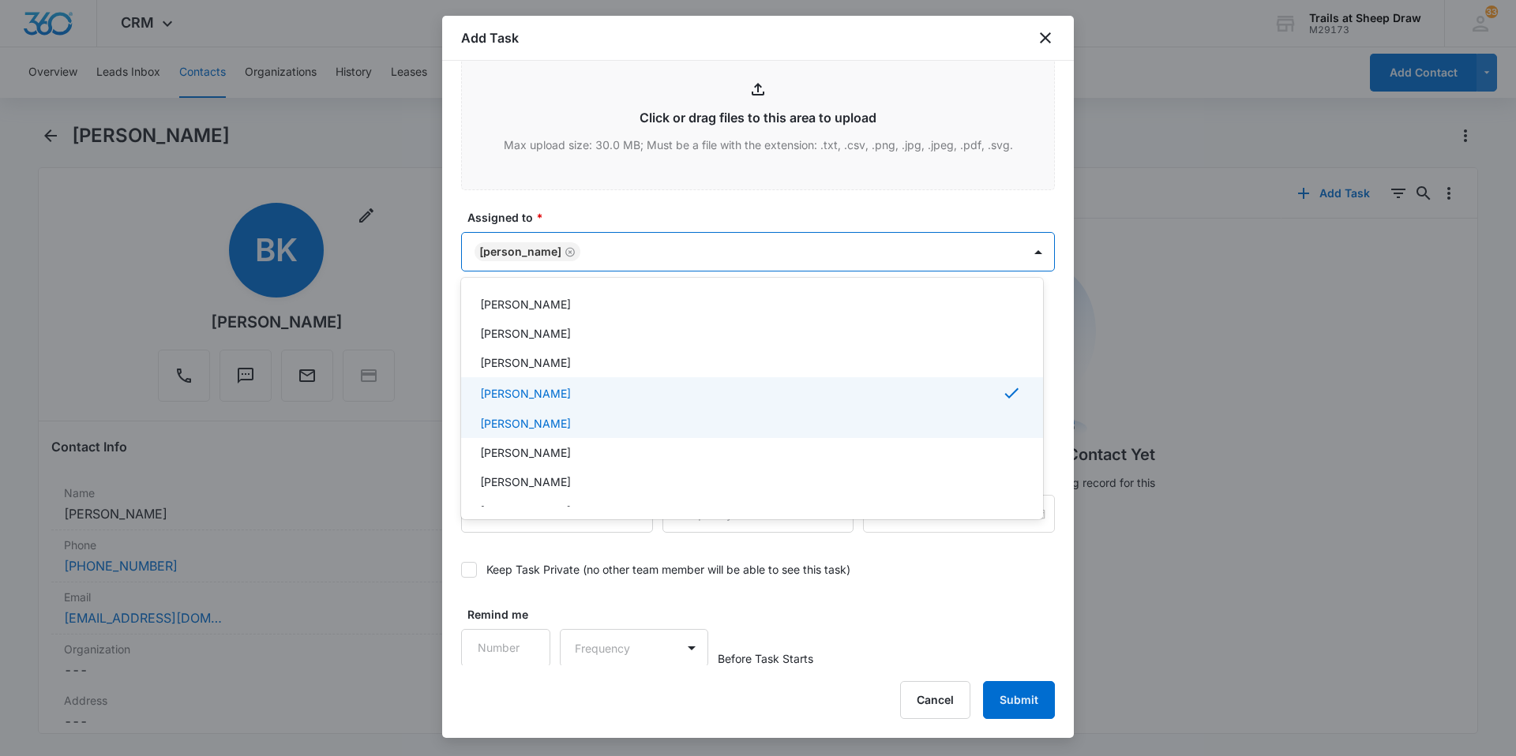
scroll to position [237, 0]
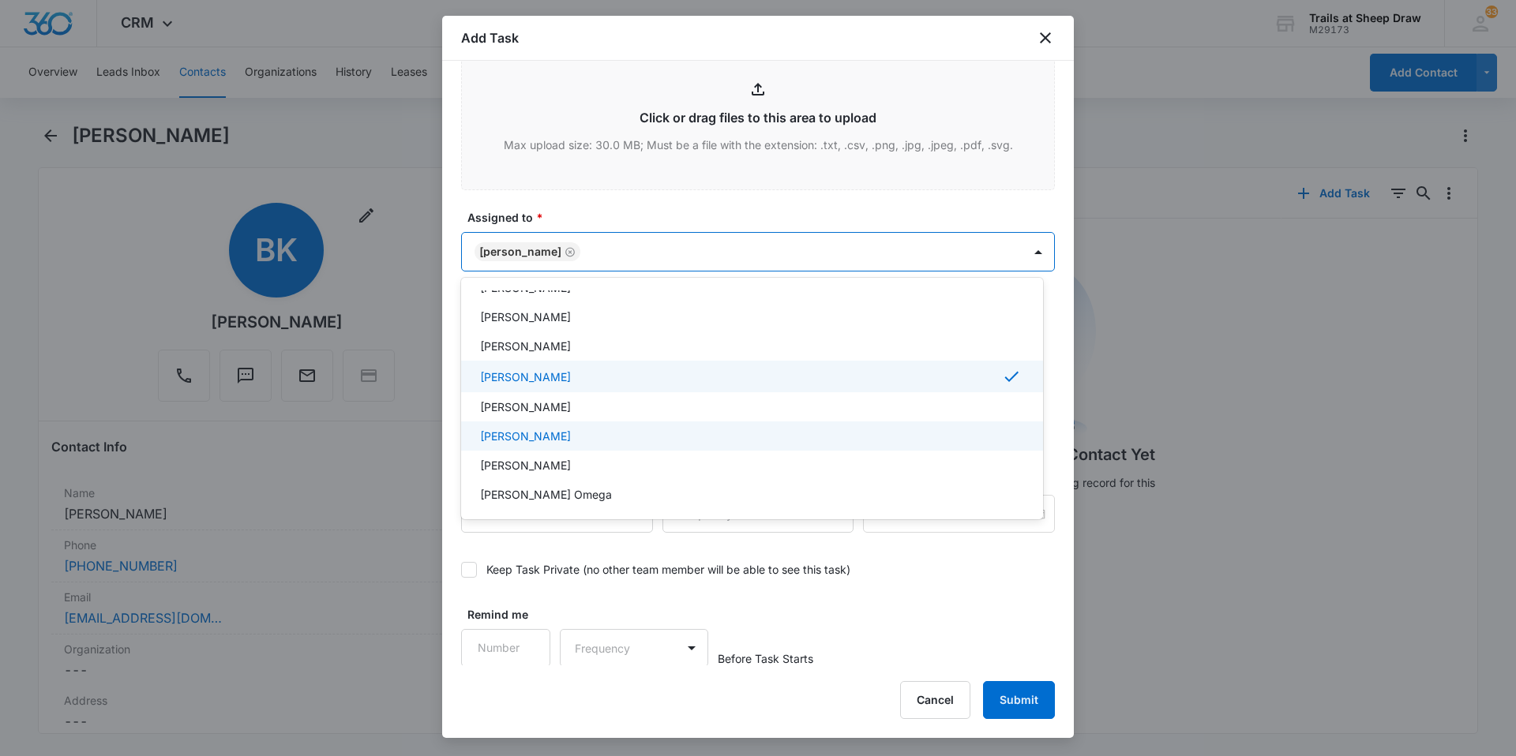
click at [542, 438] on p "[PERSON_NAME]" at bounding box center [525, 436] width 91 height 17
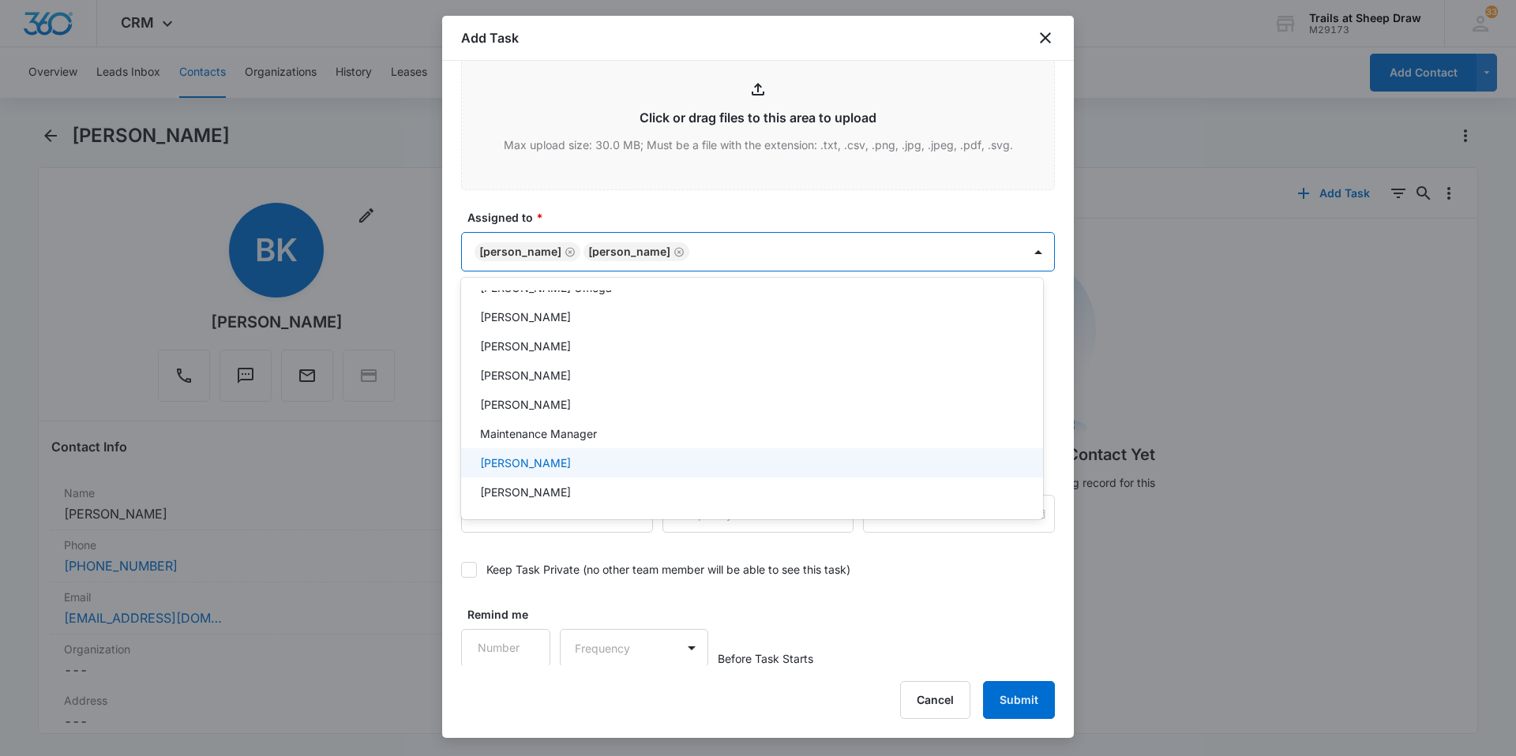
scroll to position [316, 0]
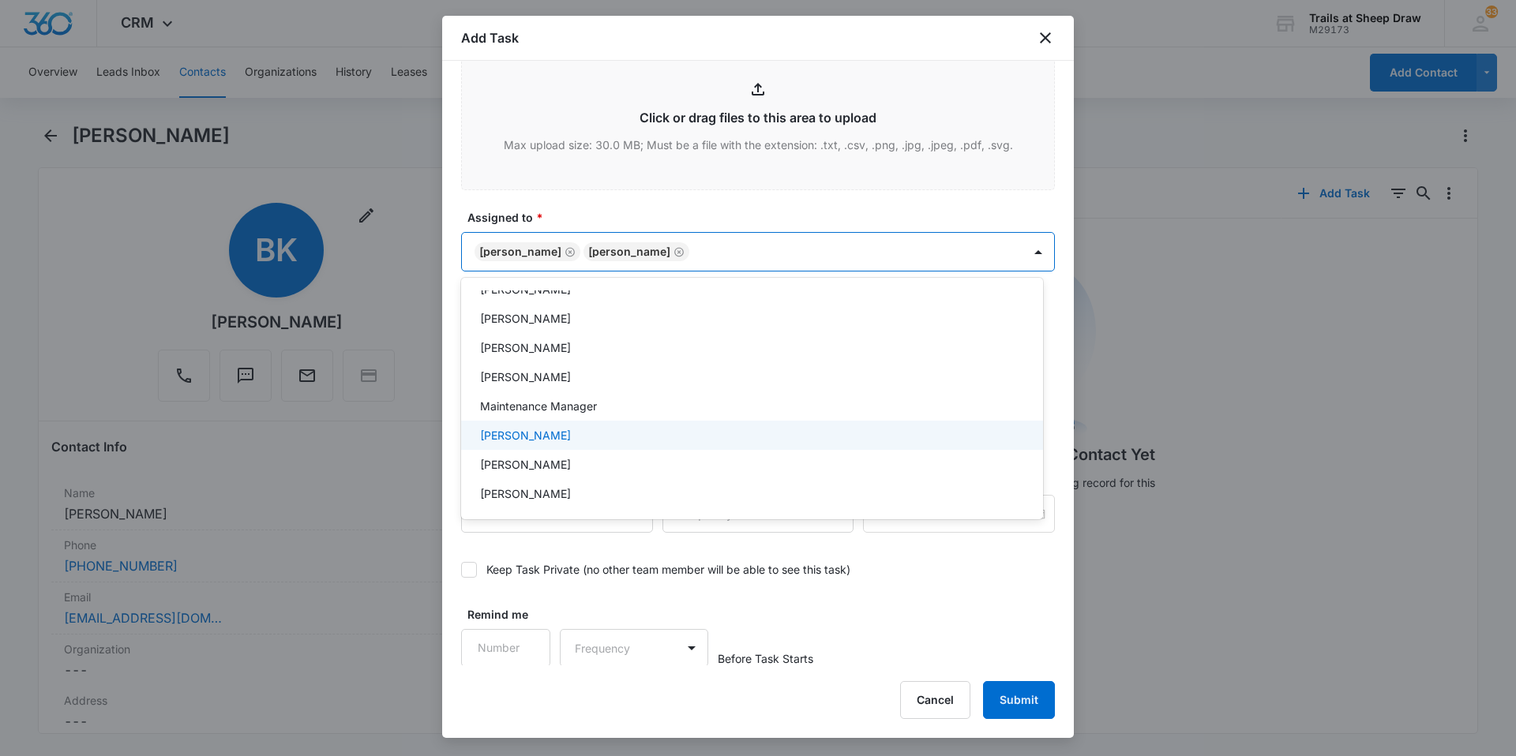
click at [537, 433] on p "[PERSON_NAME]" at bounding box center [525, 435] width 91 height 17
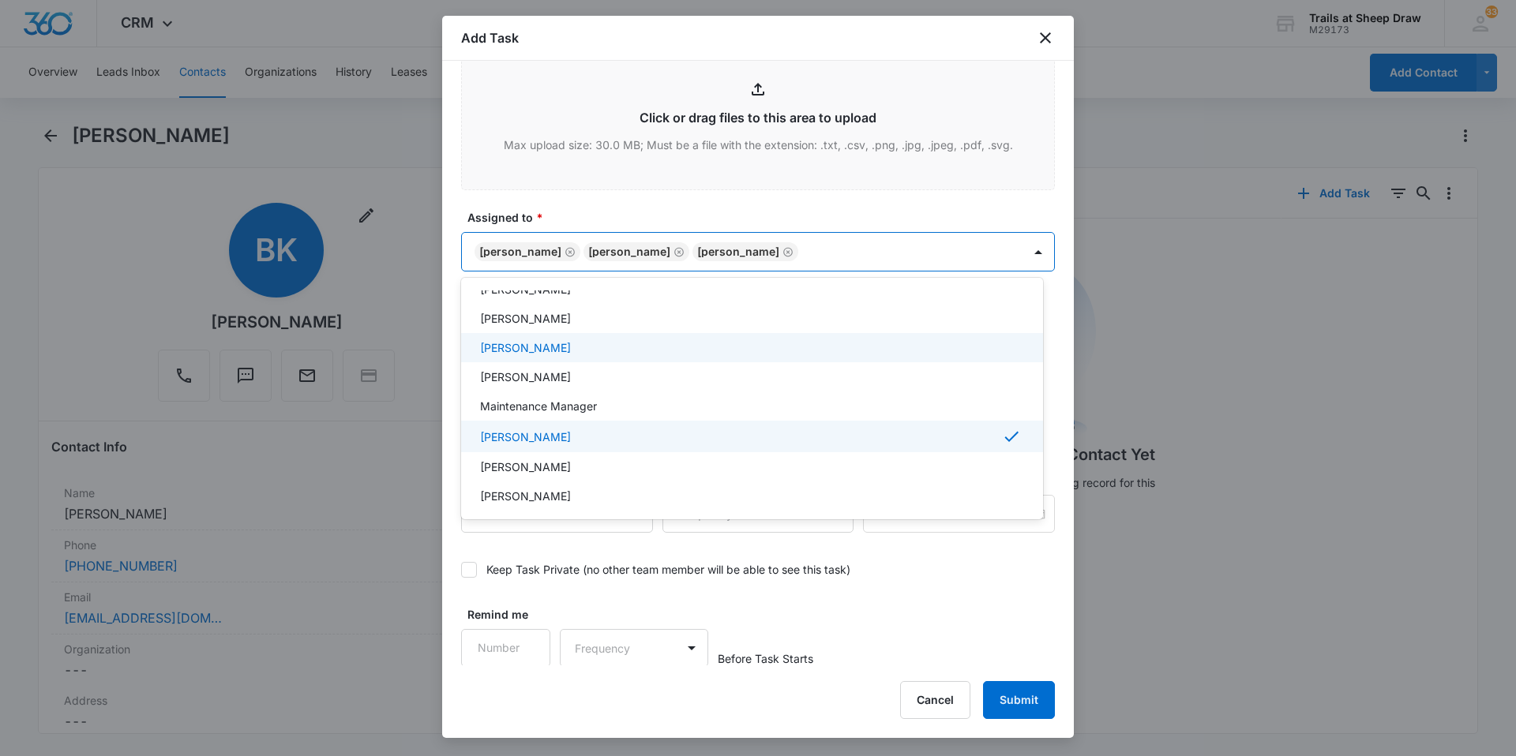
click at [892, 267] on div at bounding box center [758, 378] width 1516 height 756
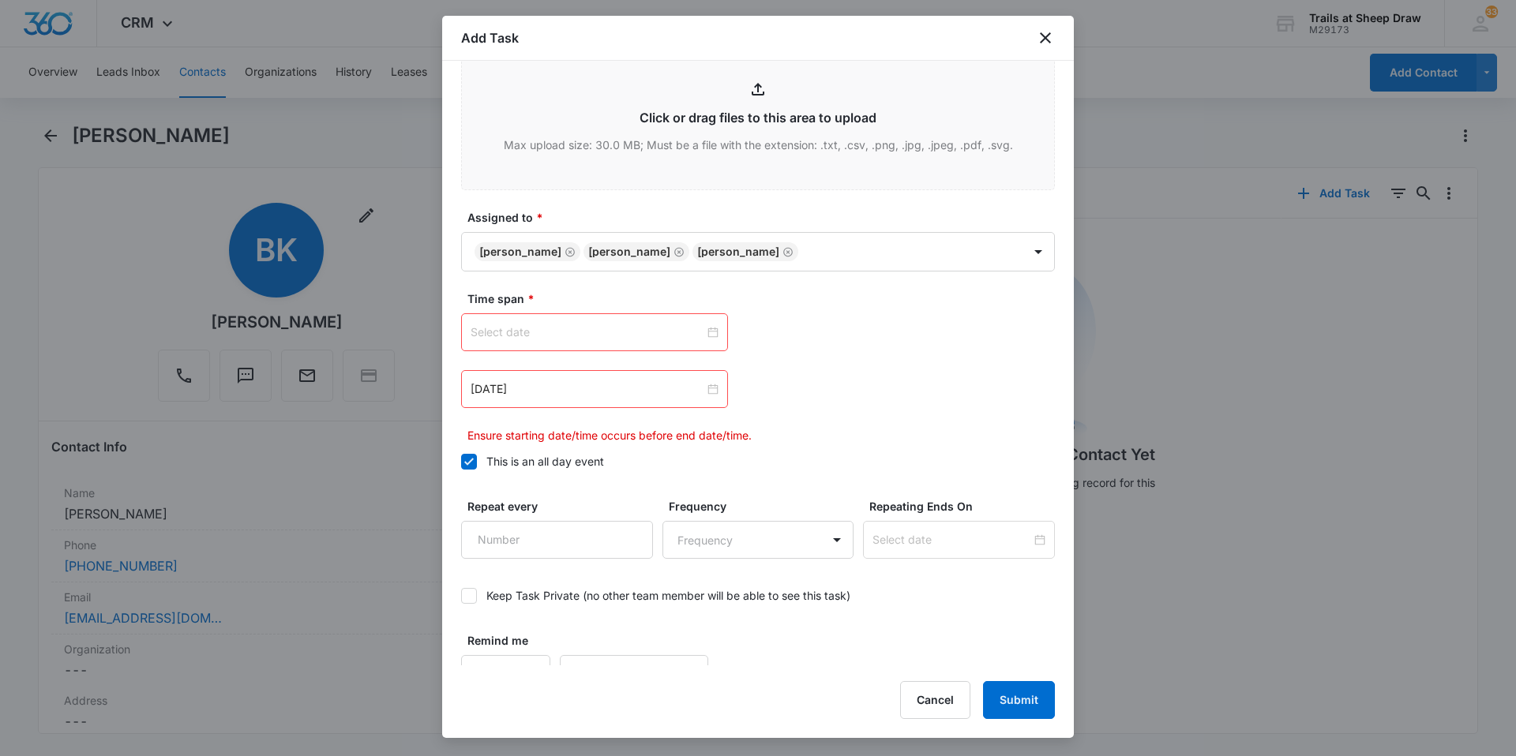
click at [707, 329] on div at bounding box center [595, 332] width 248 height 17
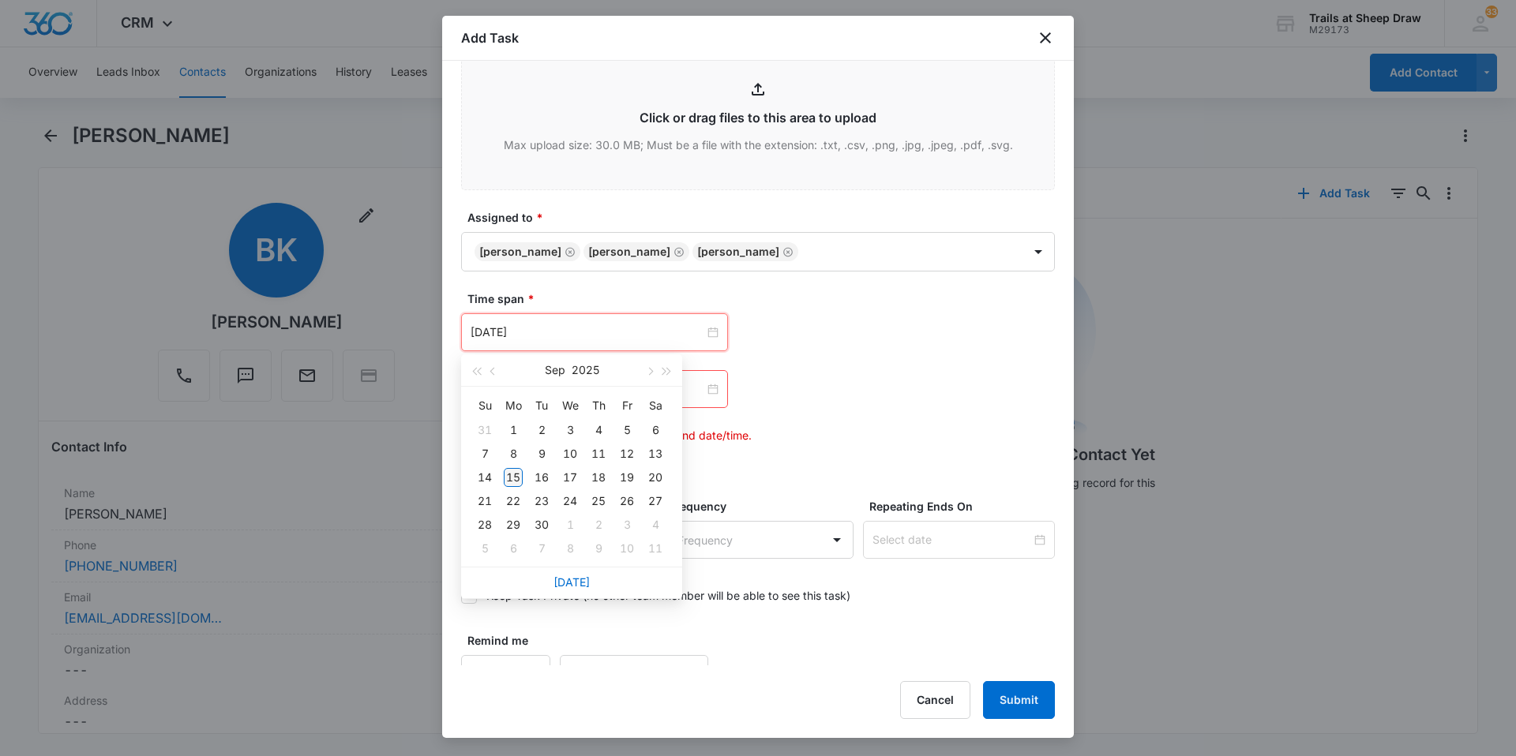
type input "Sep 15, 2025"
click at [512, 471] on div "15" at bounding box center [513, 477] width 19 height 19
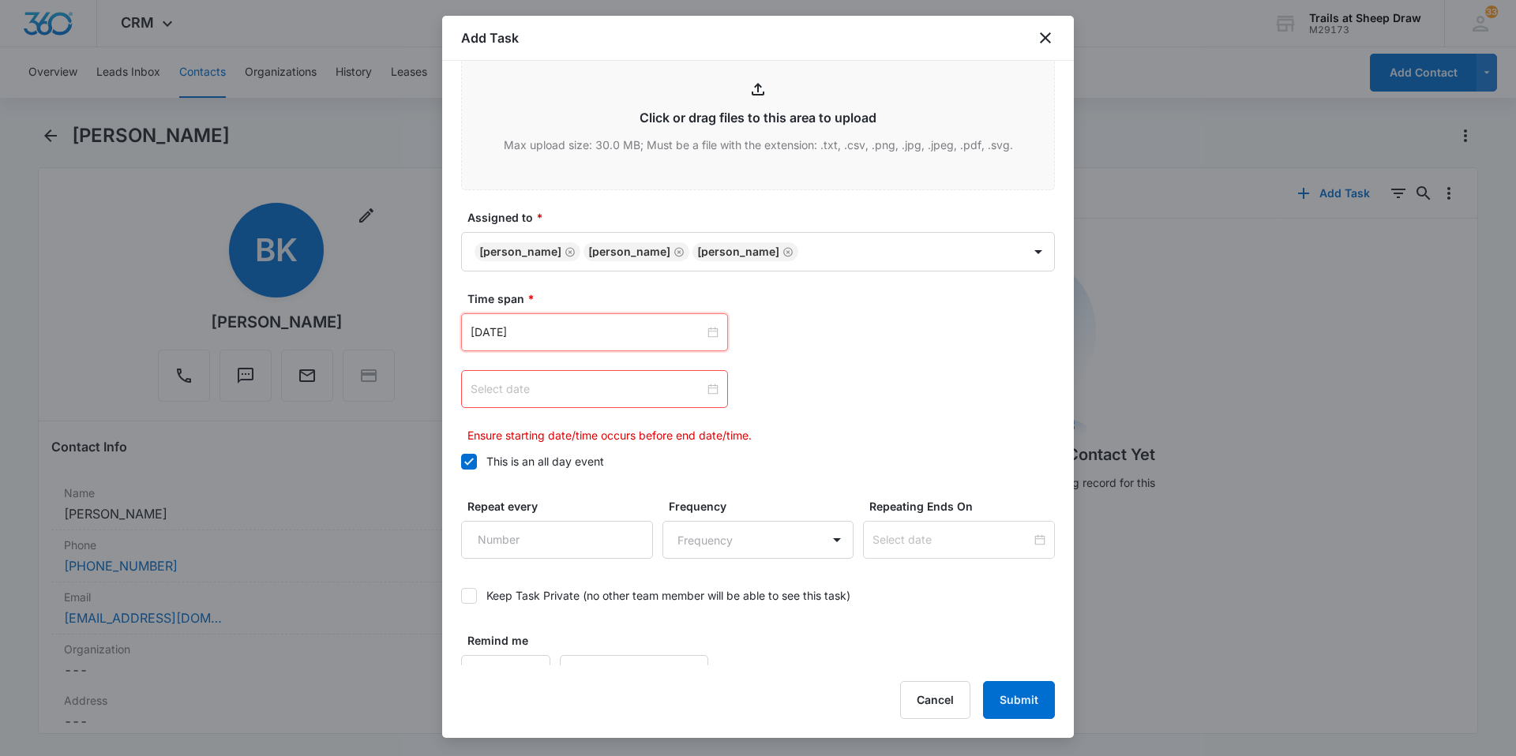
click at [704, 387] on div at bounding box center [595, 389] width 248 height 17
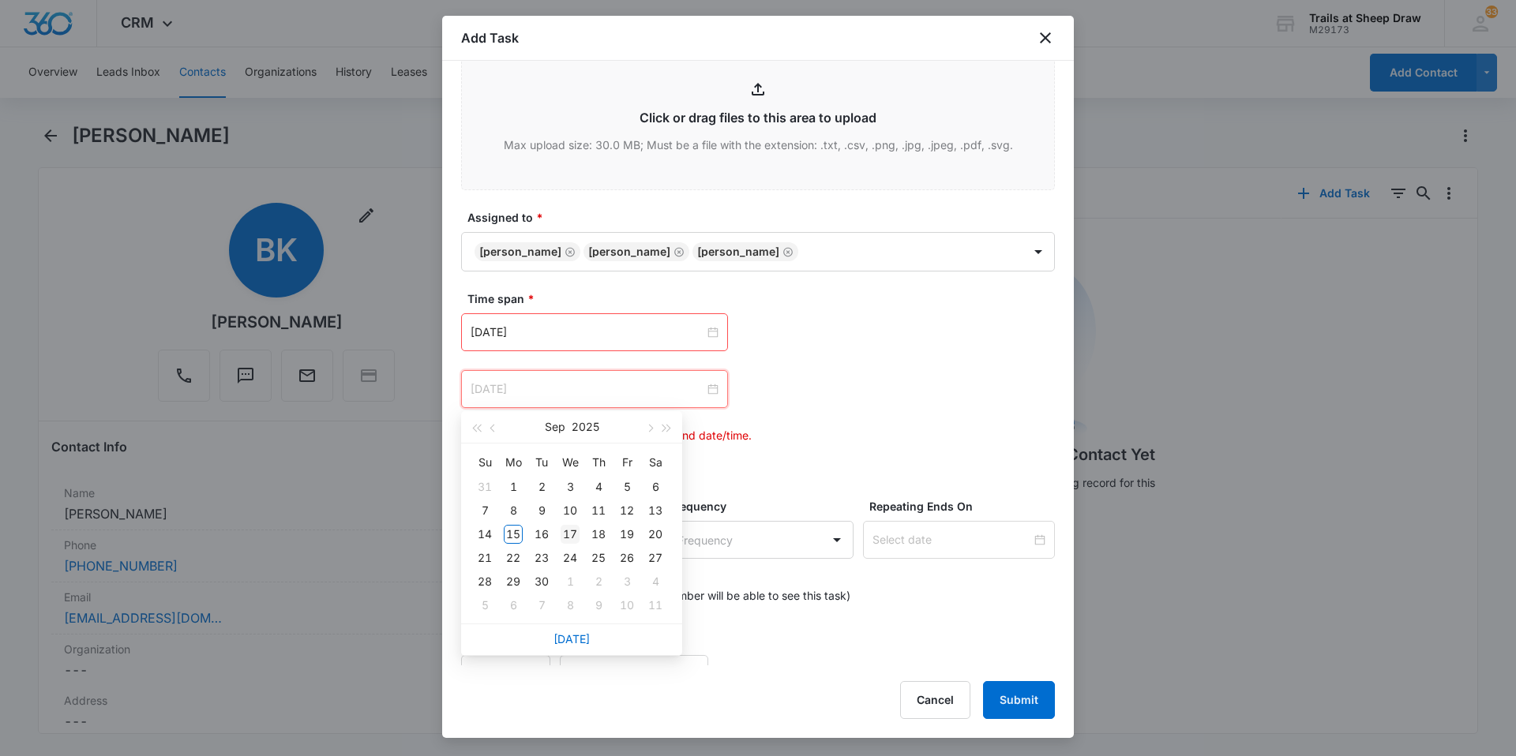
type input "Sep 17, 2025"
click at [567, 527] on div "17" at bounding box center [570, 534] width 19 height 19
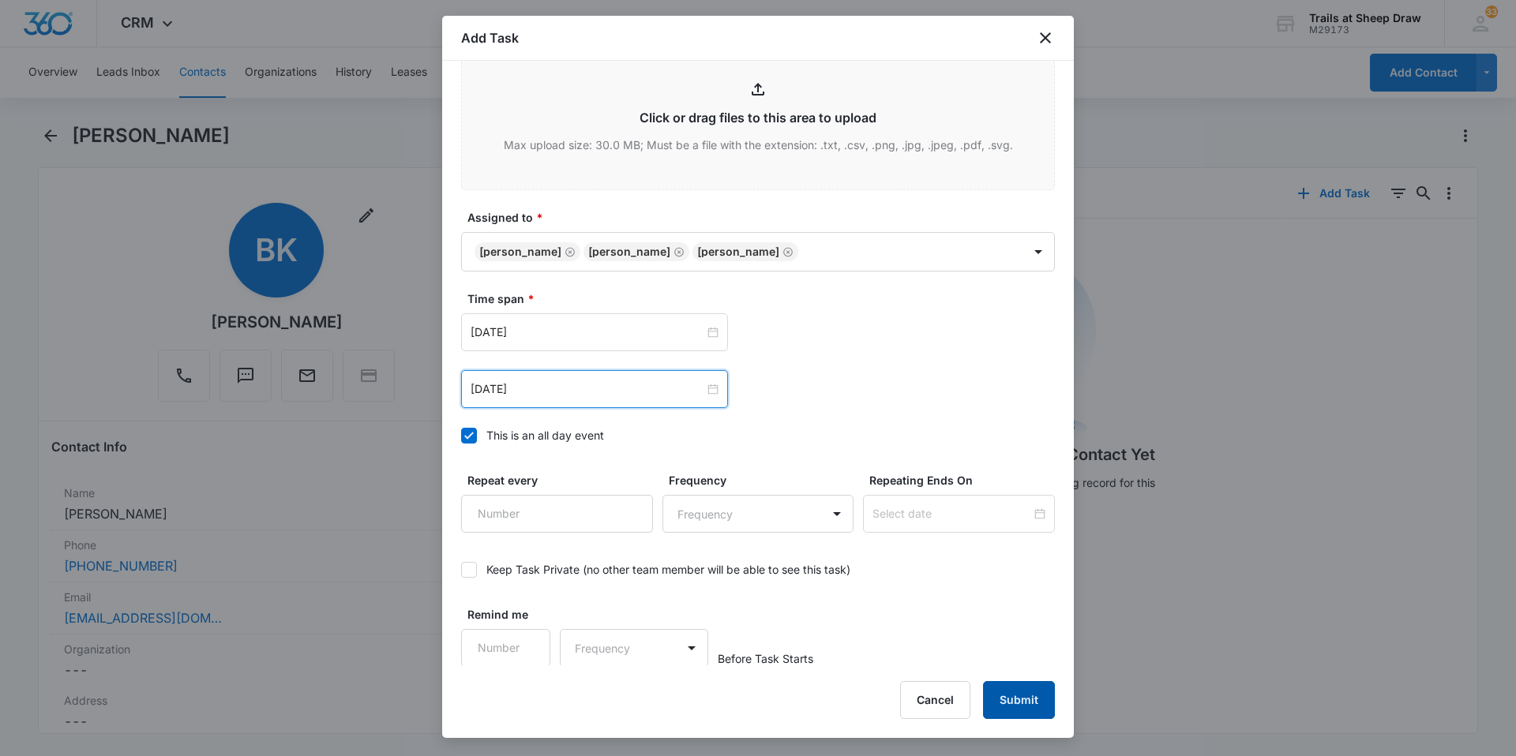
click at [1037, 704] on button "Submit" at bounding box center [1019, 700] width 72 height 38
